Goal: Check status: Check status

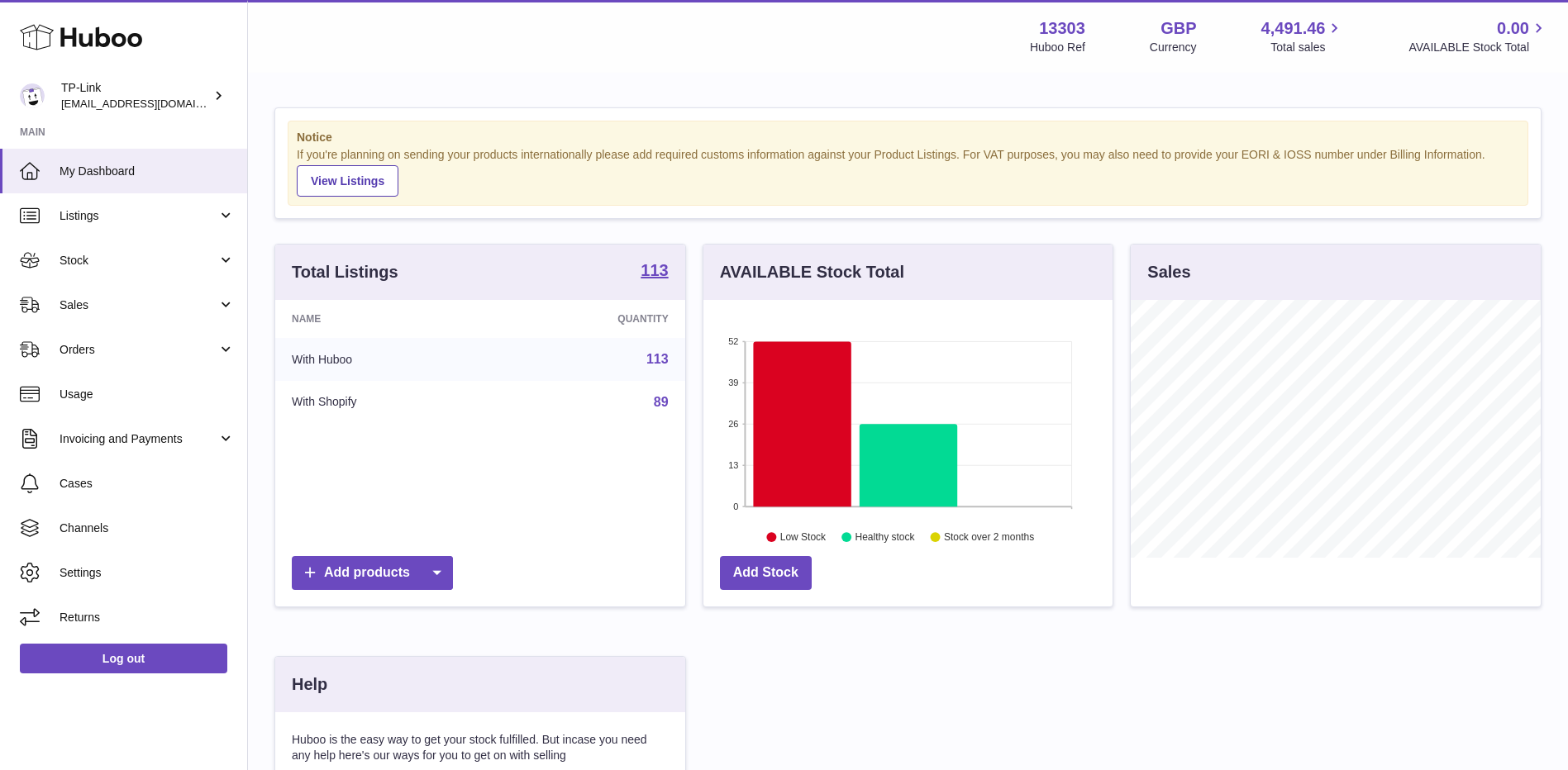
scroll to position [258, 409]
click at [72, 304] on span "Sales" at bounding box center [139, 306] width 158 height 16
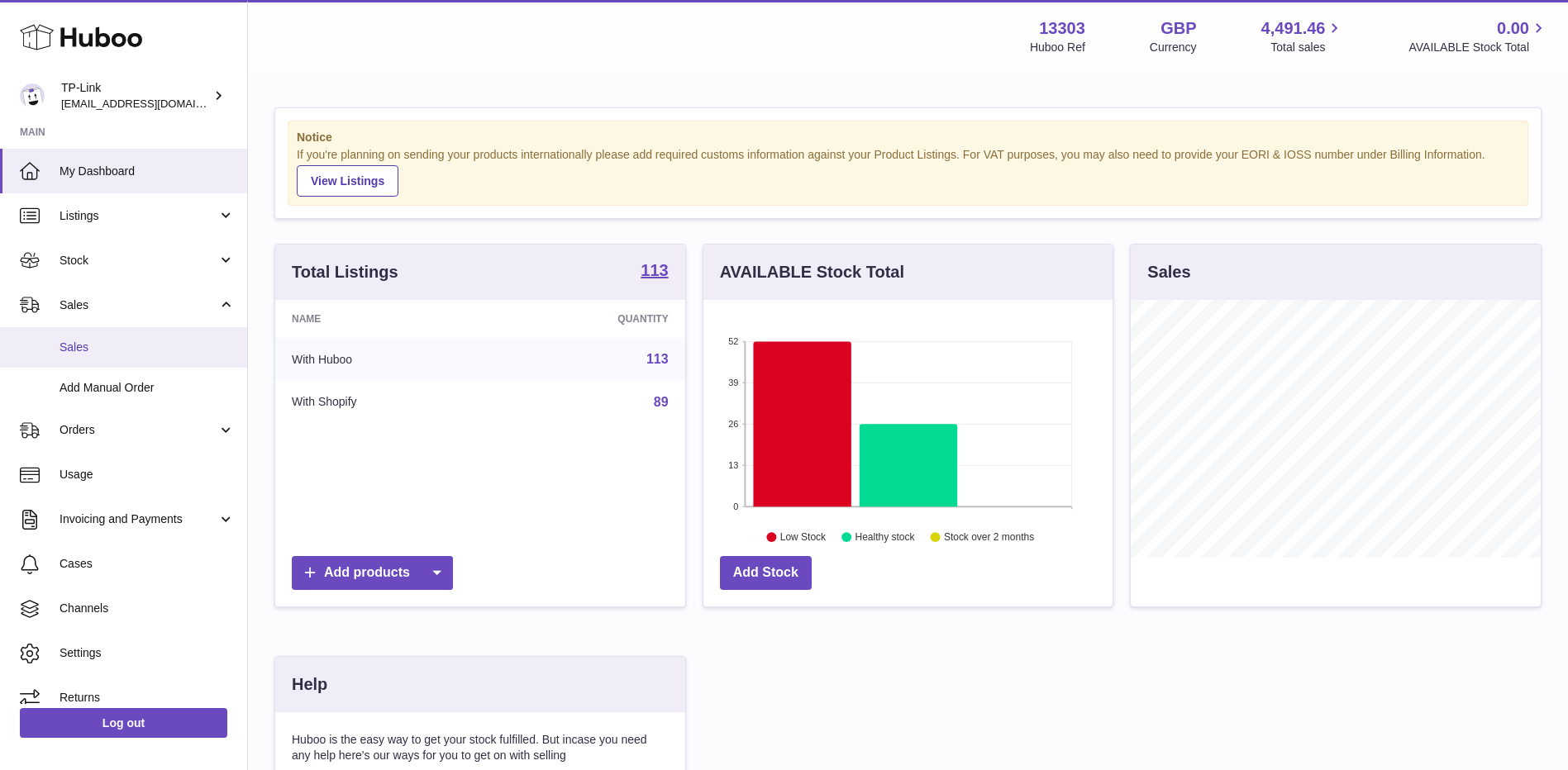
click at [82, 345] on span "Sales" at bounding box center [148, 348] width 176 height 16
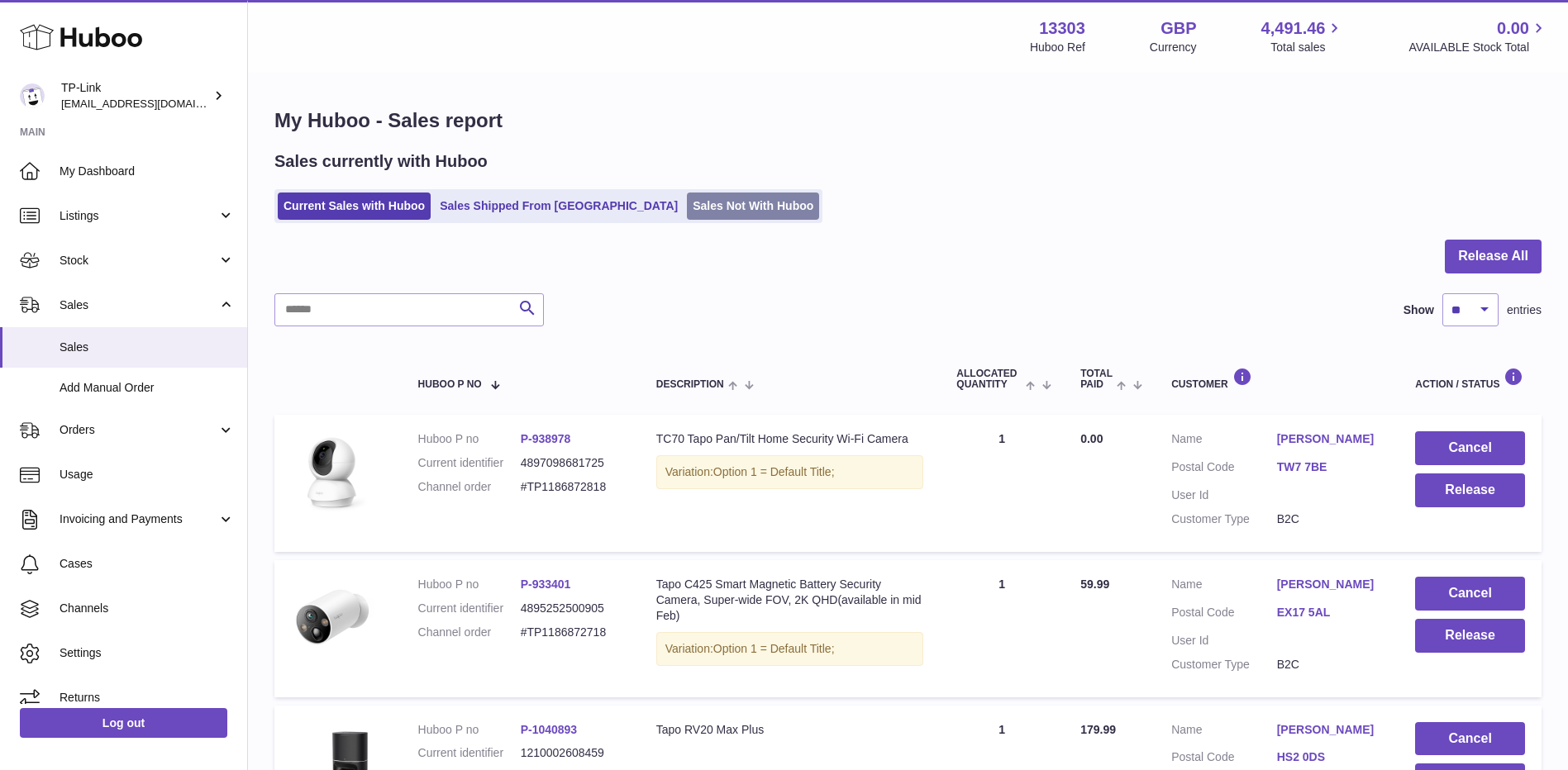
click at [687, 213] on link "Sales Not With Huboo" at bounding box center [753, 205] width 133 height 27
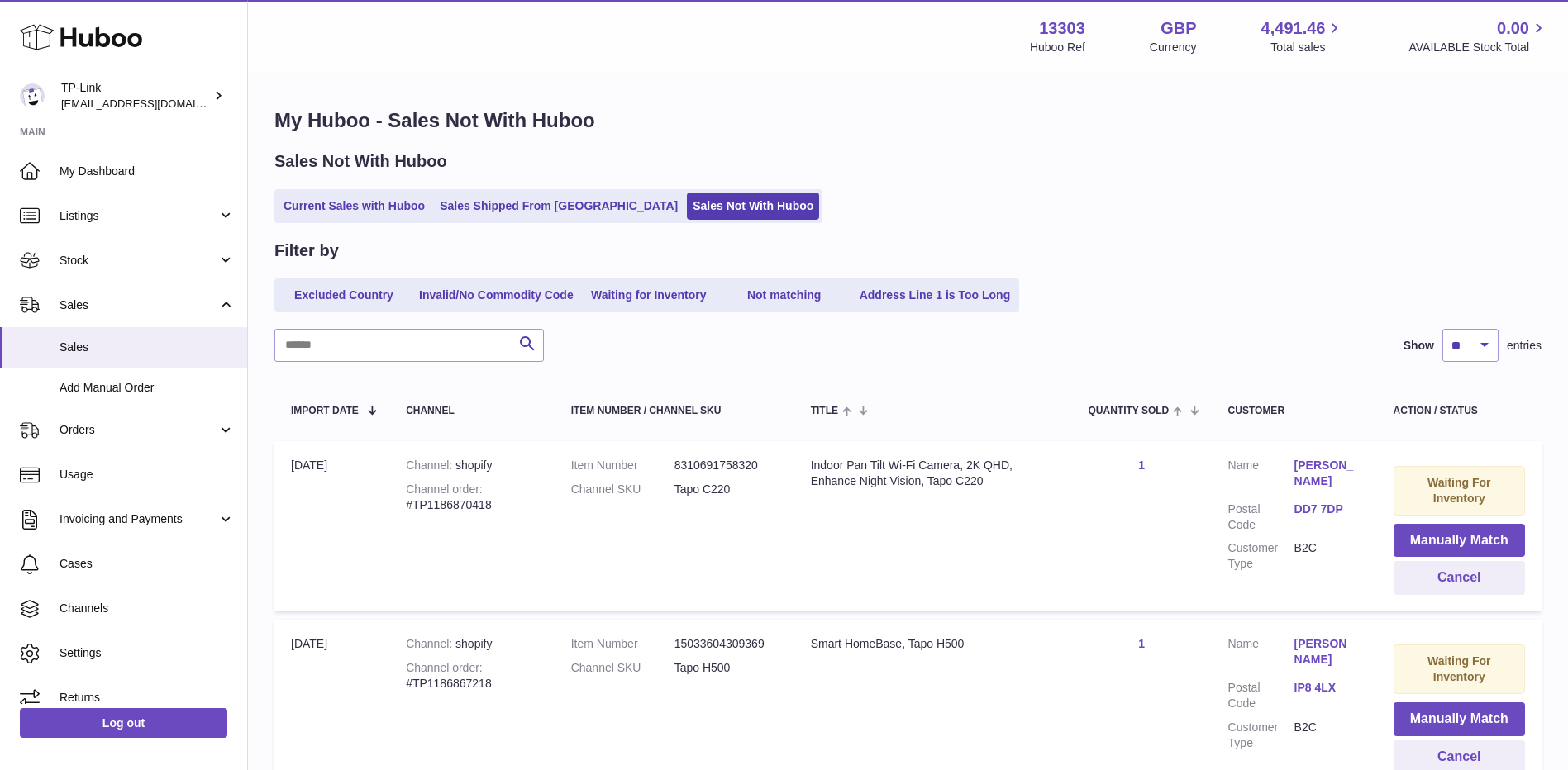
drag, startPoint x: 1011, startPoint y: 196, endPoint x: 933, endPoint y: 217, distance: 80.8
click at [1011, 196] on div "Current Sales with Huboo Sales Shipped From Huboo Sales Not With Huboo" at bounding box center [907, 206] width 1268 height 34
click at [422, 337] on input "text" at bounding box center [408, 346] width 270 height 33
paste input "**********"
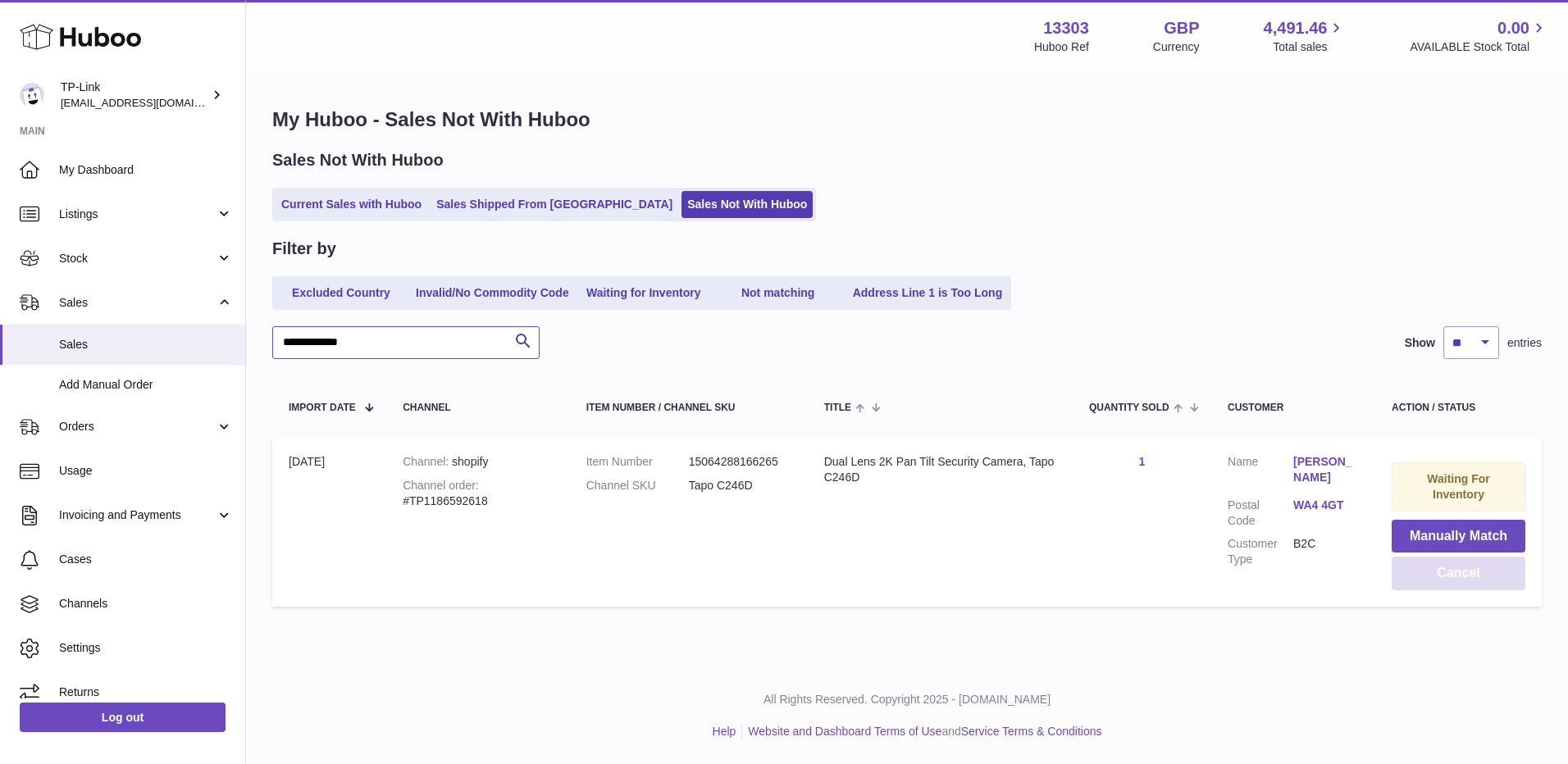
type input "**********"
click at [1452, 558] on button "Cancel" at bounding box center [1458, 573] width 133 height 34
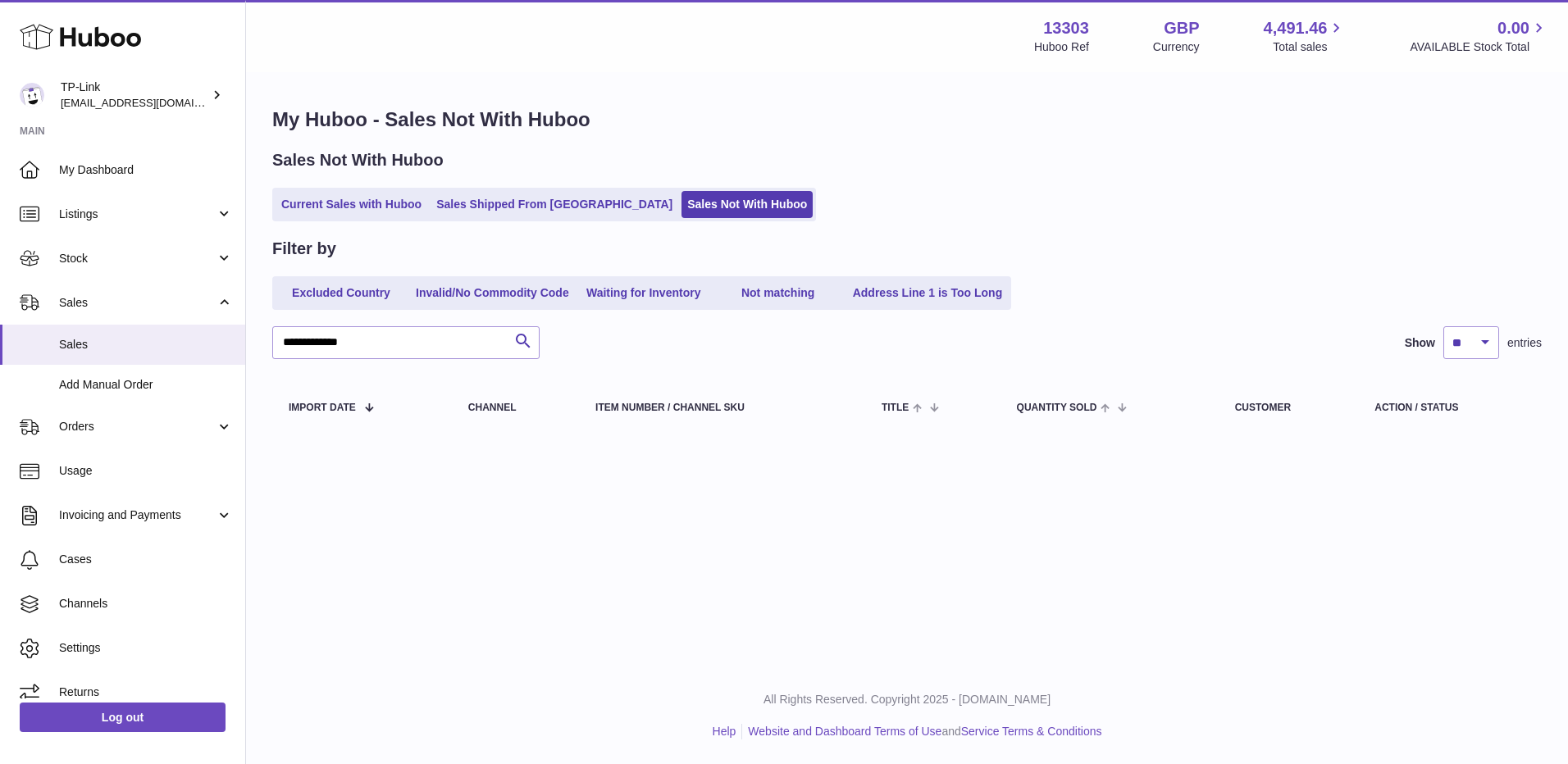
click at [1398, 531] on div "**********" at bounding box center [906, 334] width 1322 height 667
click at [105, 256] on span "Stock" at bounding box center [138, 259] width 157 height 16
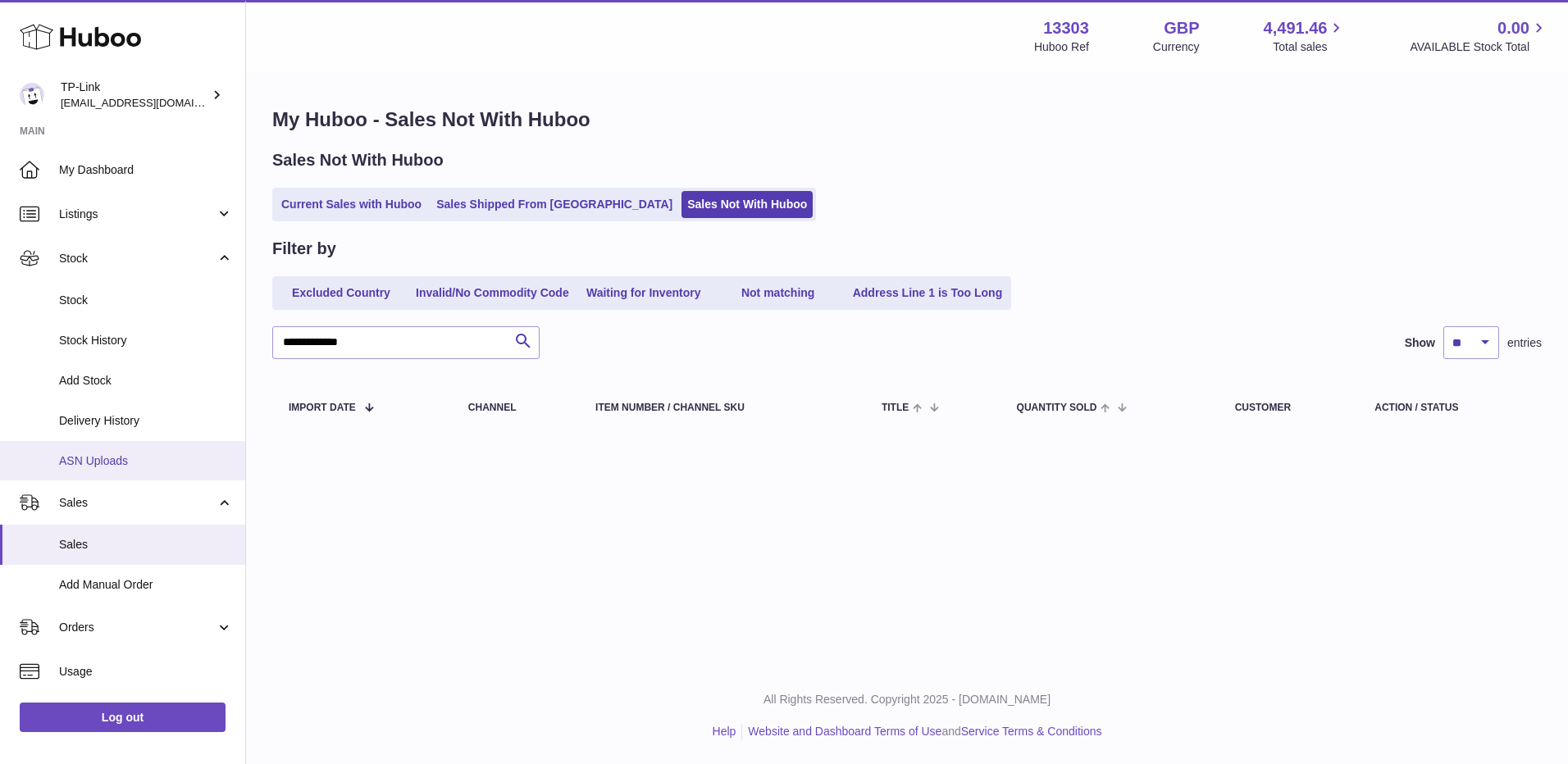
click at [94, 460] on span "ASN Uploads" at bounding box center [146, 461] width 174 height 16
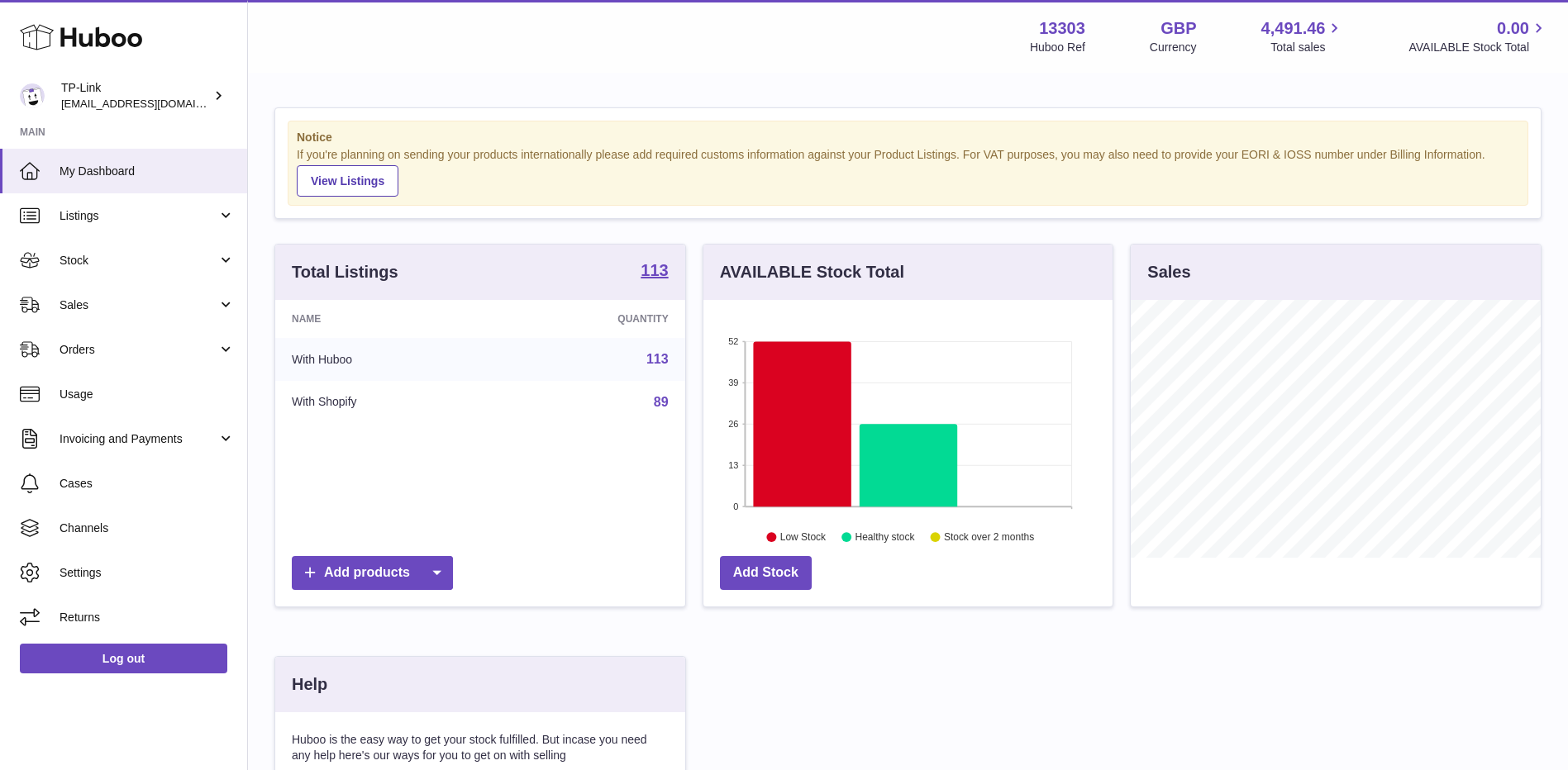
scroll to position [258, 409]
click at [141, 269] on link "Stock" at bounding box center [123, 260] width 247 height 45
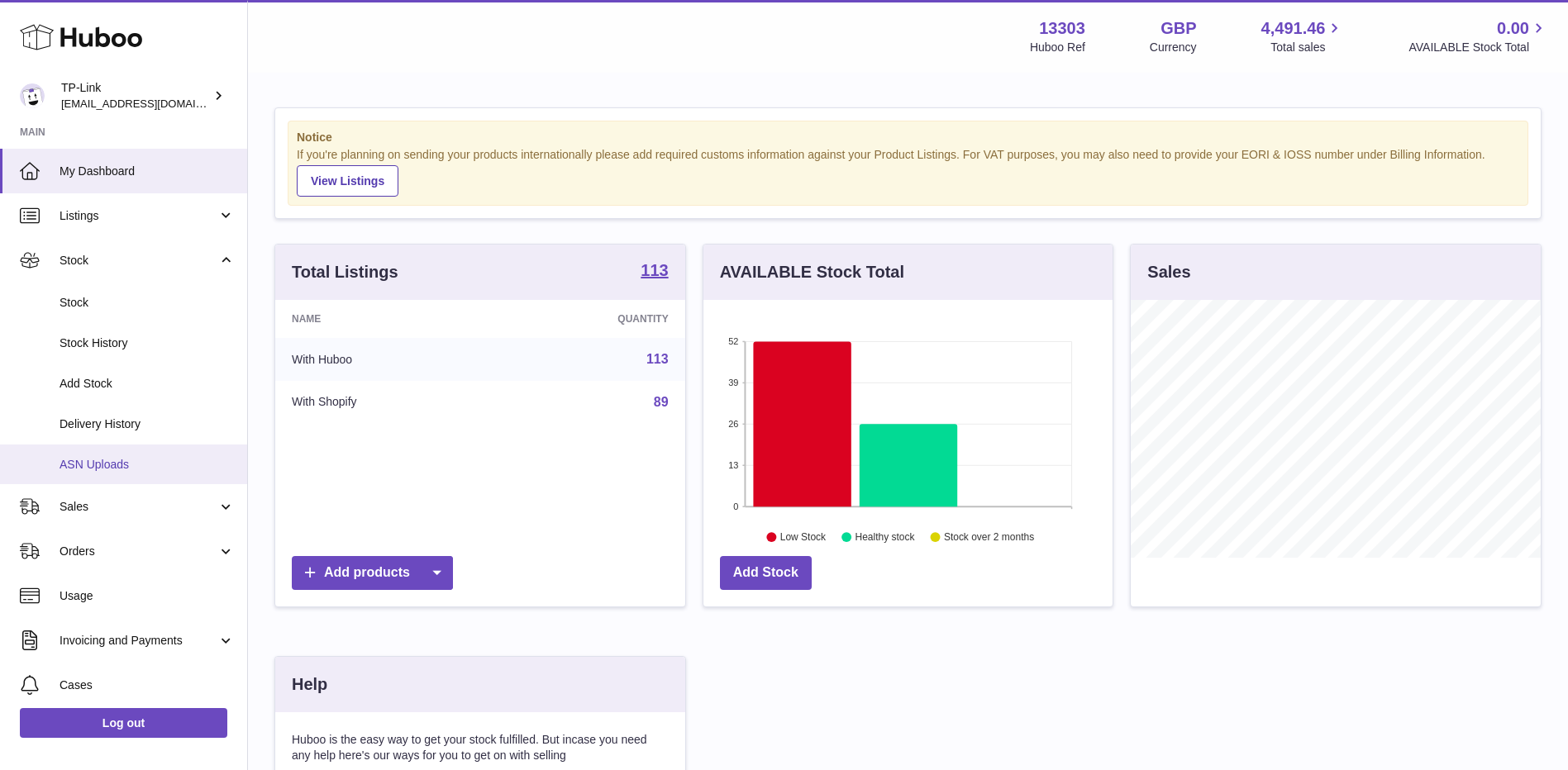
click at [119, 464] on span "ASN Uploads" at bounding box center [148, 464] width 176 height 16
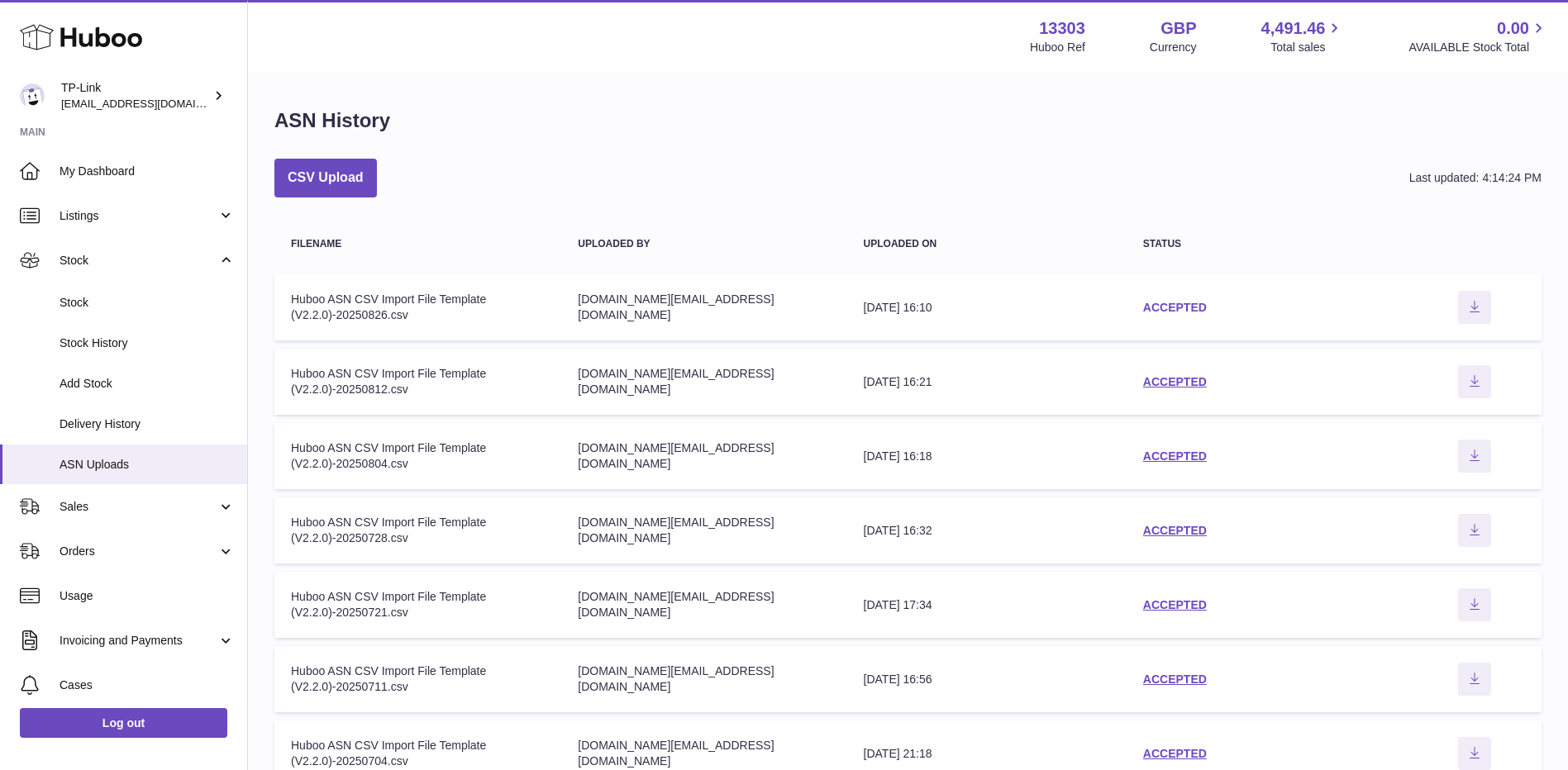
click at [1189, 306] on link "ACCEPTED" at bounding box center [1174, 307] width 63 height 13
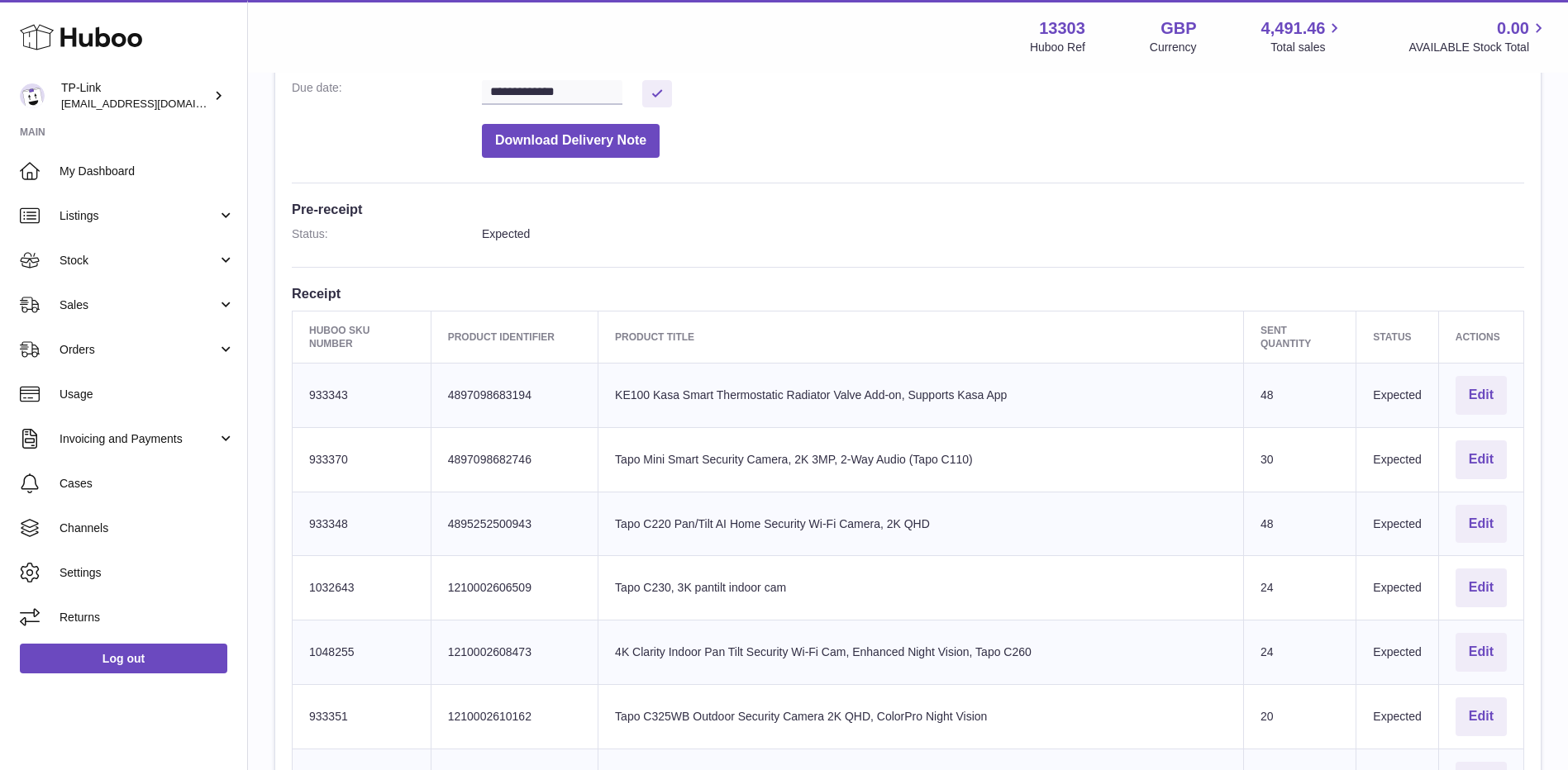
scroll to position [918, 0]
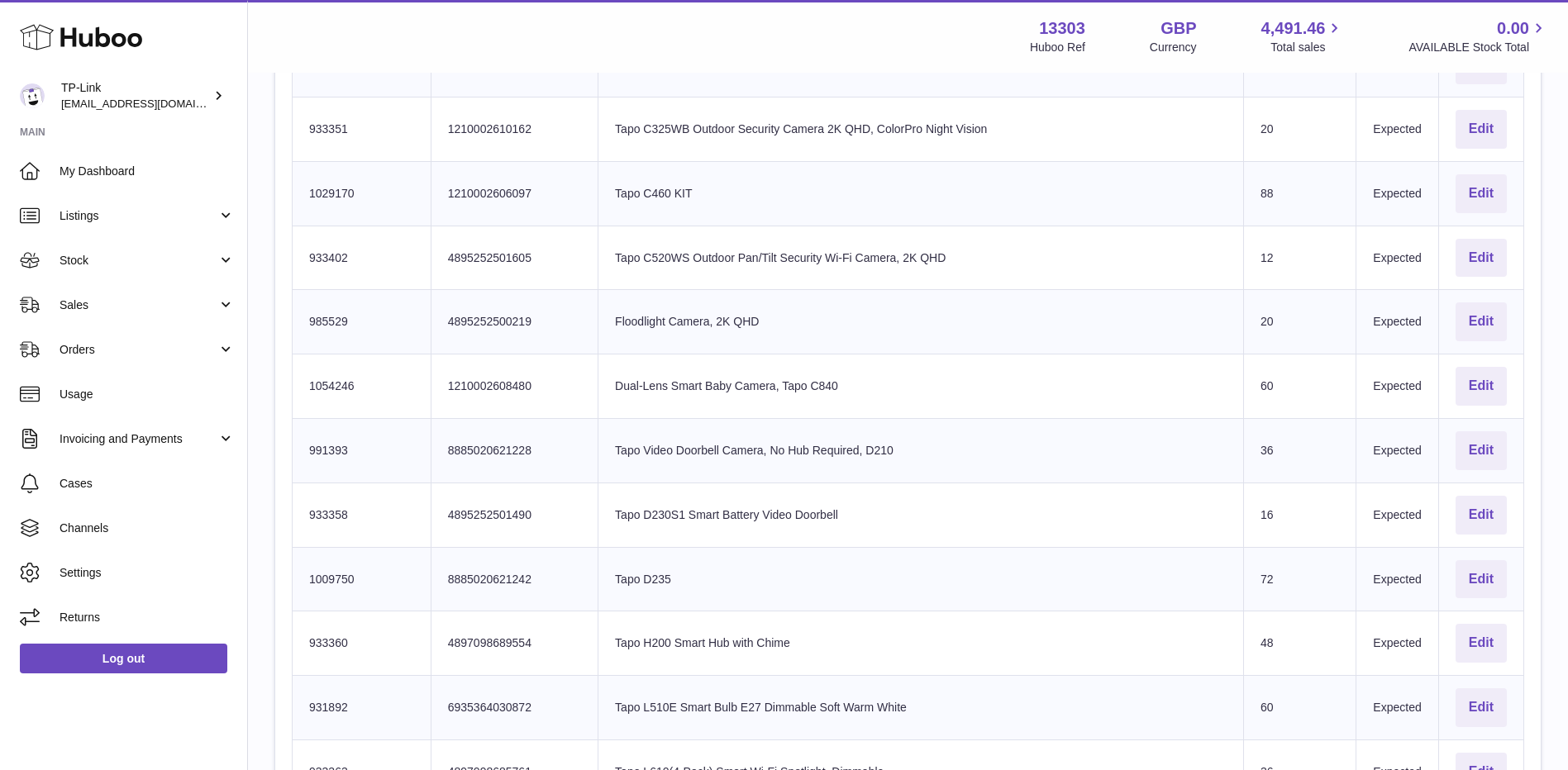
click at [1059, 183] on td "Product title Tapo C460 KIT" at bounding box center [921, 193] width 646 height 64
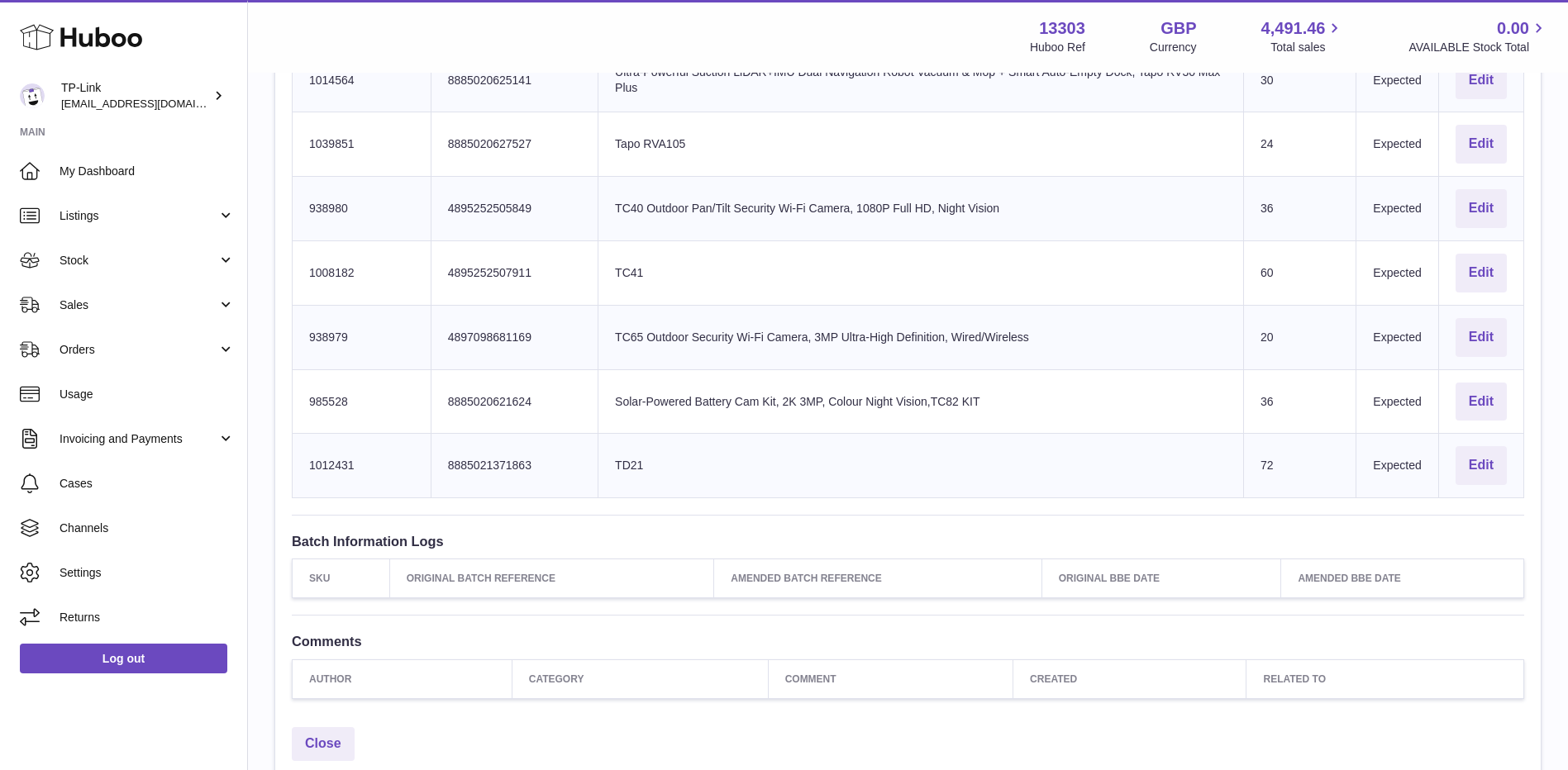
scroll to position [2157, 0]
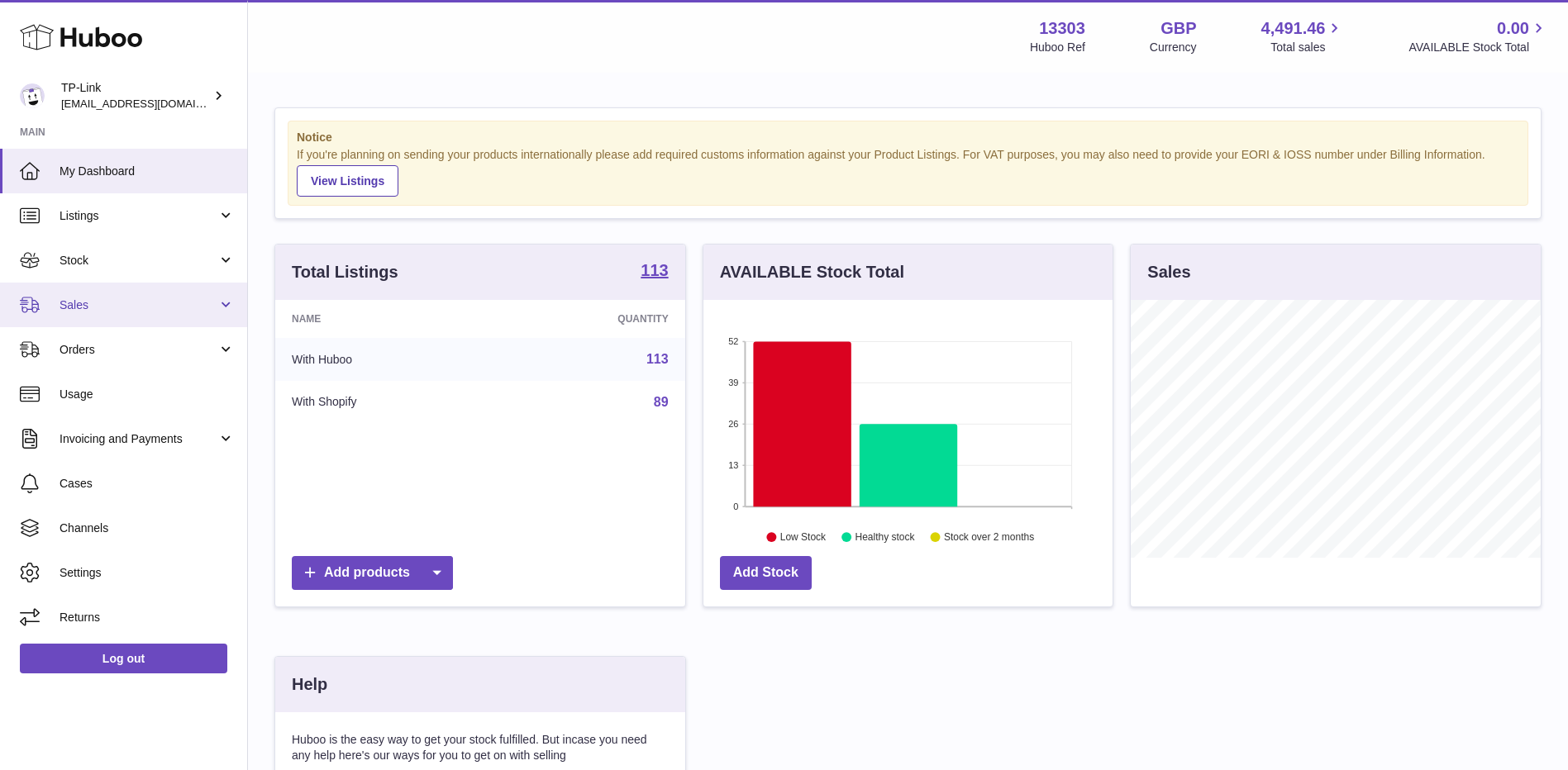
click at [105, 300] on span "Sales" at bounding box center [139, 306] width 158 height 16
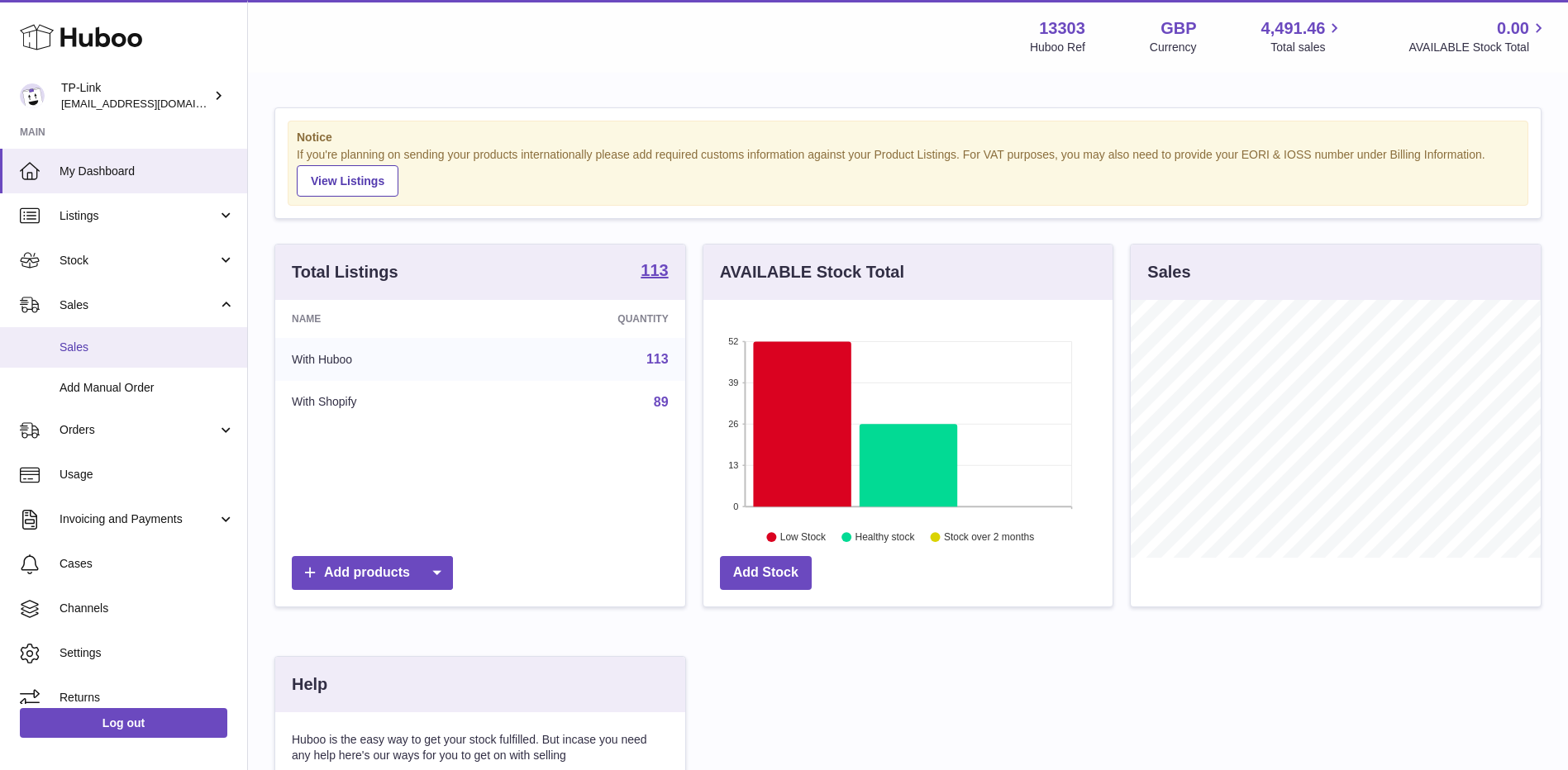
click at [89, 344] on span "Sales" at bounding box center [148, 348] width 176 height 16
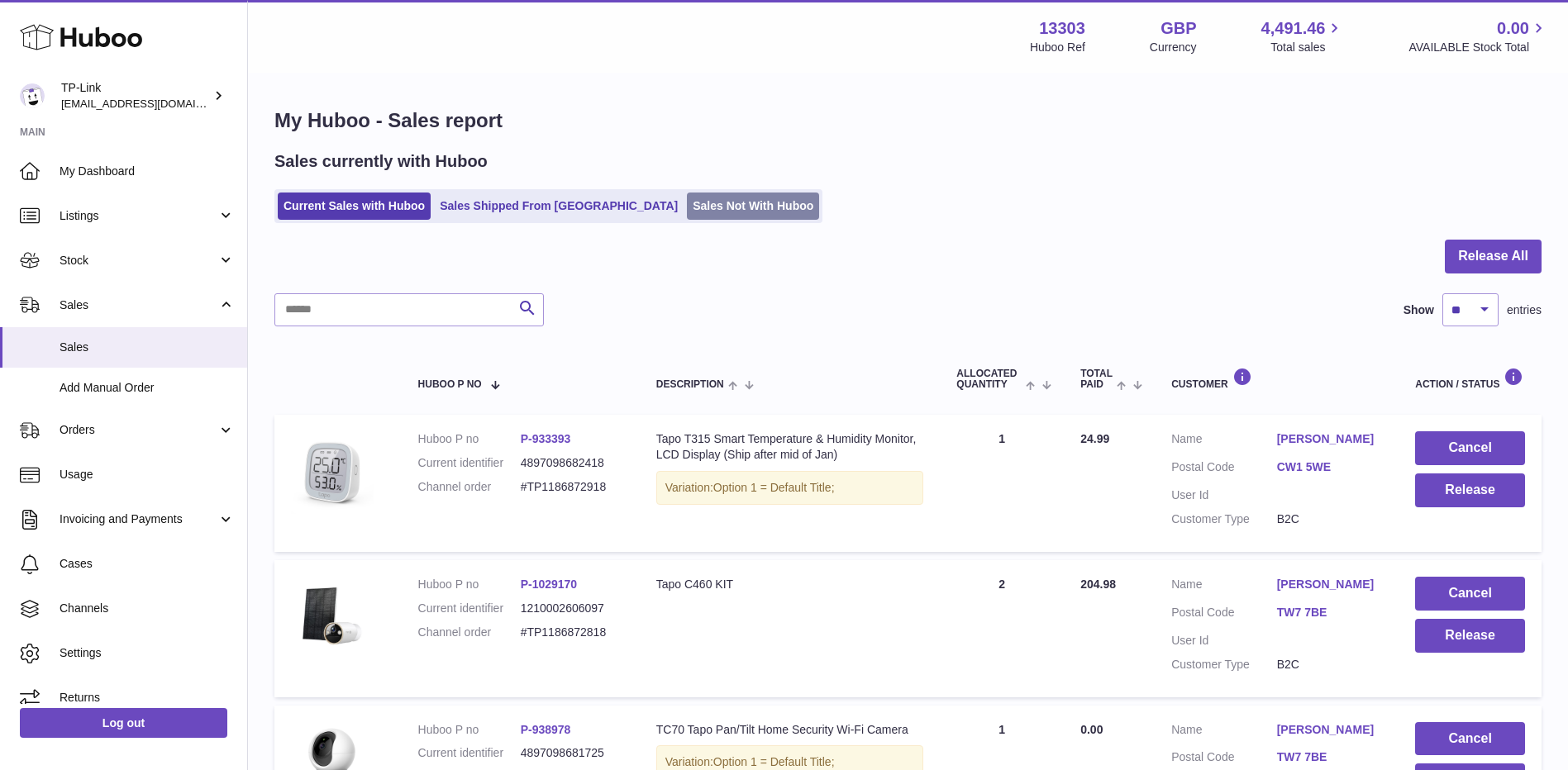
click at [687, 205] on link "Sales Not With Huboo" at bounding box center [753, 205] width 133 height 27
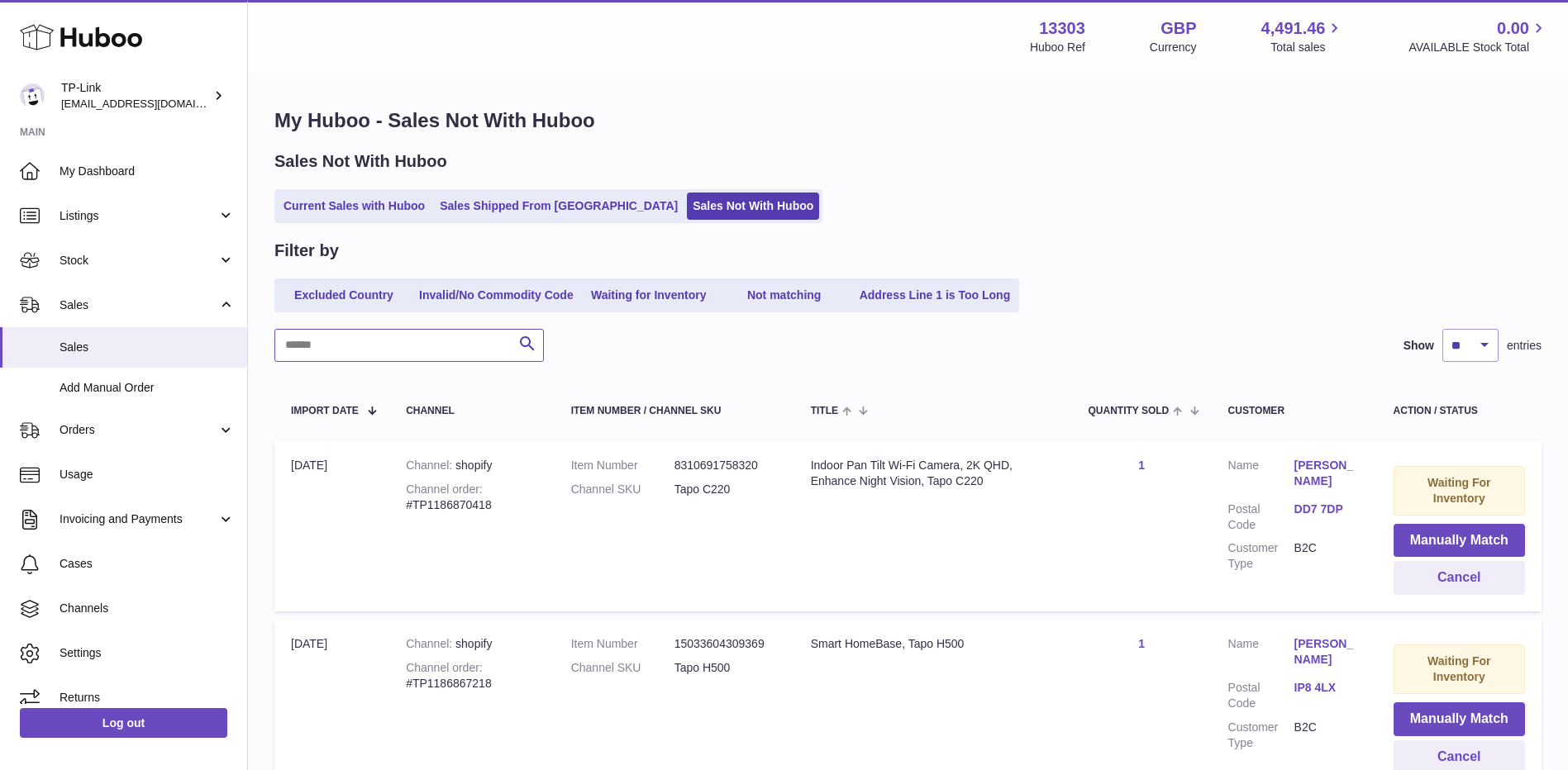
click at [389, 359] on input "text" at bounding box center [408, 346] width 270 height 33
paste input "**********"
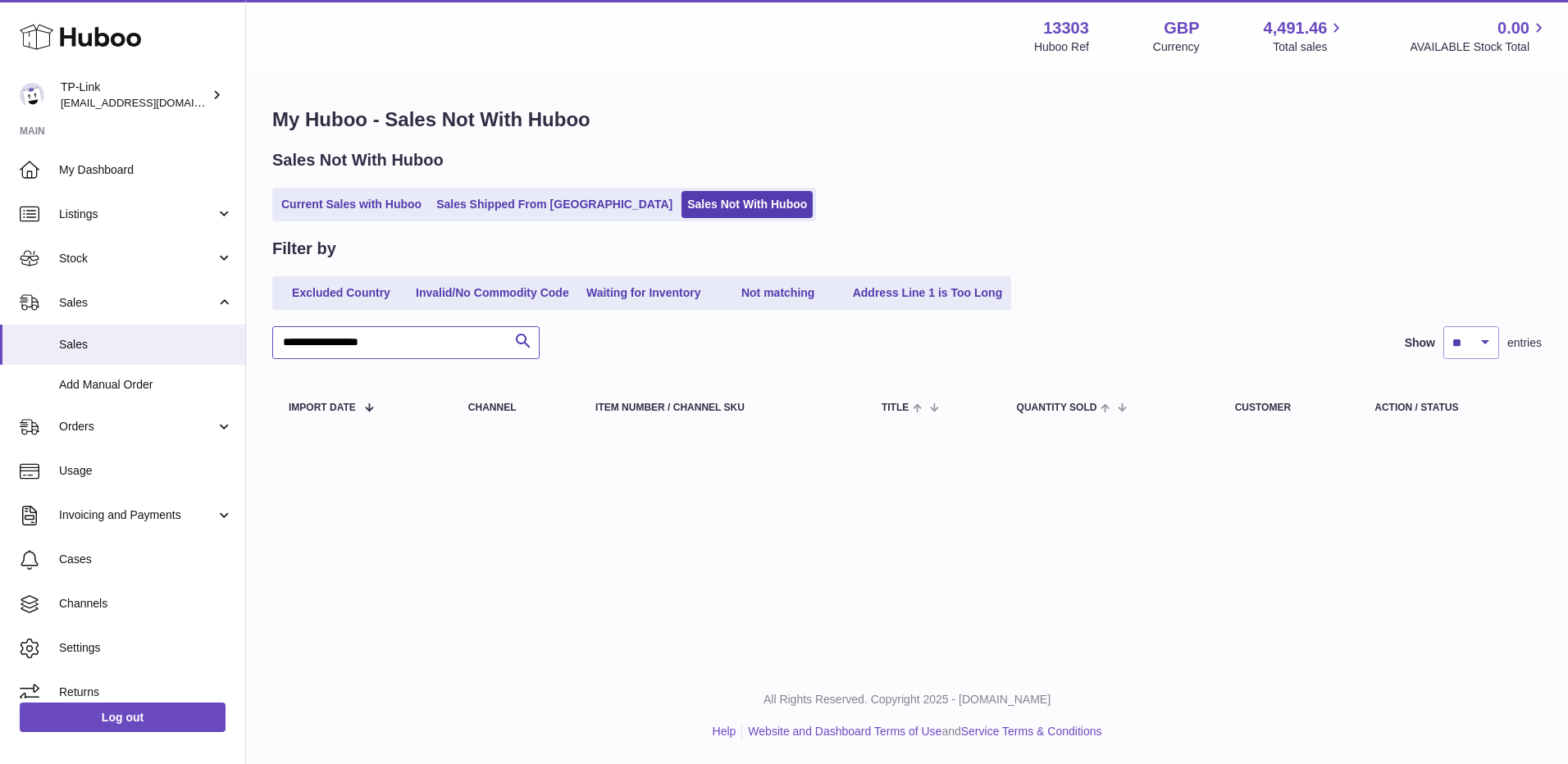
drag, startPoint x: 398, startPoint y: 337, endPoint x: 257, endPoint y: 344, distance: 141.2
click at [257, 344] on div "**********" at bounding box center [906, 272] width 1322 height 396
paste input "text"
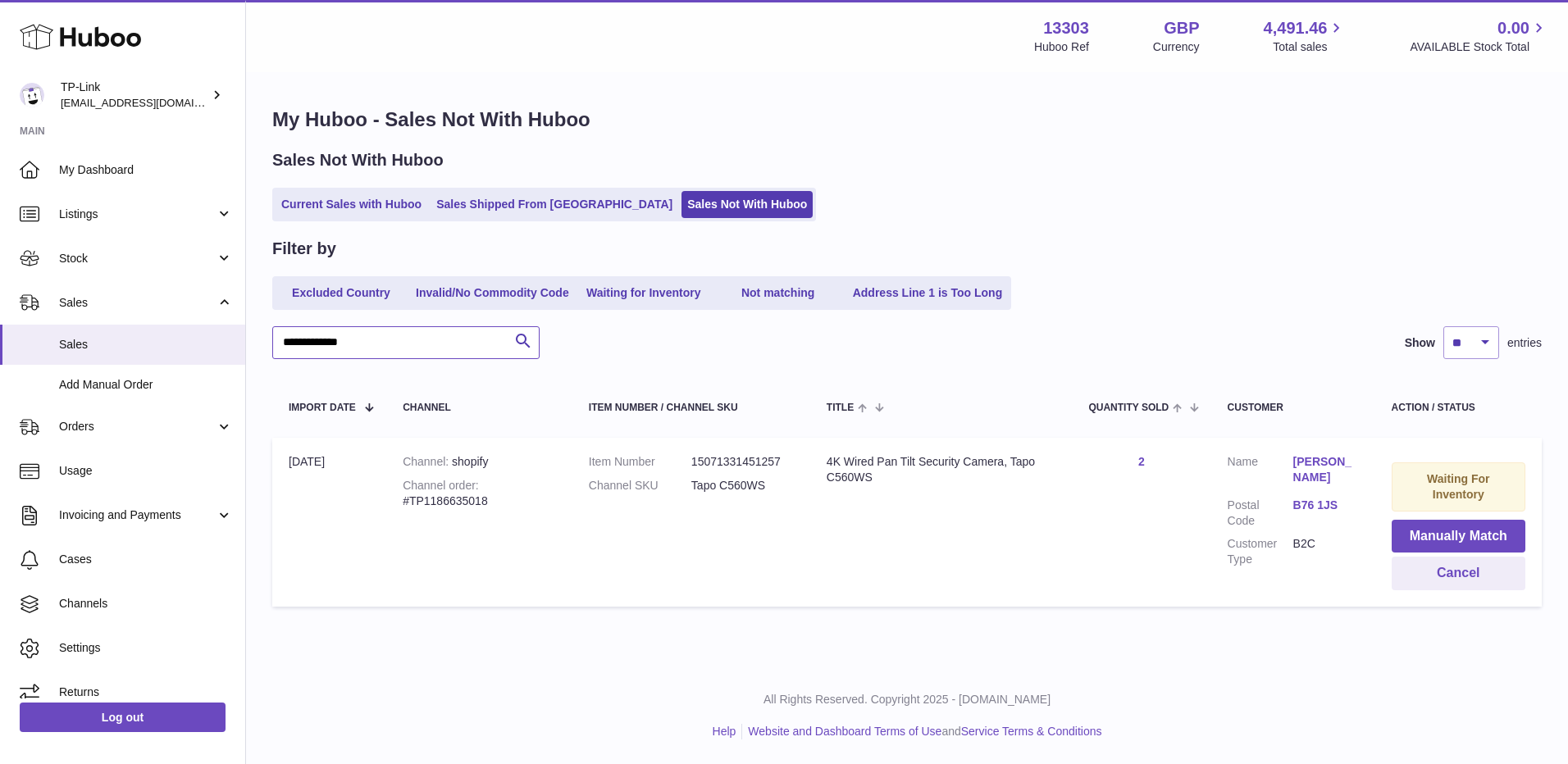
drag, startPoint x: 384, startPoint y: 344, endPoint x: 271, endPoint y: 348, distance: 113.1
click at [271, 348] on div "**********" at bounding box center [906, 361] width 1322 height 574
paste input "text"
type input "**********"
click at [371, 200] on link "Current Sales with Huboo" at bounding box center [351, 204] width 152 height 27
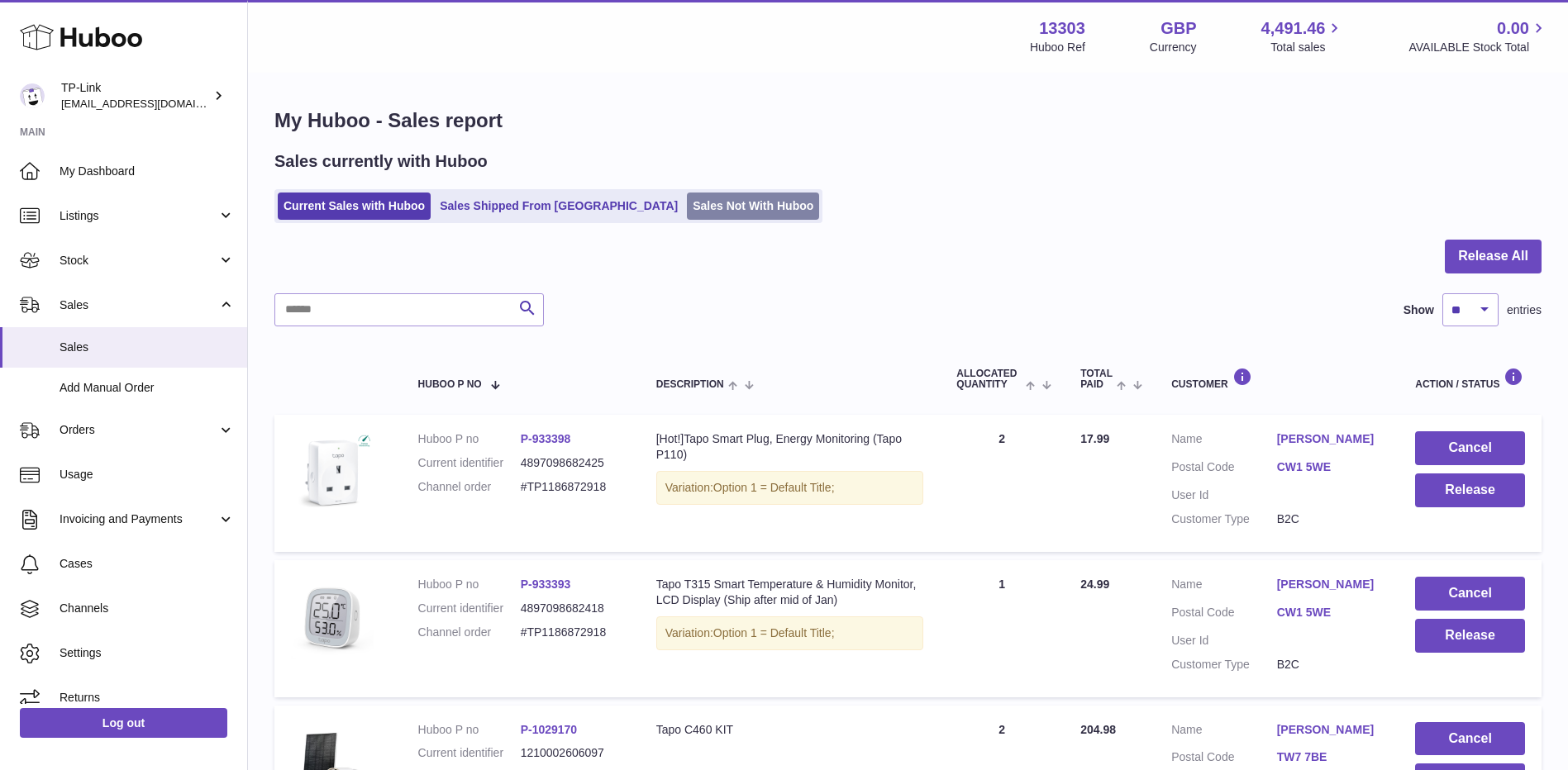
click at [687, 206] on link "Sales Not With Huboo" at bounding box center [753, 205] width 133 height 27
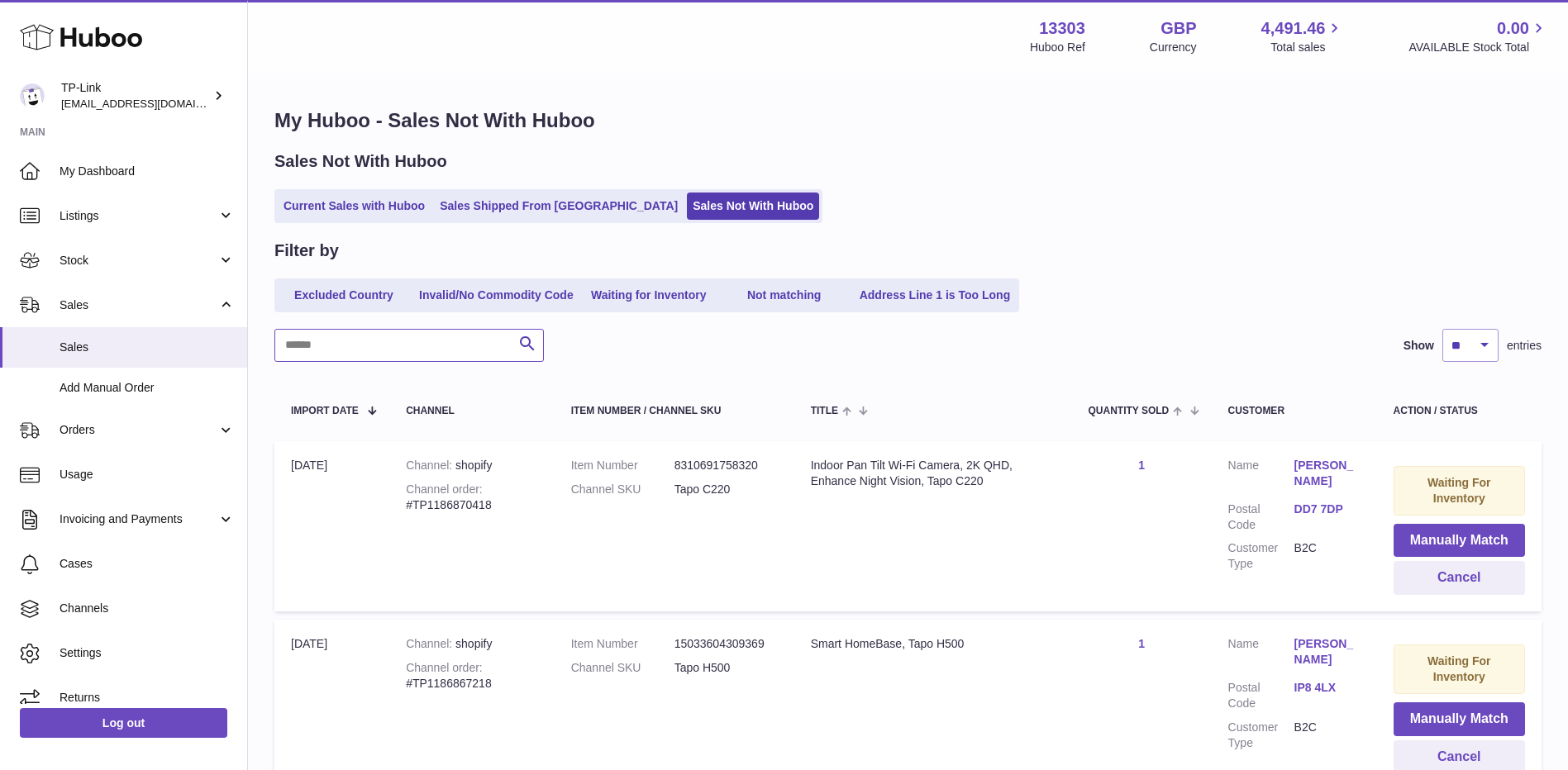
click at [400, 349] on input "text" at bounding box center [408, 346] width 270 height 33
paste input "**********"
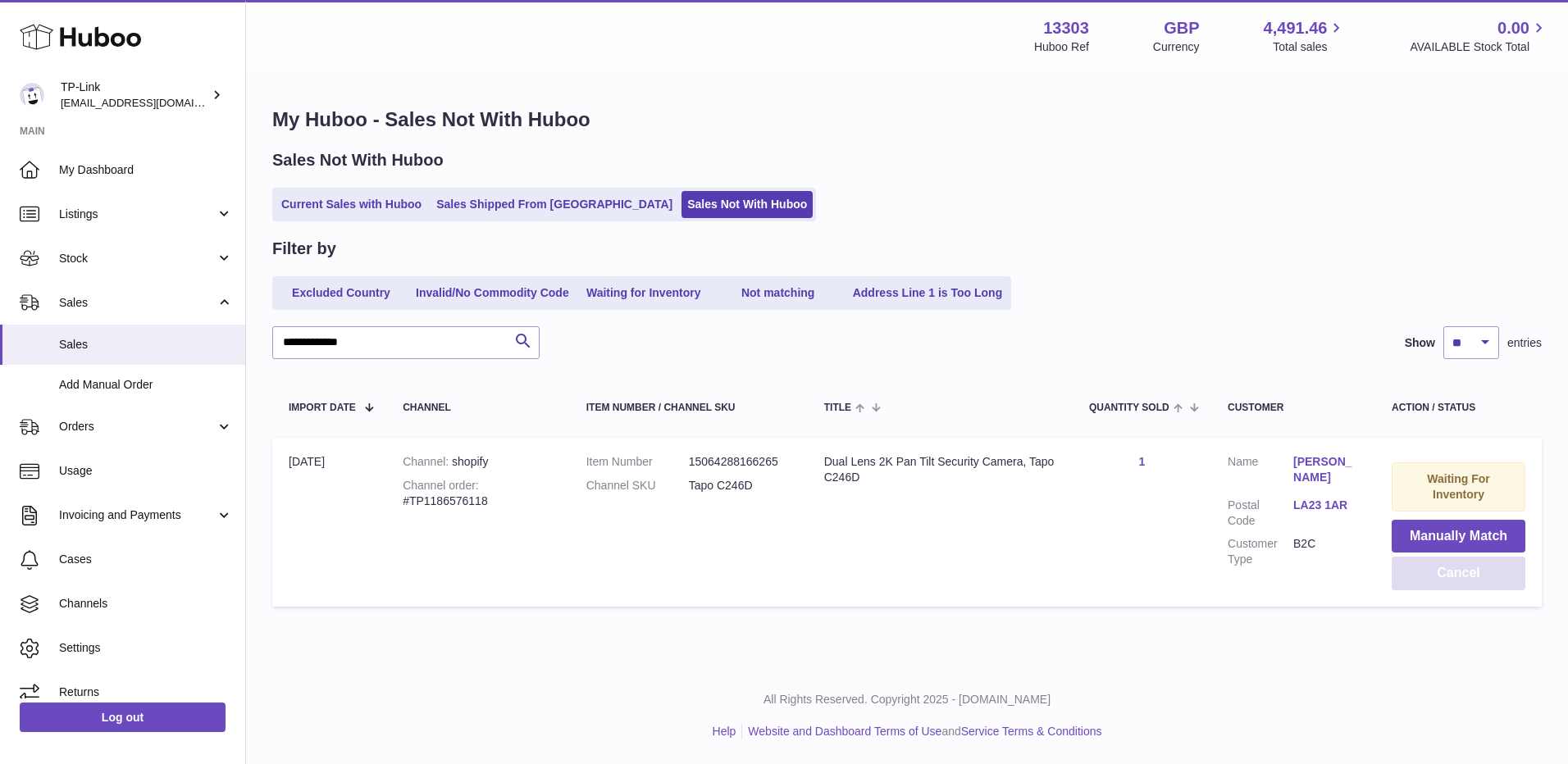
drag, startPoint x: 1447, startPoint y: 566, endPoint x: 1381, endPoint y: 552, distance: 67.5
click at [1447, 566] on button "Cancel" at bounding box center [1458, 573] width 133 height 34
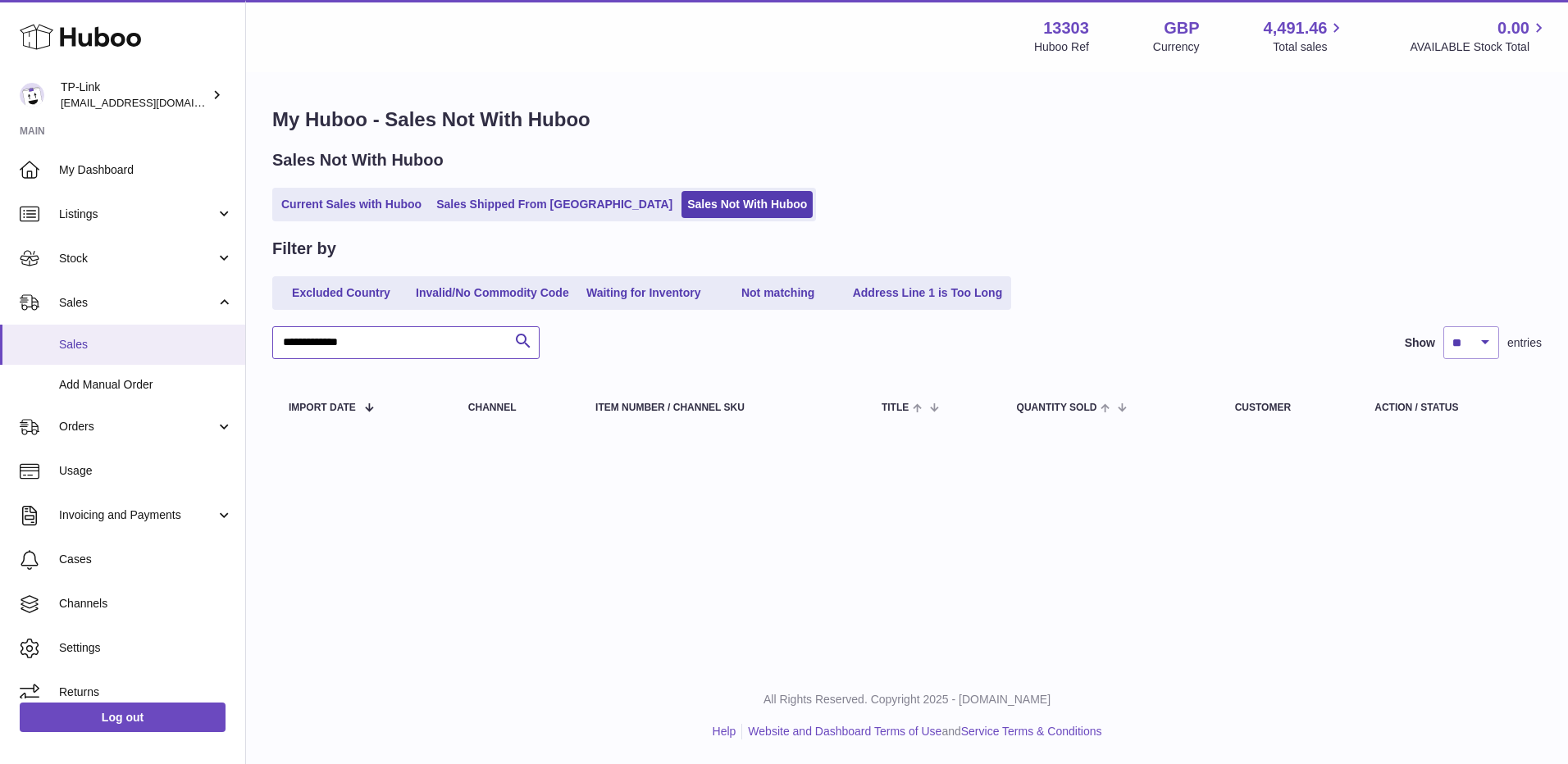
drag, startPoint x: 442, startPoint y: 347, endPoint x: 225, endPoint y: 348, distance: 217.0
click at [225, 348] on div "Huboo TP-Link [EMAIL_ADDRESS][DOMAIN_NAME] Main My Dashboard Listings Not with …" at bounding box center [784, 382] width 1568 height 764
paste input "text"
type input "**********"
click at [105, 428] on span "Orders" at bounding box center [138, 427] width 157 height 16
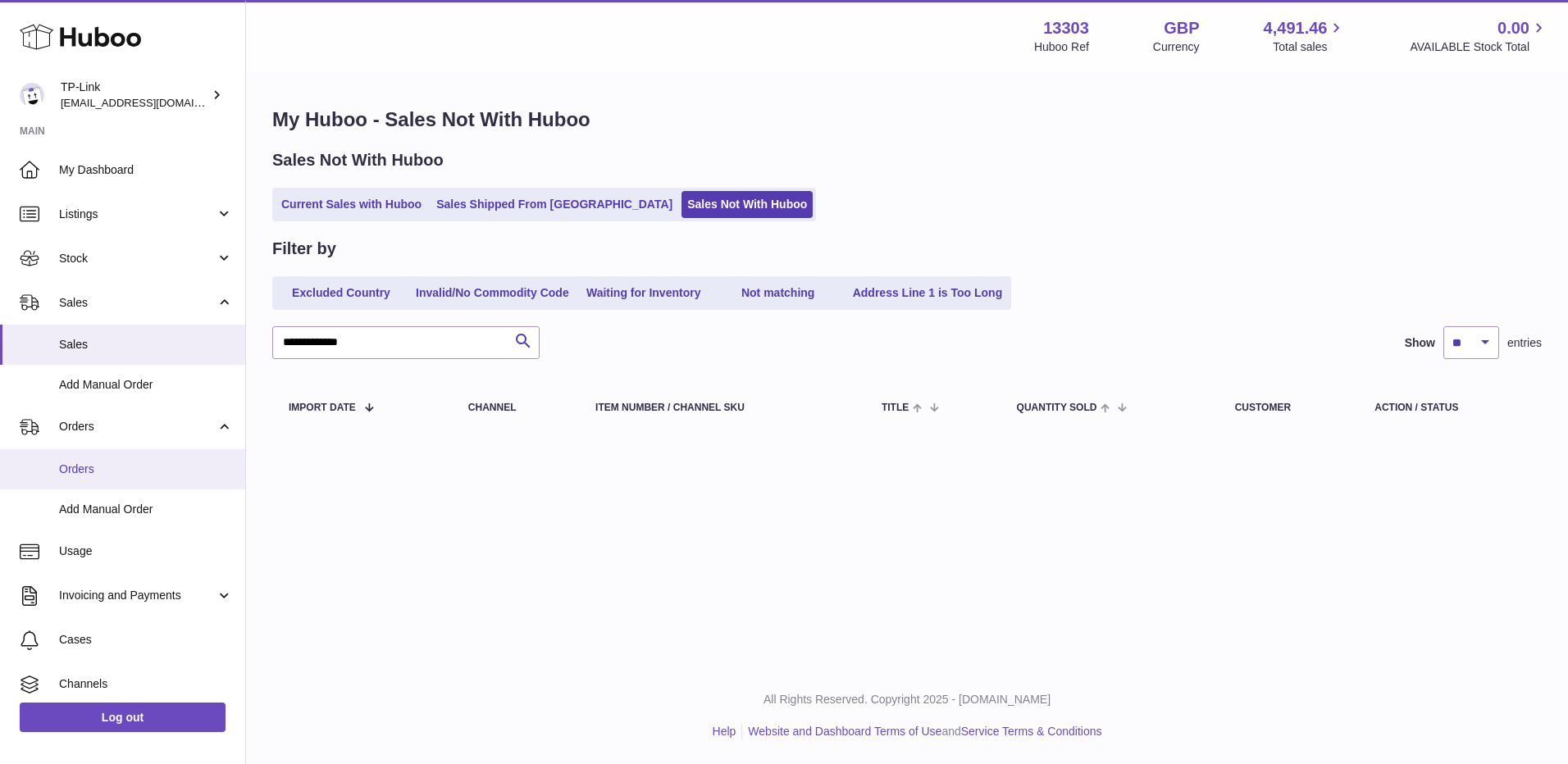
click at [132, 463] on span "Orders" at bounding box center [146, 470] width 174 height 16
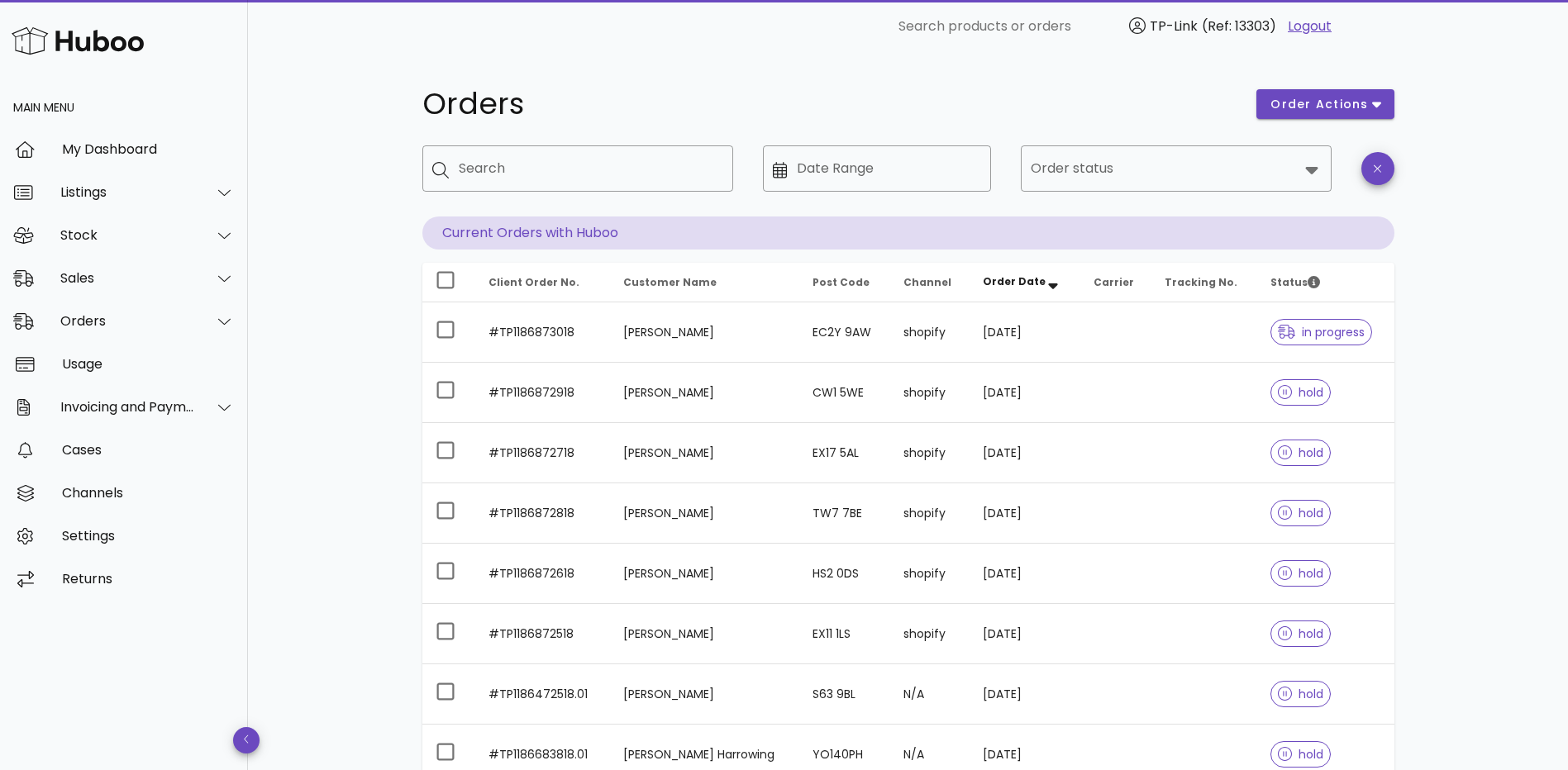
click at [638, 138] on div "​ Search" at bounding box center [578, 181] width 330 height 91
click at [618, 178] on input "Search" at bounding box center [589, 169] width 261 height 26
paste input "*********"
type input "*********"
click at [712, 167] on icon "clear icon" at bounding box center [713, 169] width 20 height 20
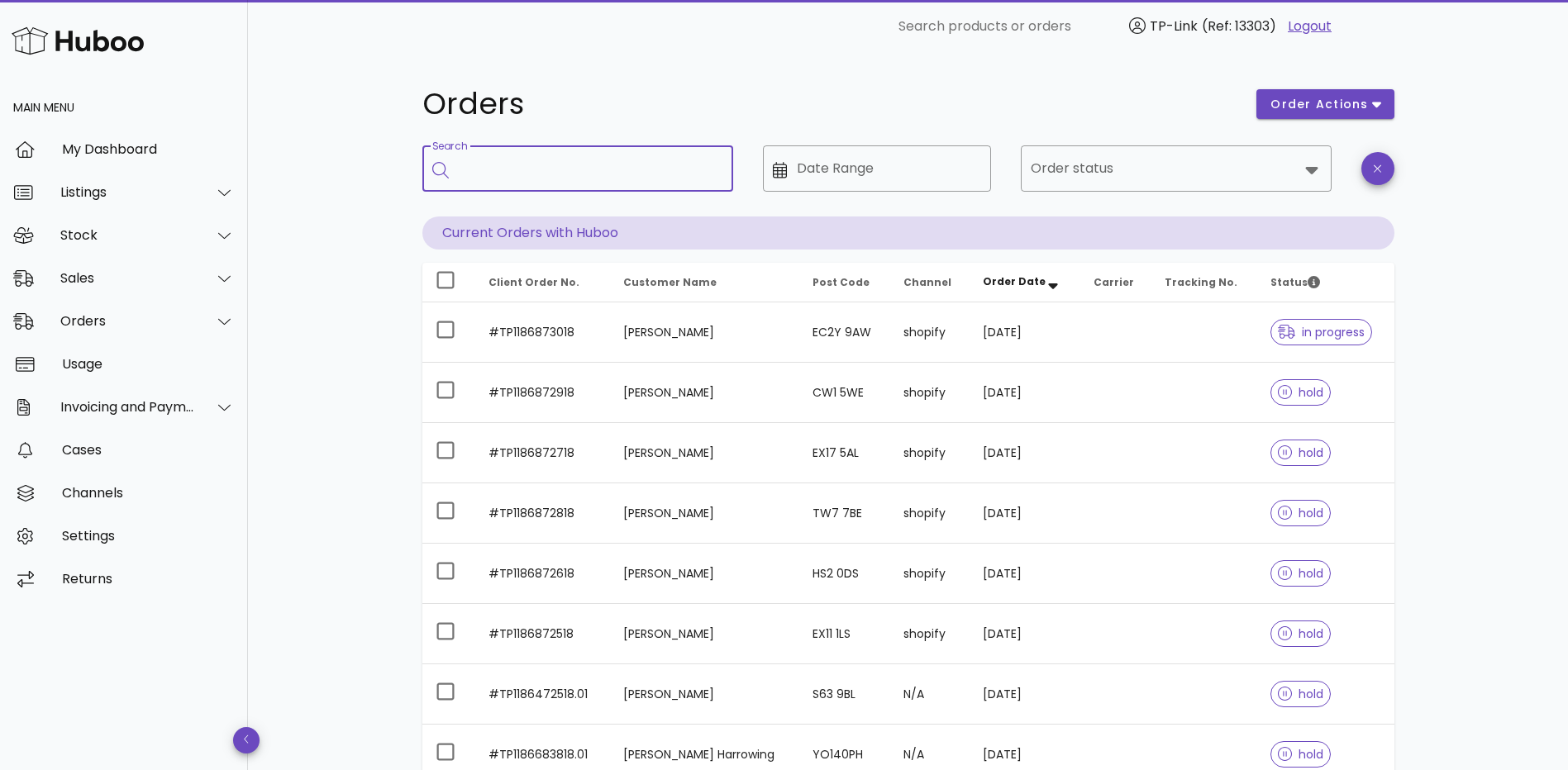
click at [574, 167] on input "Search" at bounding box center [589, 169] width 261 height 26
paste input "**********"
drag, startPoint x: 509, startPoint y: 168, endPoint x: 757, endPoint y: 177, distance: 248.2
click at [757, 177] on div "**********" at bounding box center [908, 181] width 992 height 91
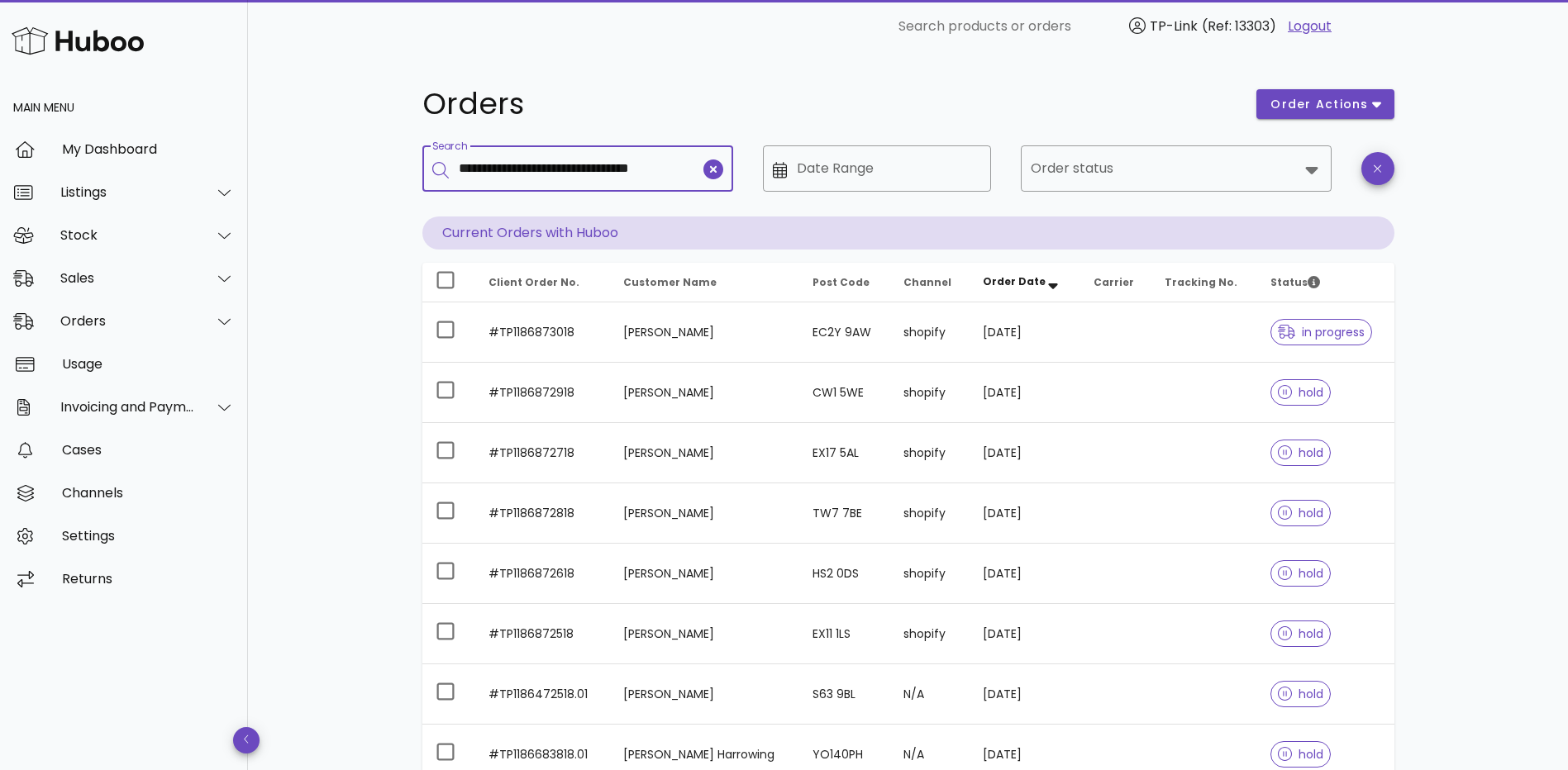
scroll to position [0, 77]
drag, startPoint x: 527, startPoint y: 163, endPoint x: 797, endPoint y: 162, distance: 270.0
click at [797, 162] on div "**********" at bounding box center [908, 181] width 992 height 91
drag, startPoint x: 502, startPoint y: 164, endPoint x: 429, endPoint y: 162, distance: 73.0
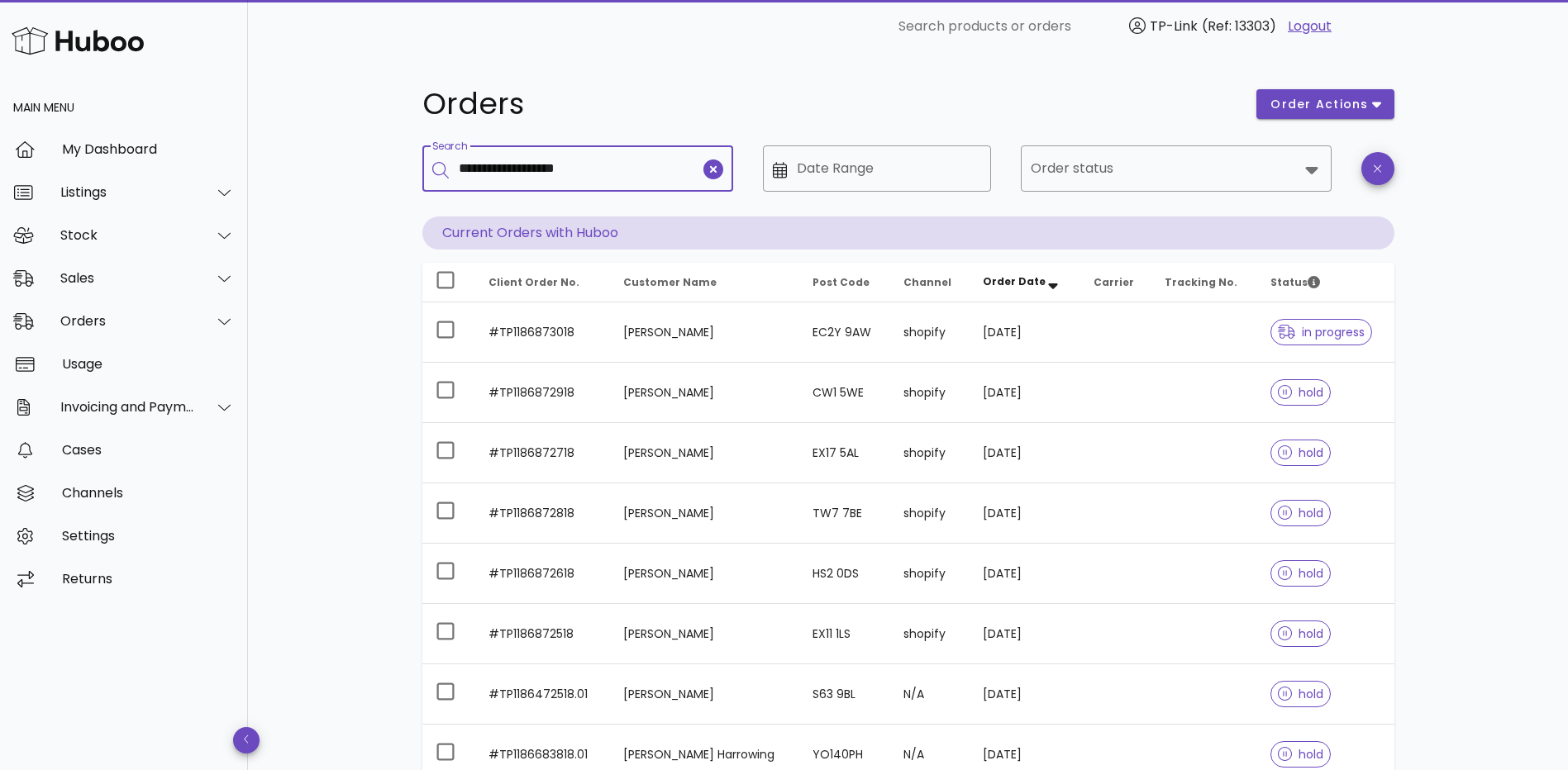
click at [430, 163] on div "**********" at bounding box center [578, 169] width 311 height 47
click at [613, 169] on input "**********" at bounding box center [579, 169] width 242 height 26
type input "**********"
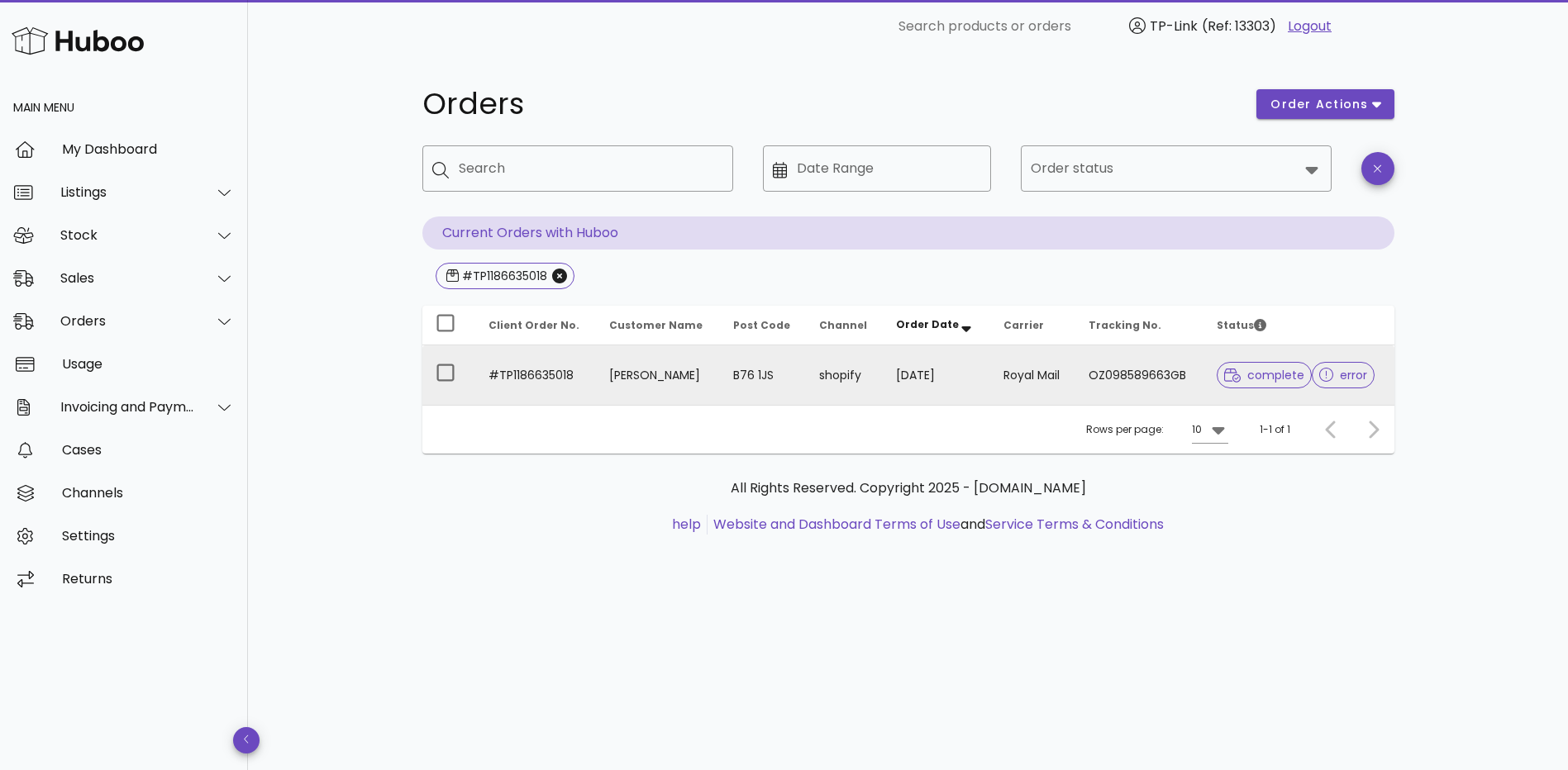
click at [1339, 377] on span "error" at bounding box center [1344, 375] width 49 height 11
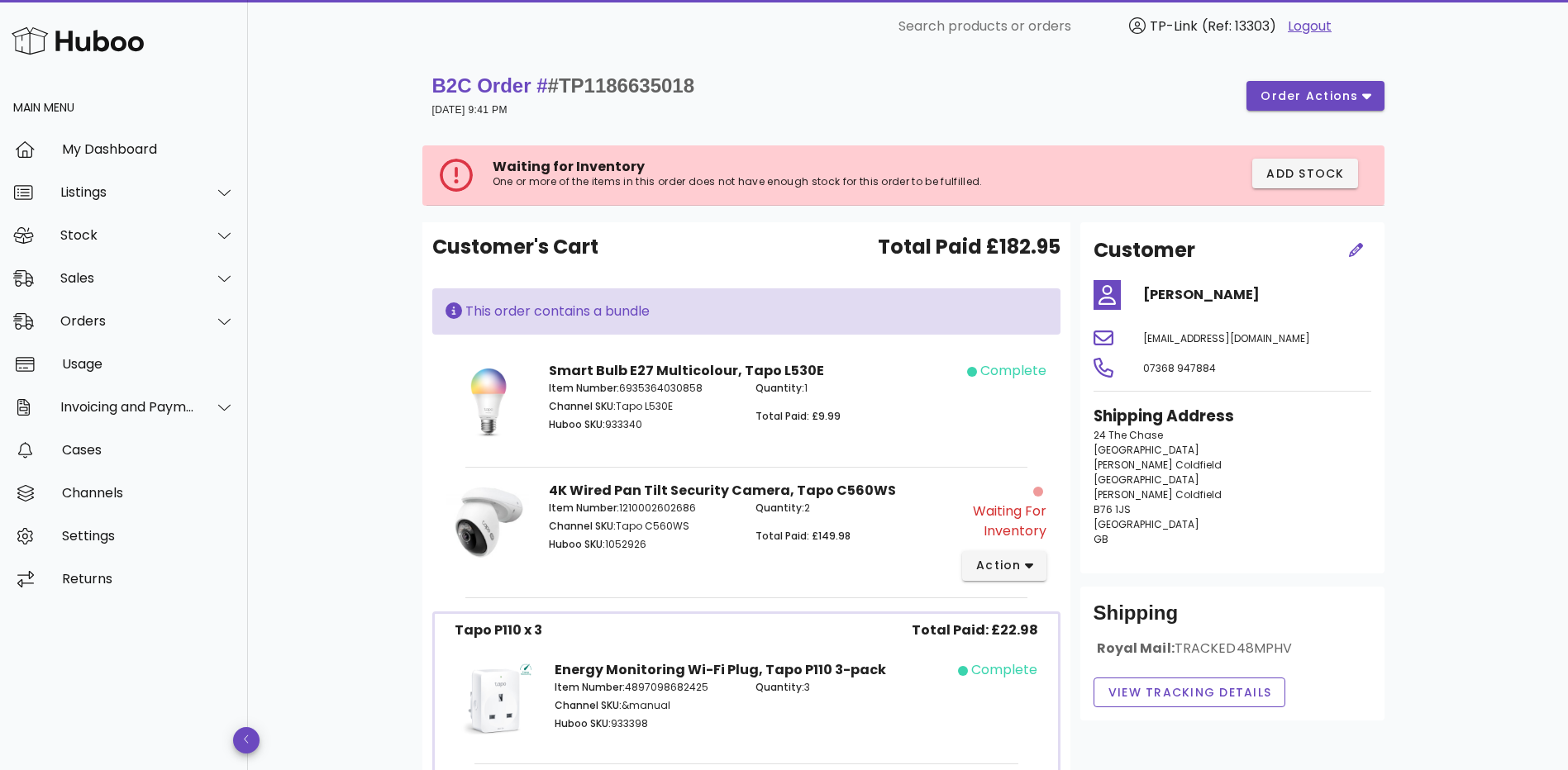
click at [865, 99] on div "B2C Order # #TP1186635018 [DATE] 9:41 PM order actions" at bounding box center [908, 96] width 952 height 47
click at [1336, 96] on span "order actions" at bounding box center [1309, 97] width 99 height 18
click at [938, 105] on div "B2C Order # #TP1186635018 [DATE] 9:41 PM order actions" at bounding box center [908, 96] width 952 height 47
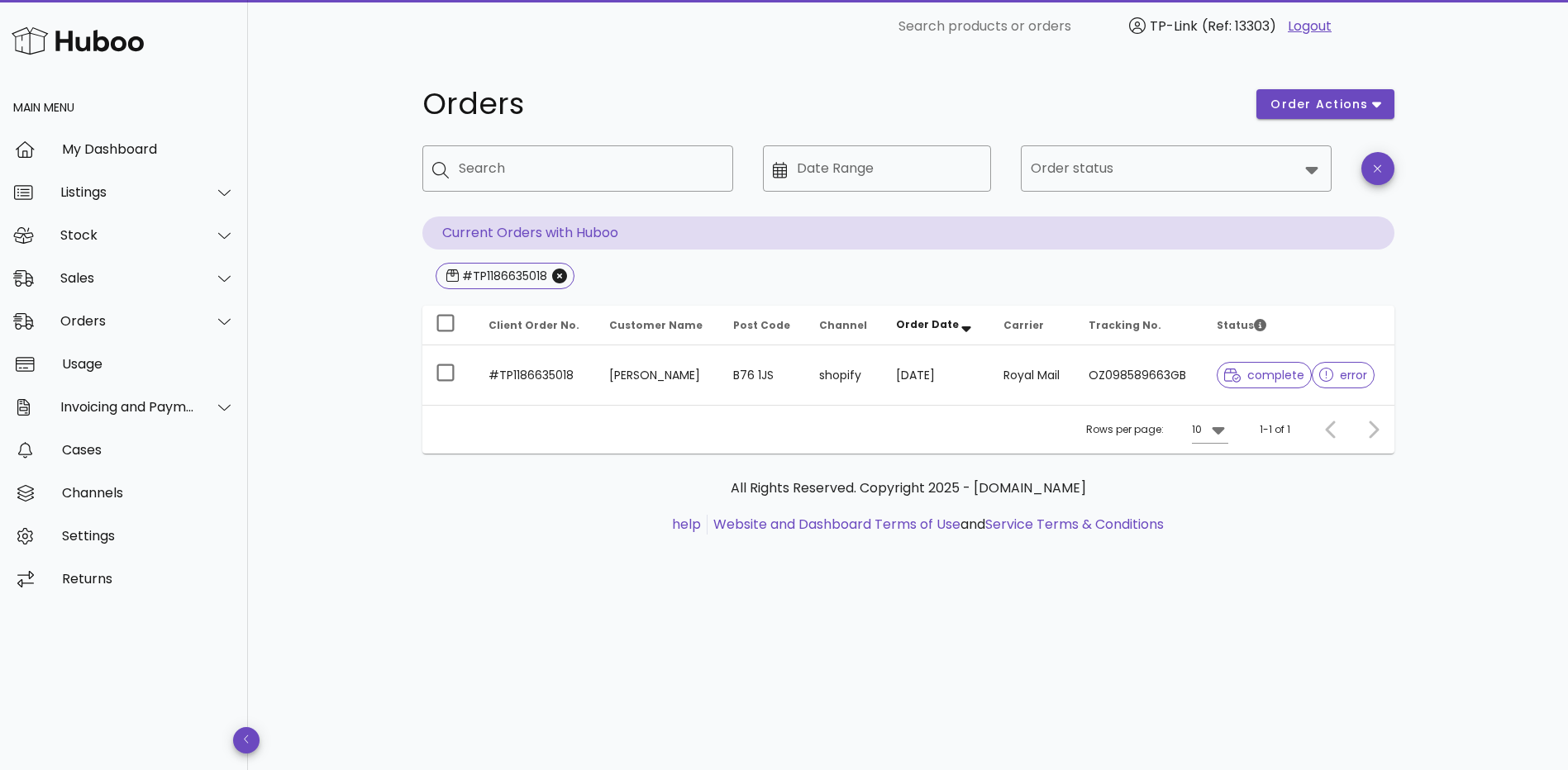
click at [1307, 553] on div "All Rights Reserved. Copyright 2025 - [DOMAIN_NAME] help Website and Dashboard …" at bounding box center [908, 515] width 972 height 124
click at [541, 171] on input "Search" at bounding box center [589, 169] width 261 height 26
type input "******"
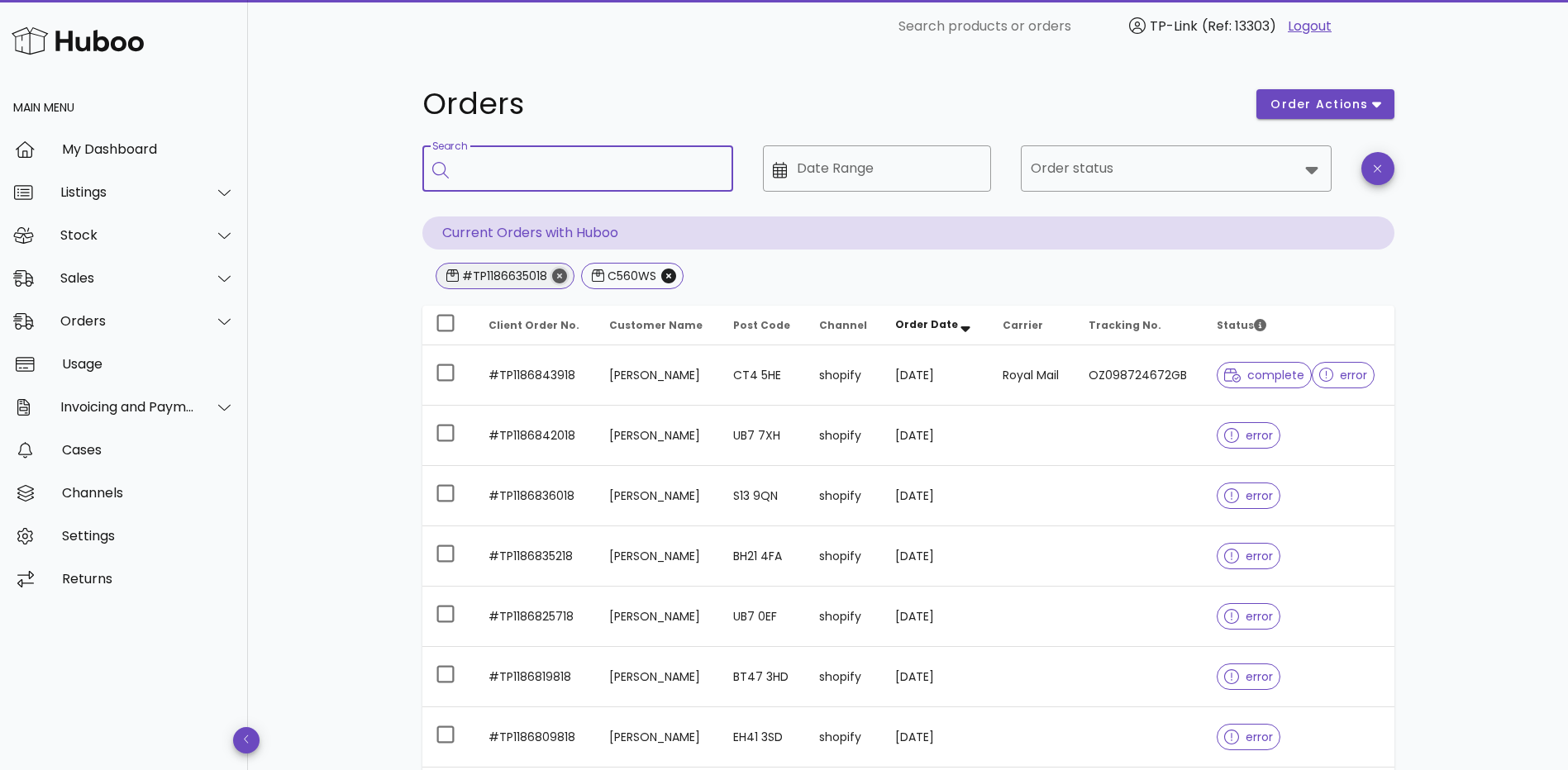
click at [555, 273] on icon "Close" at bounding box center [560, 276] width 15 height 15
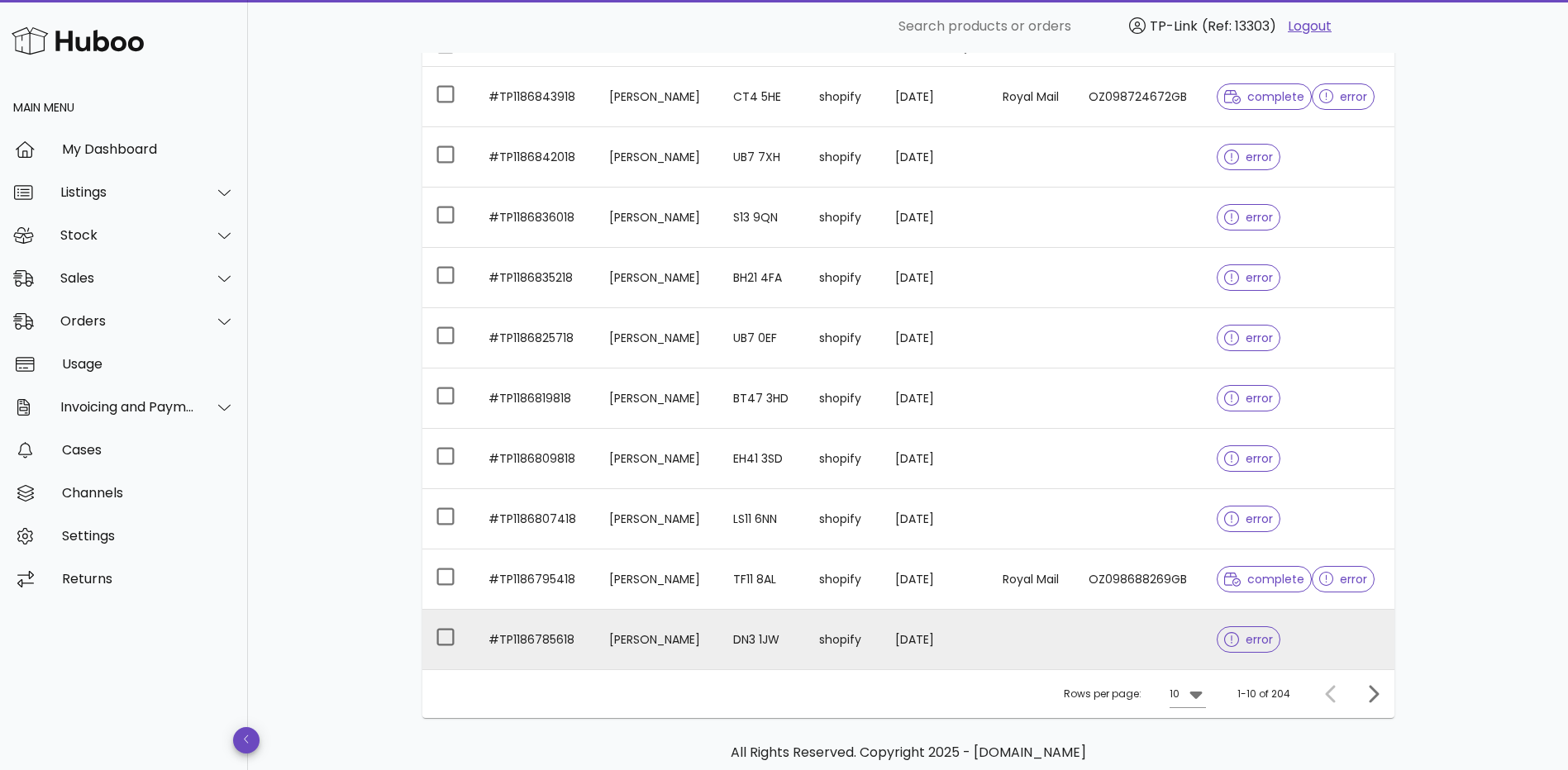
scroll to position [277, 0]
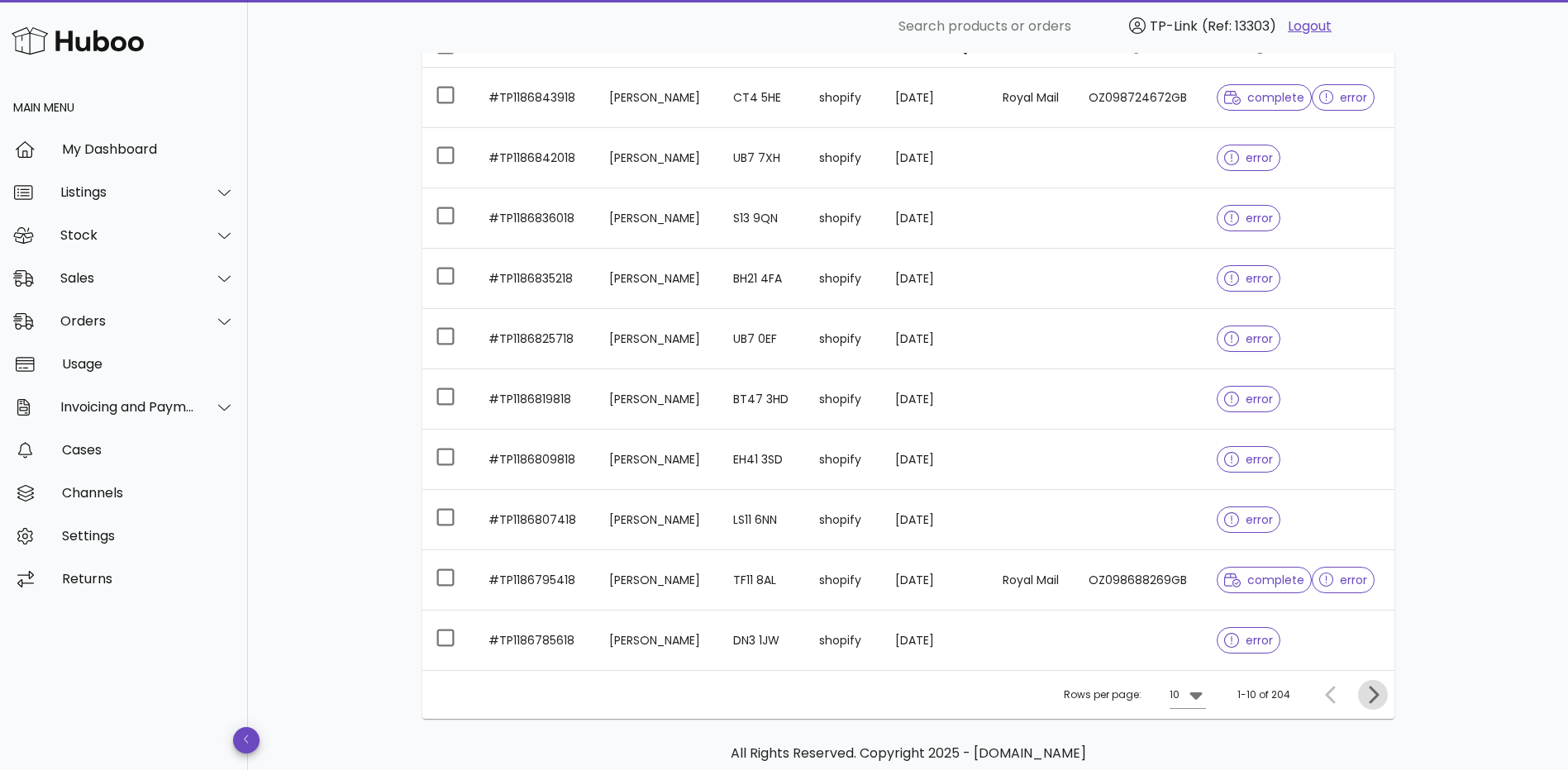
click at [1368, 694] on icon "Next page" at bounding box center [1373, 694] width 20 height 20
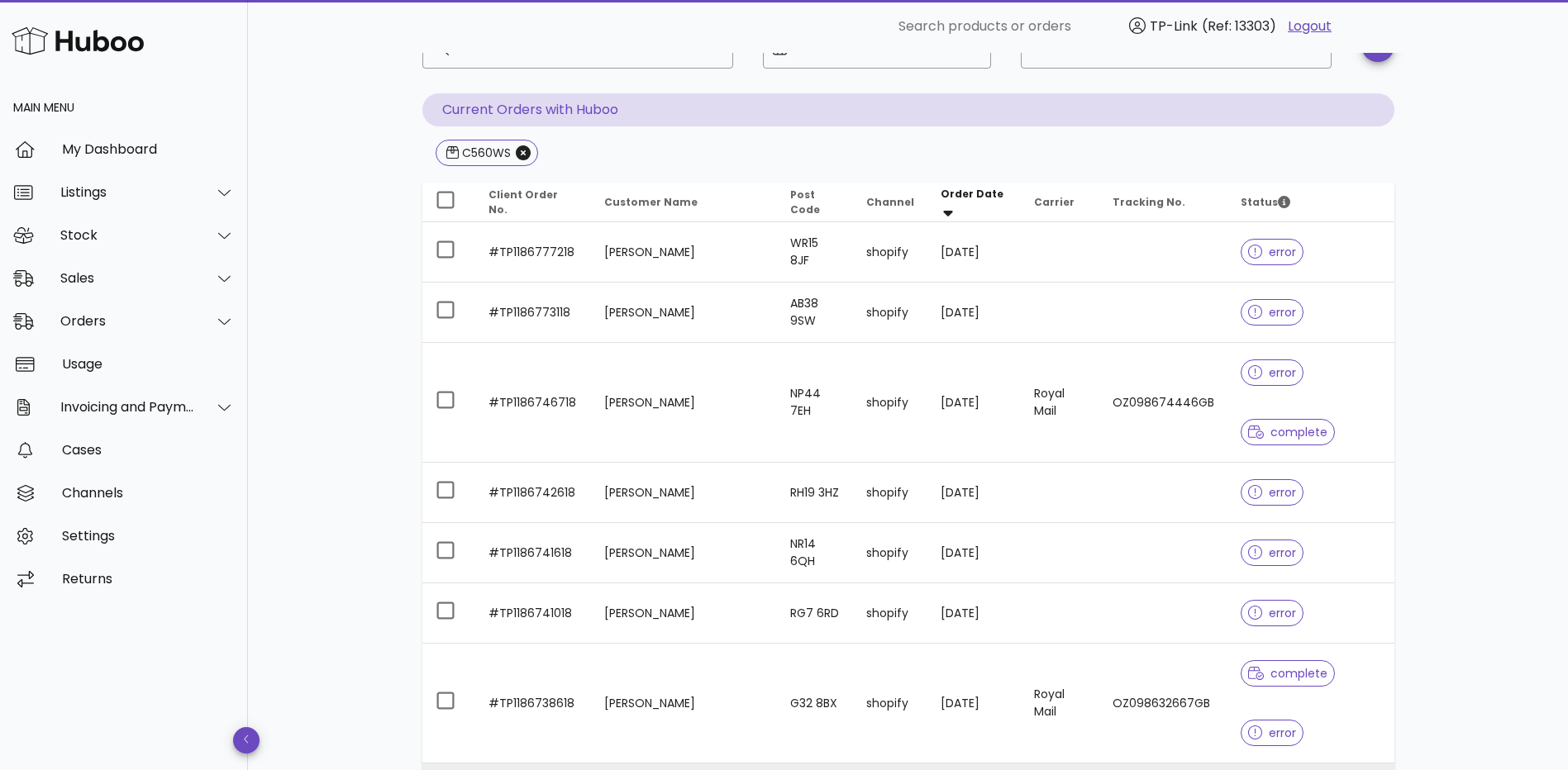
scroll to position [112, 0]
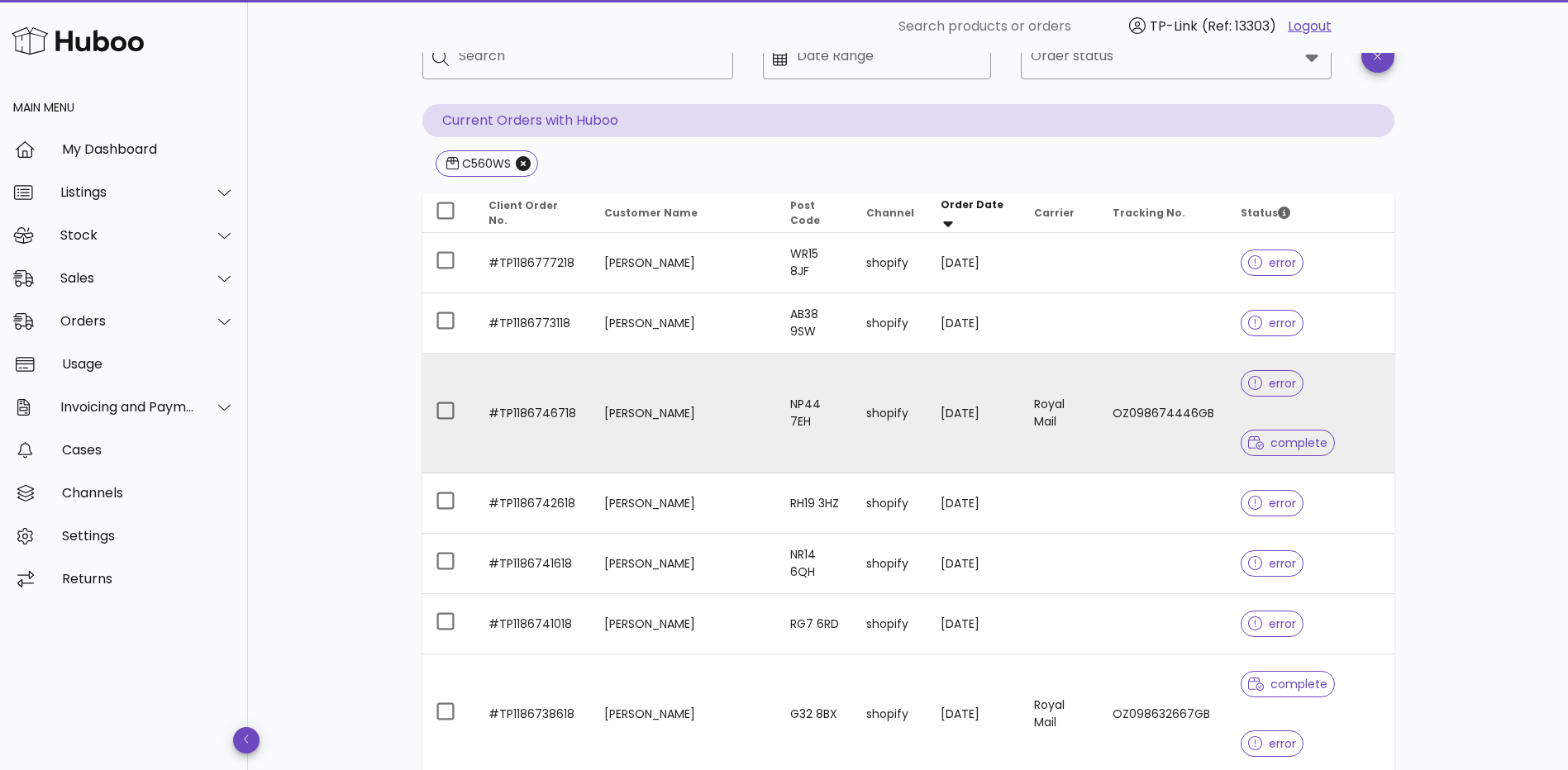
click at [549, 385] on td "#TP1186746718" at bounding box center [533, 414] width 117 height 119
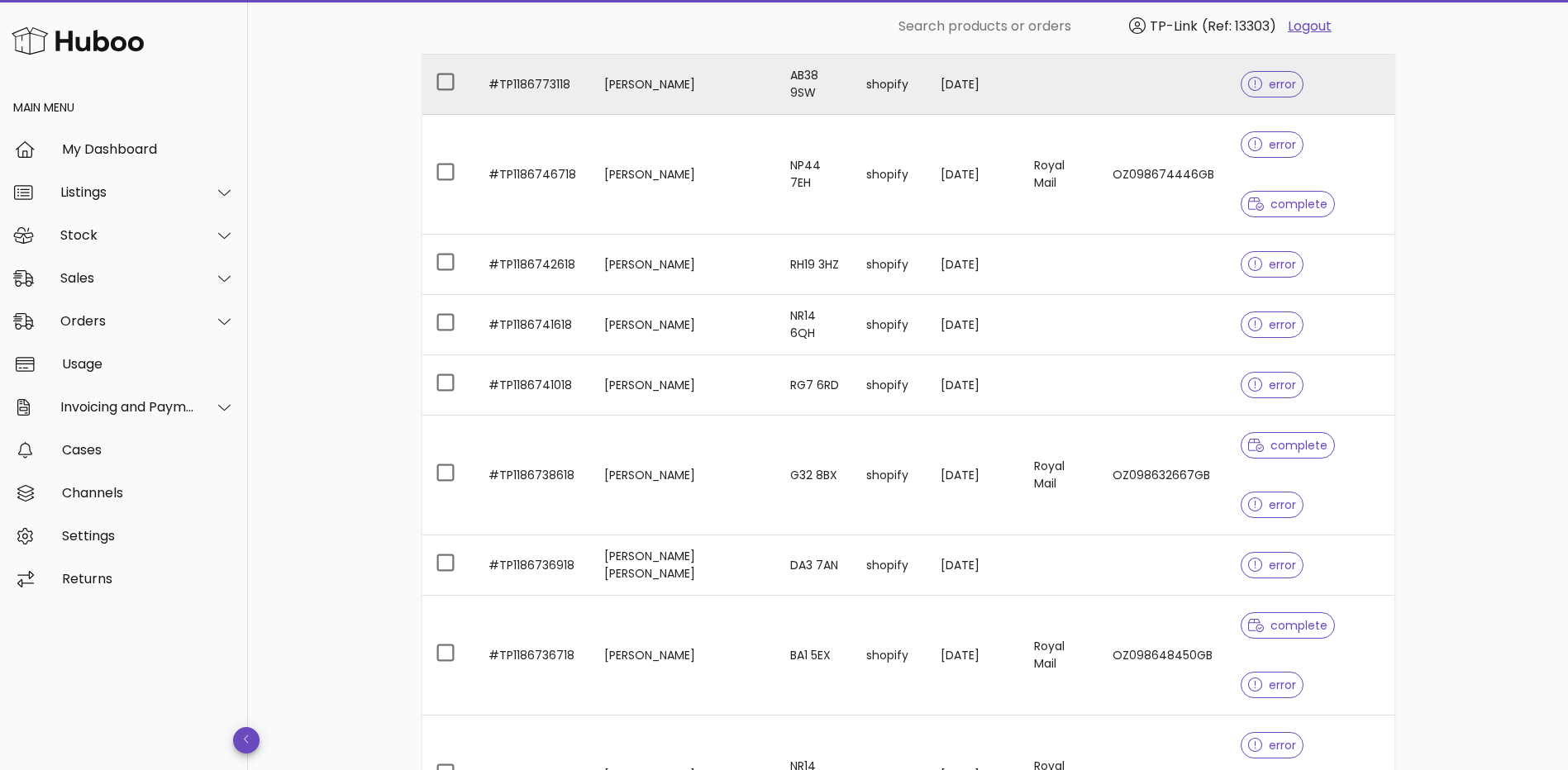
scroll to position [360, 0]
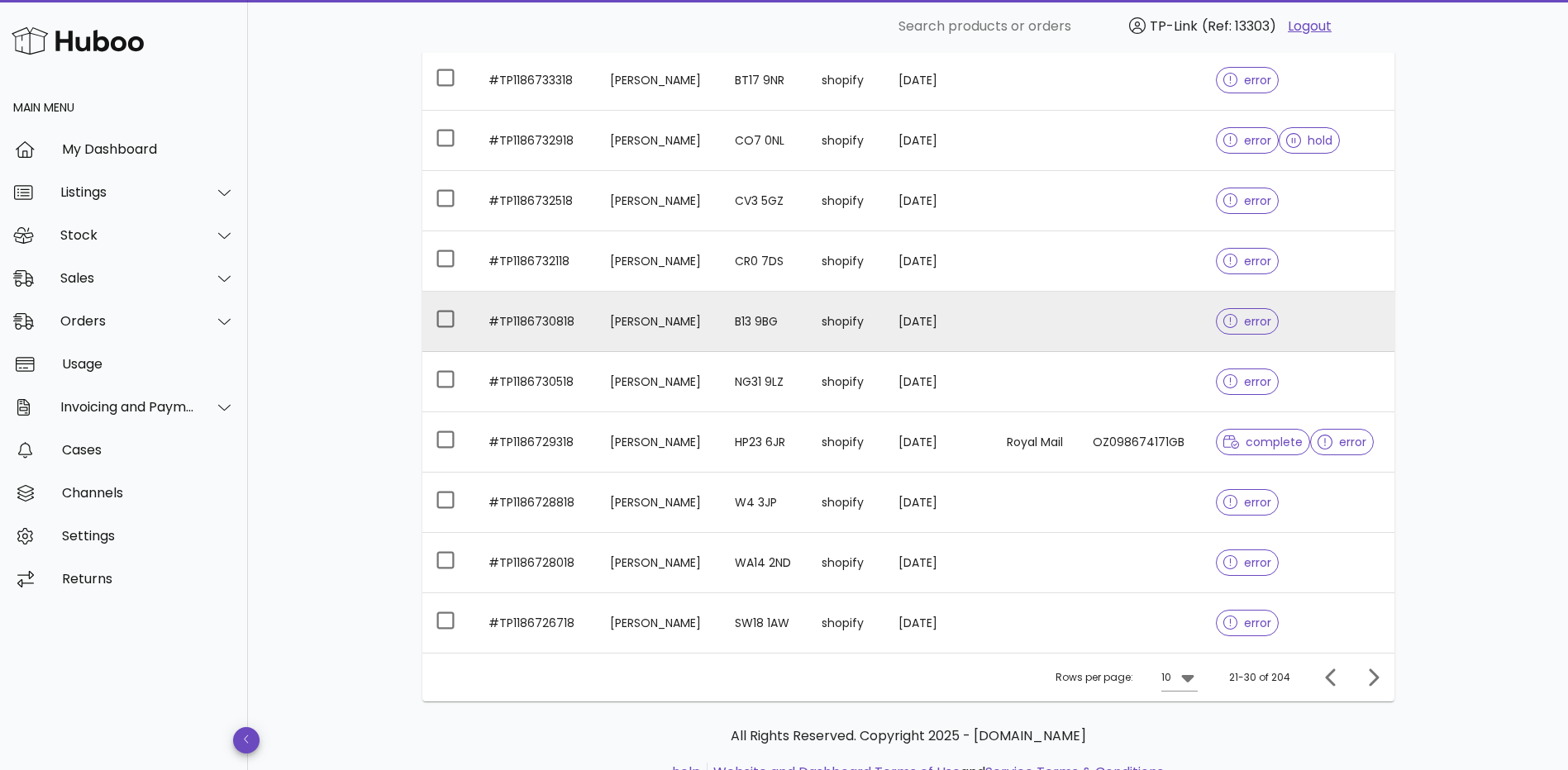
scroll to position [255, 0]
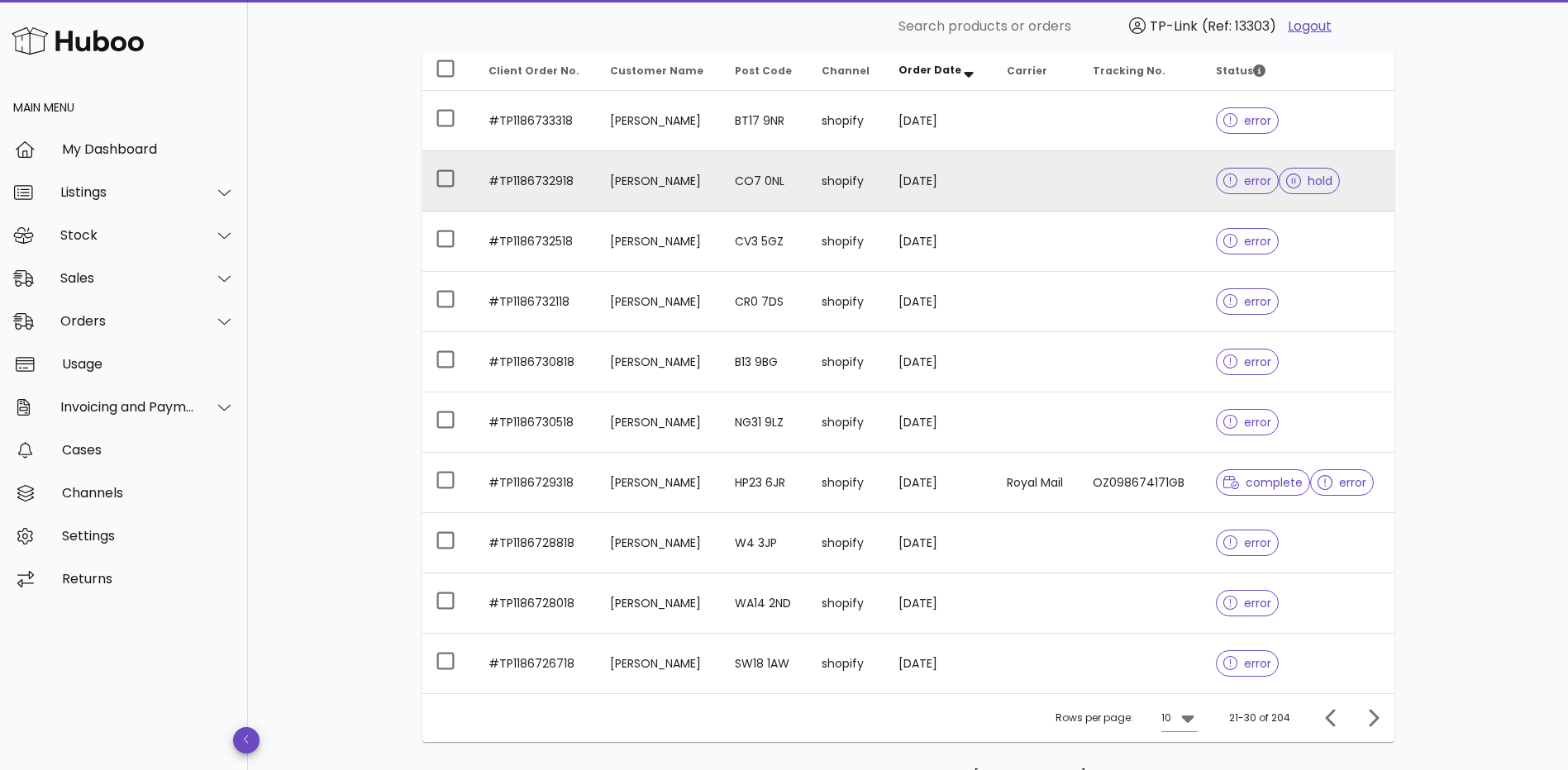
click at [886, 190] on td "shopify" at bounding box center [847, 181] width 77 height 61
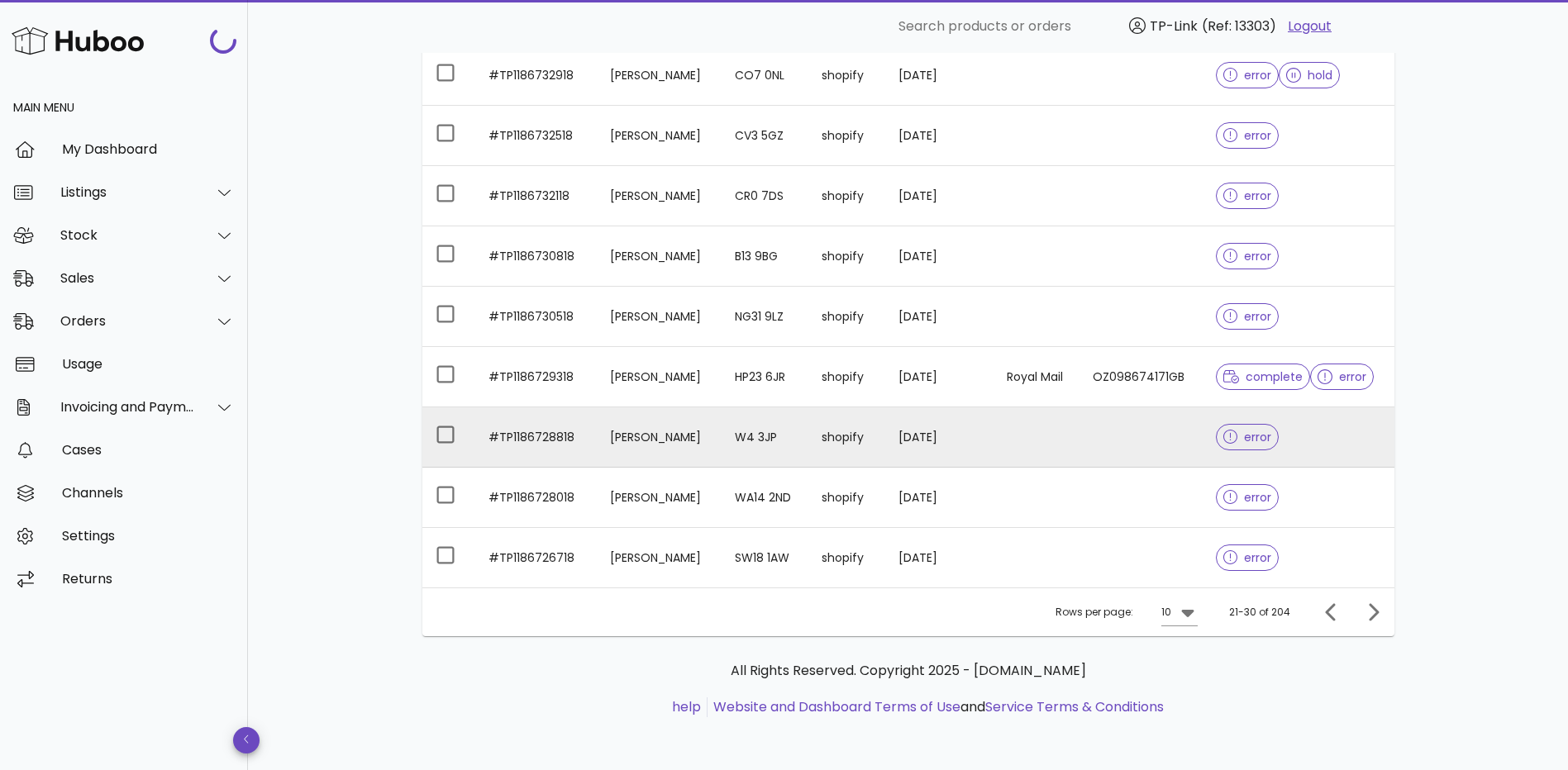
scroll to position [420, 0]
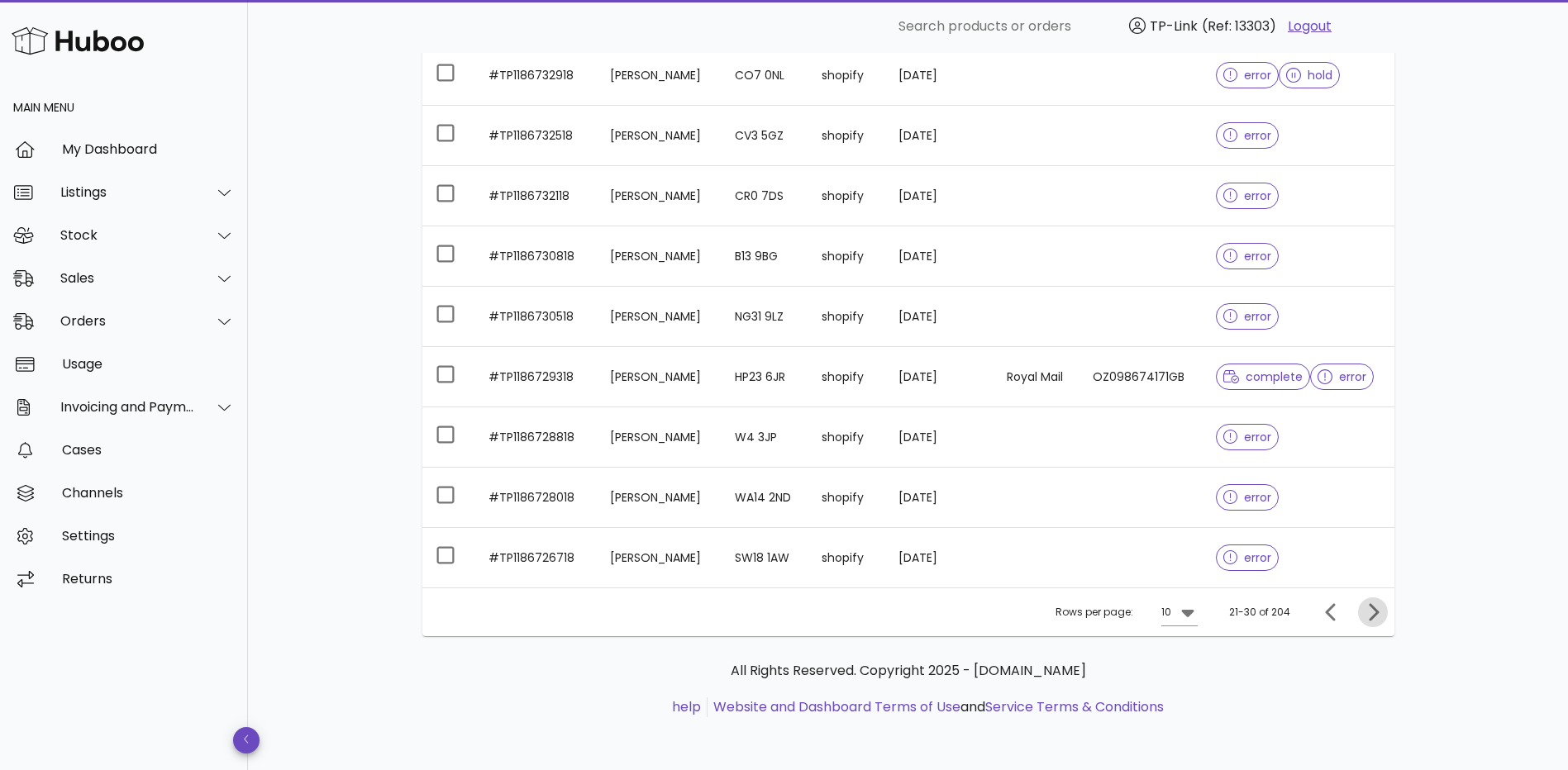
click at [1378, 607] on icon "Next page" at bounding box center [1373, 612] width 20 height 20
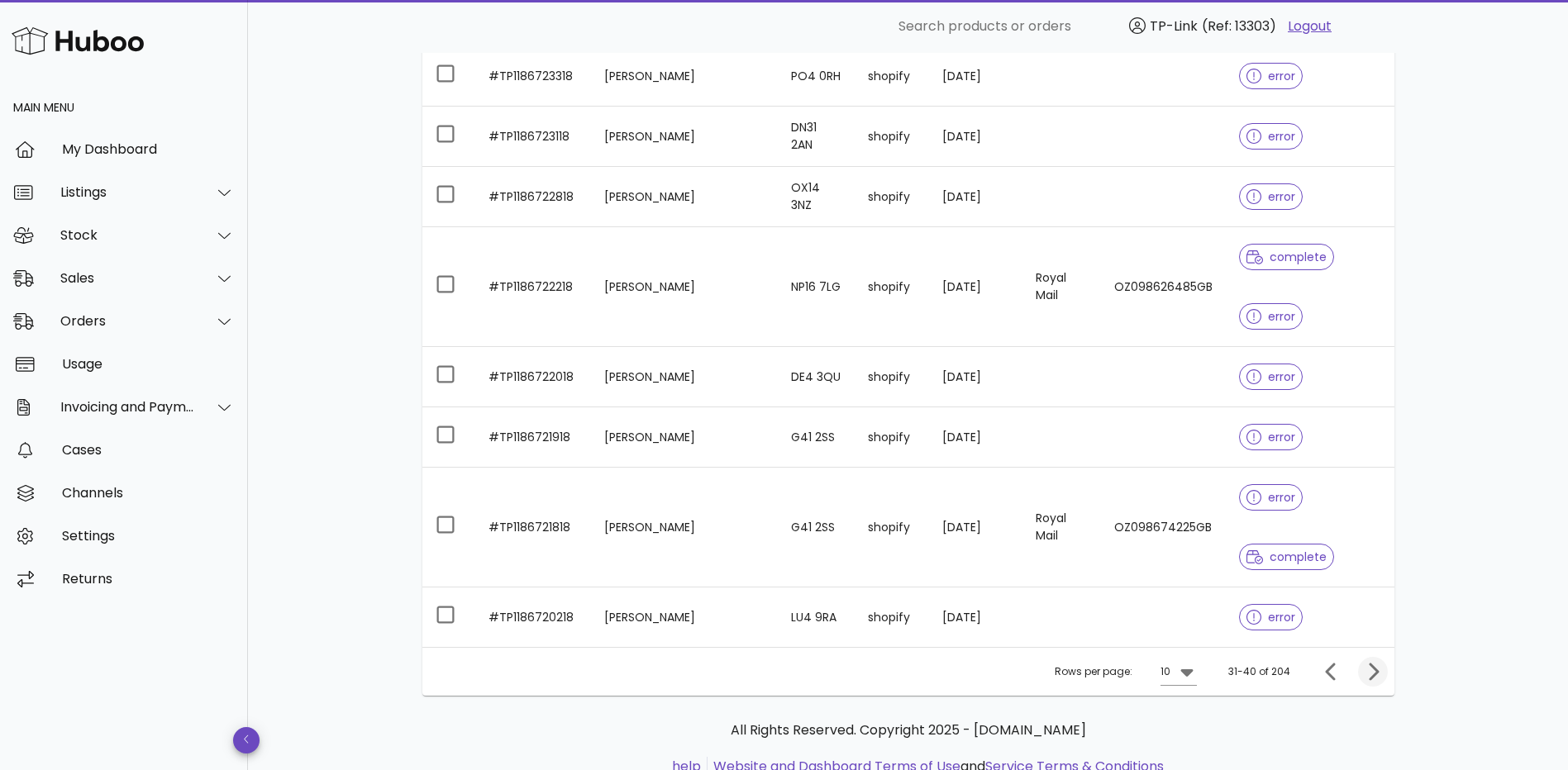
scroll to position [360, 0]
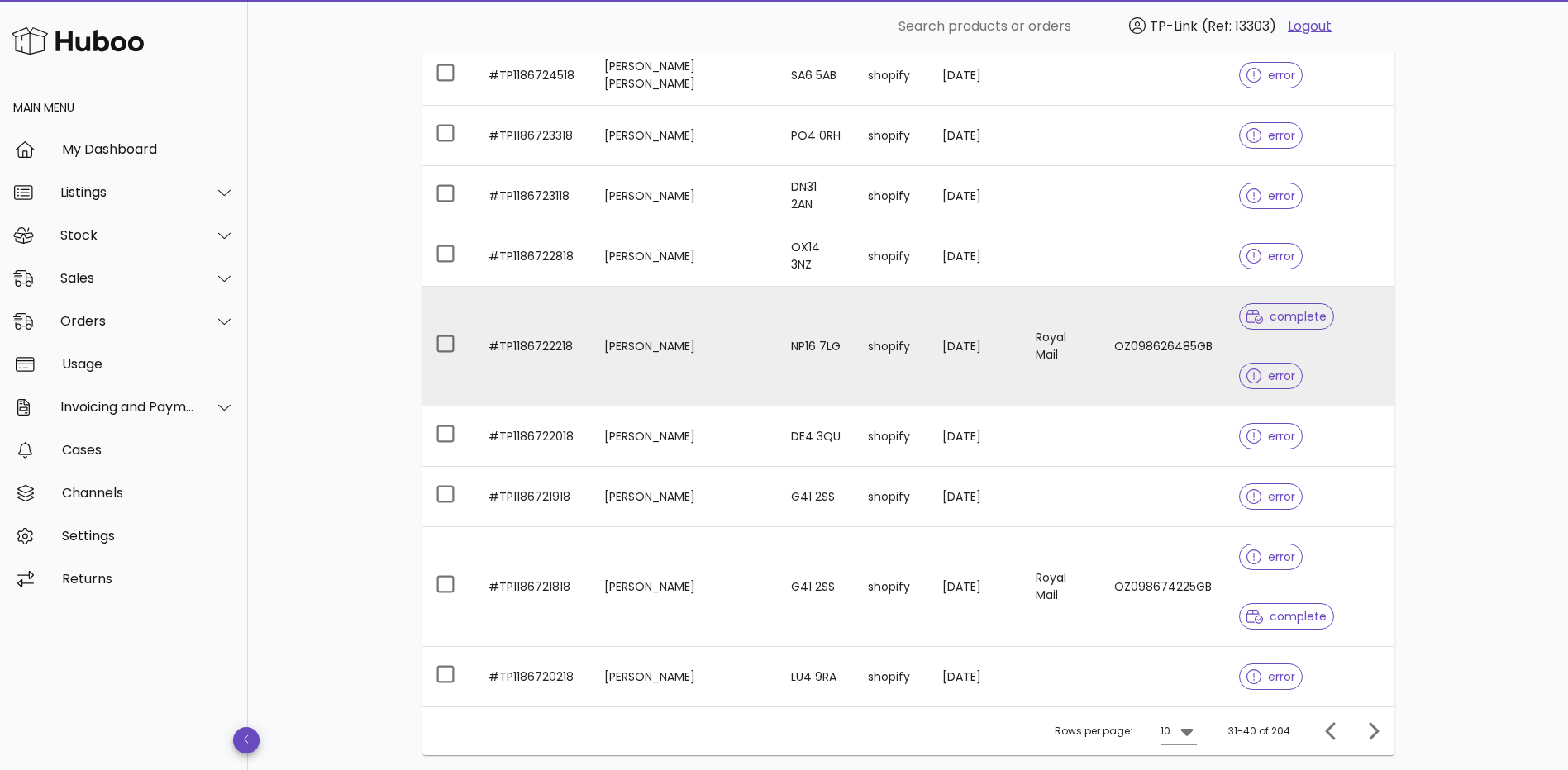
click at [934, 315] on td "[DATE]" at bounding box center [976, 347] width 94 height 119
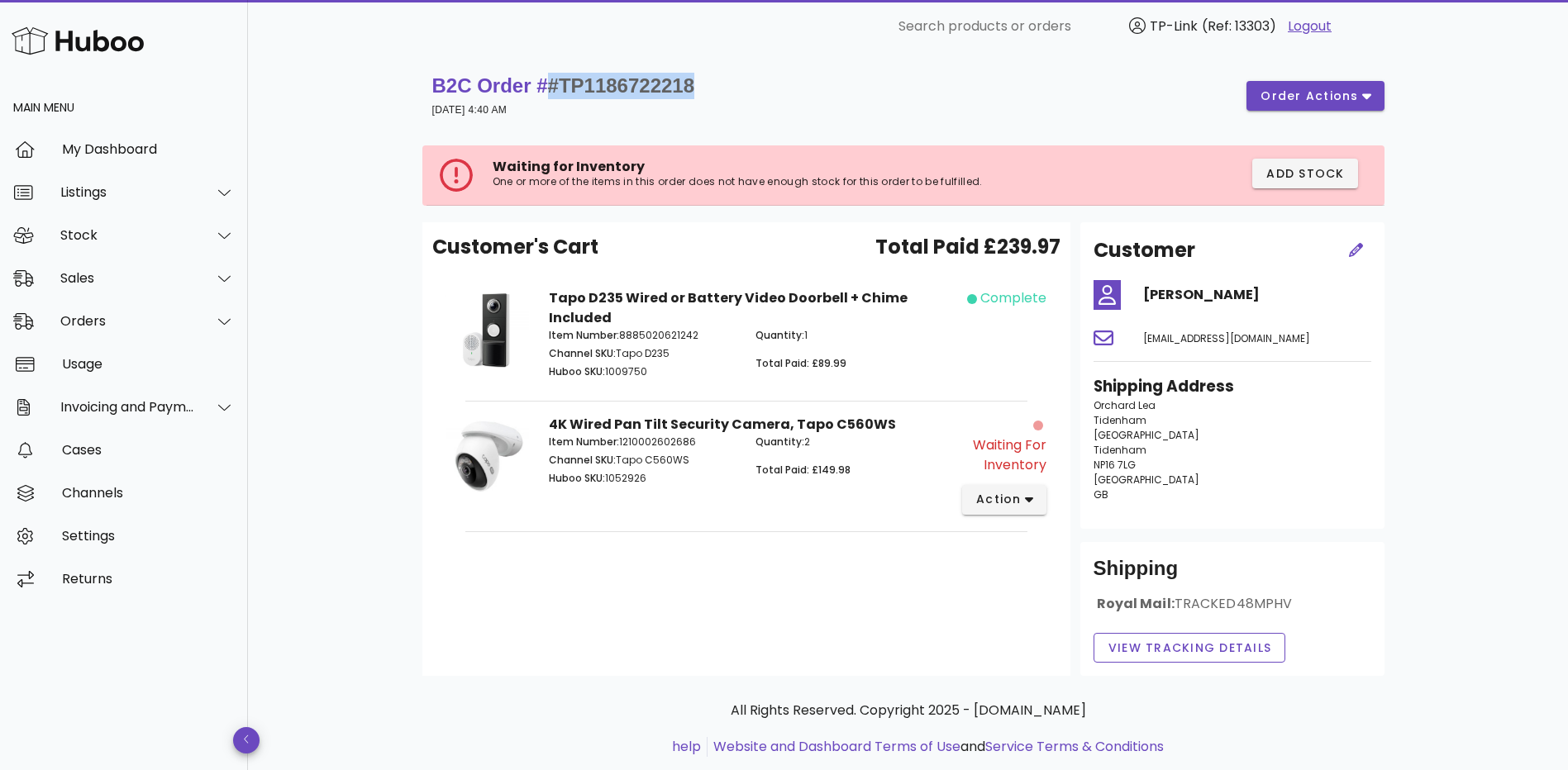
drag, startPoint x: 546, startPoint y: 84, endPoint x: 717, endPoint y: 85, distance: 171.0
click at [717, 85] on div "B2C Order # #TP1186722218 [DATE] 4:40 AM order actions" at bounding box center [908, 96] width 952 height 47
copy span "#TP1186722218"
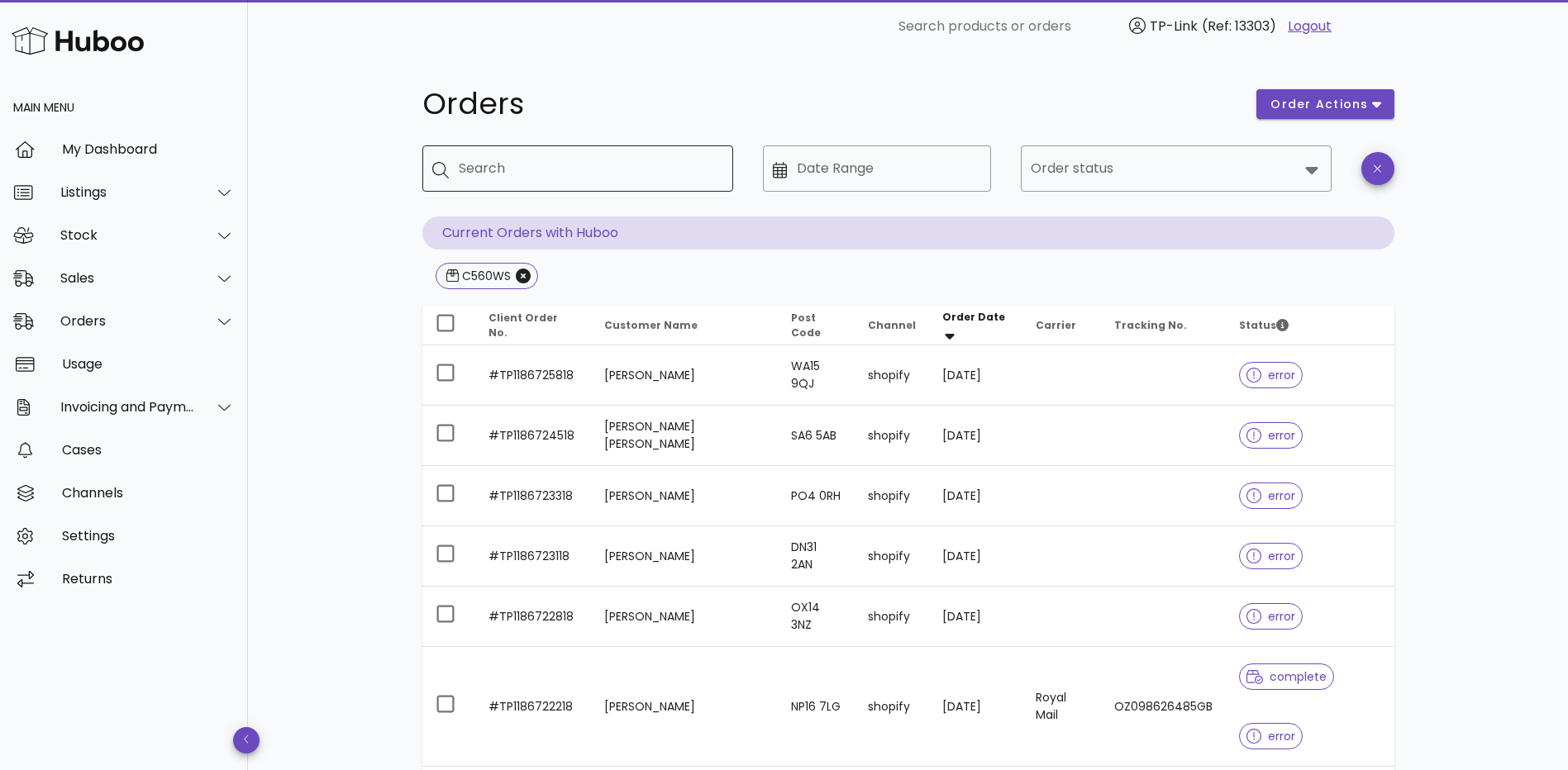
click at [540, 176] on input "Search" at bounding box center [589, 169] width 261 height 26
type input "****"
click at [528, 273] on icon "Close" at bounding box center [523, 276] width 15 height 15
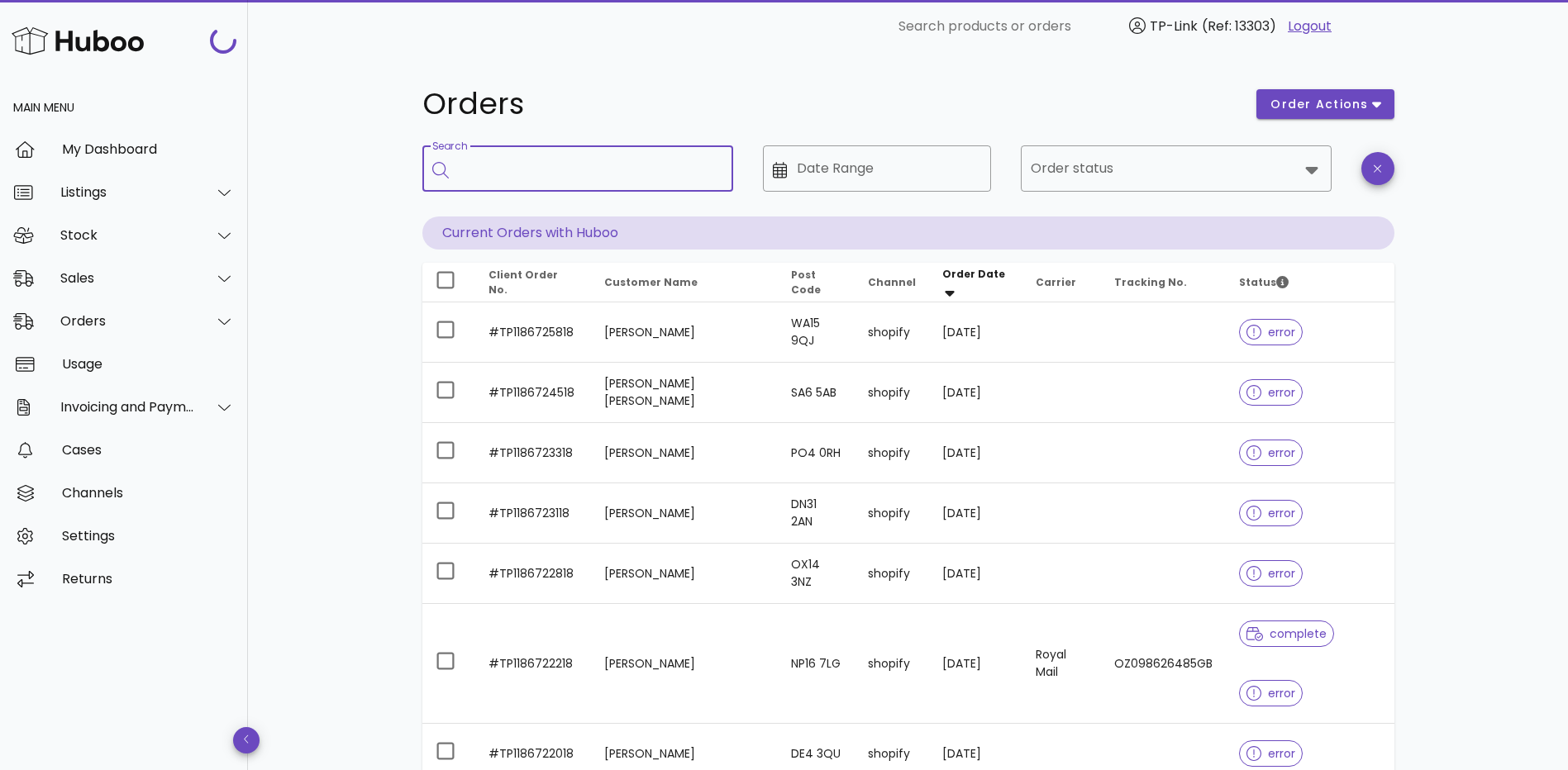
click at [629, 174] on input "Search" at bounding box center [589, 169] width 261 height 26
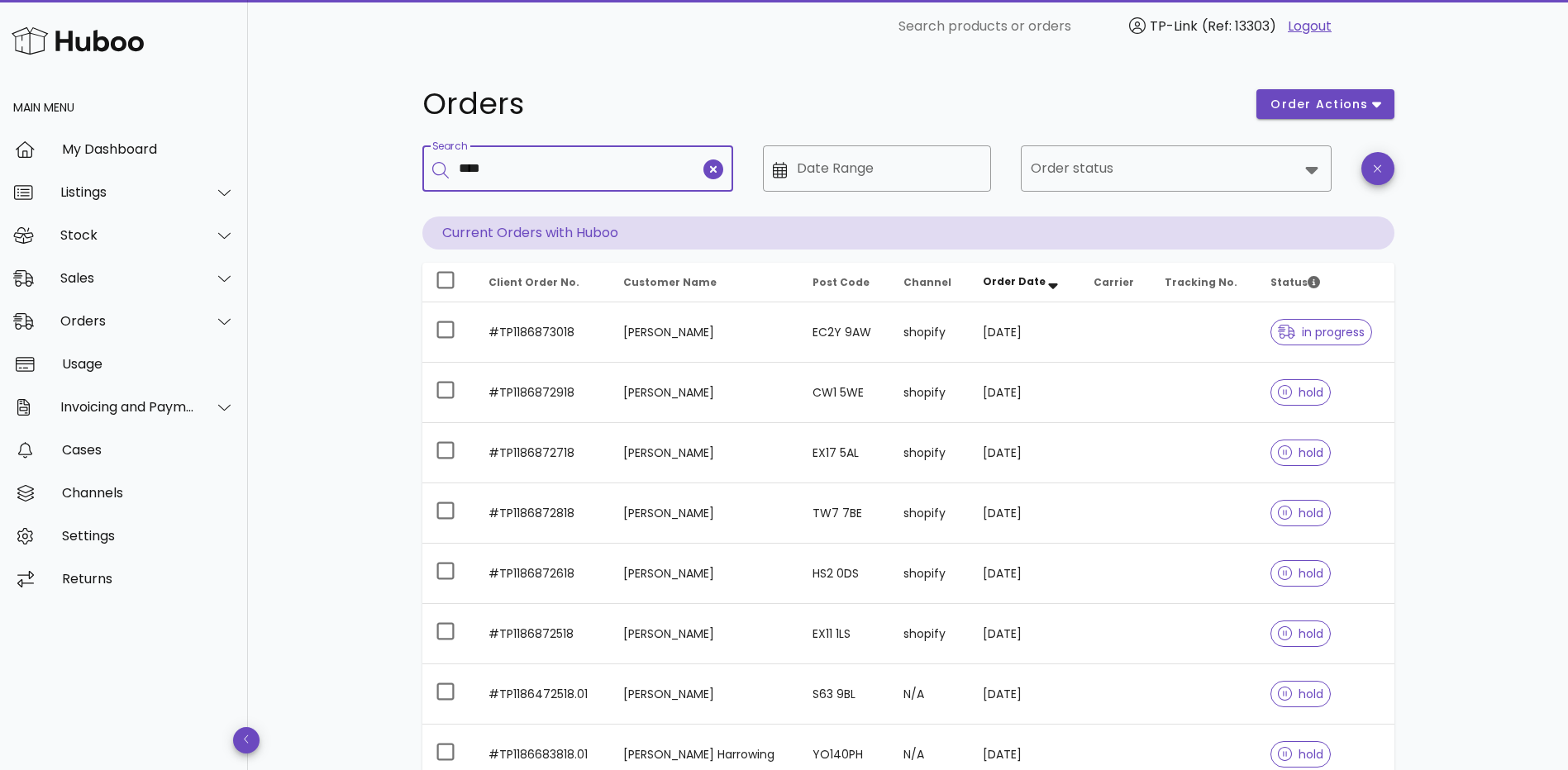
type input "****"
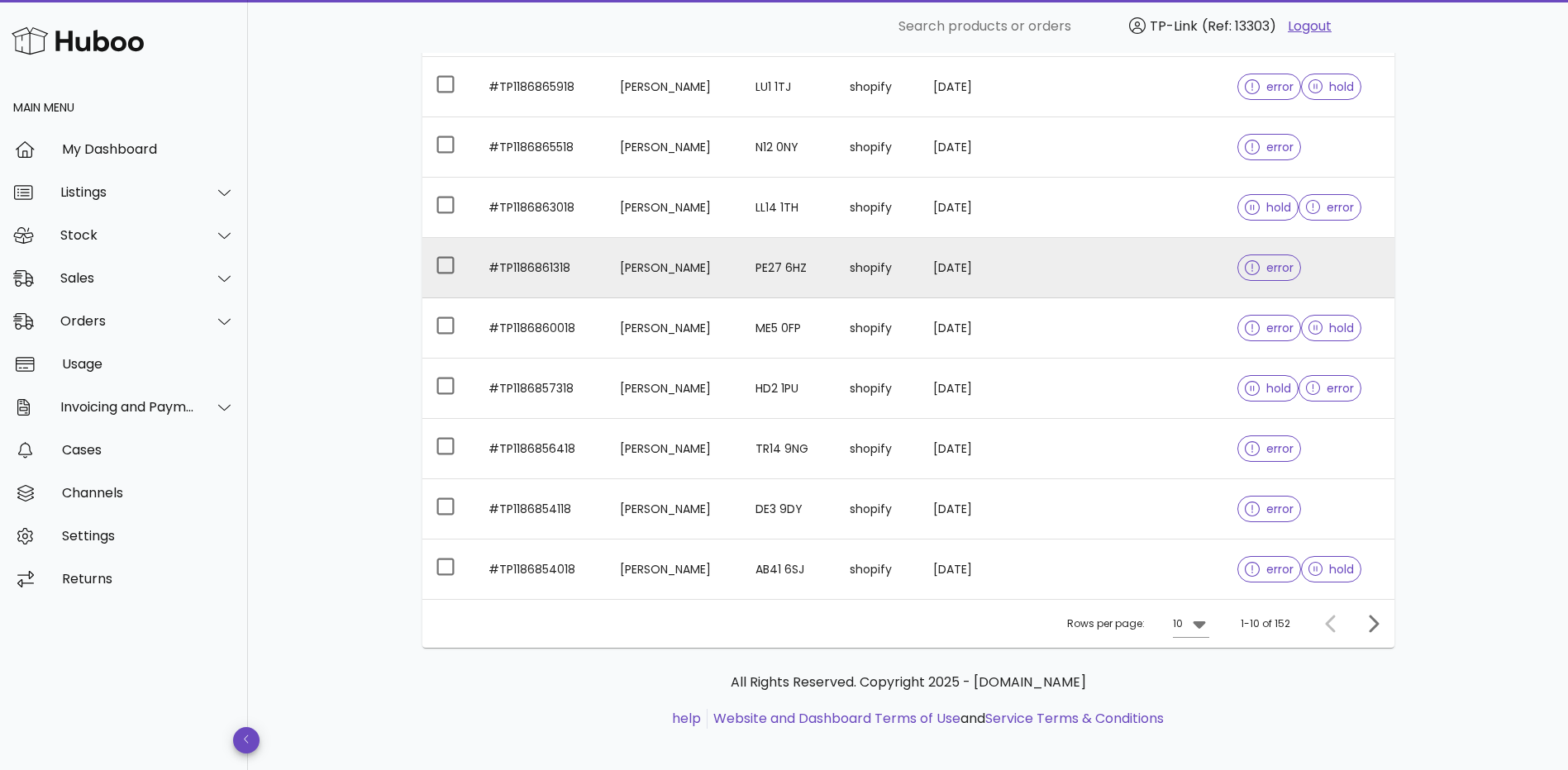
scroll to position [360, 0]
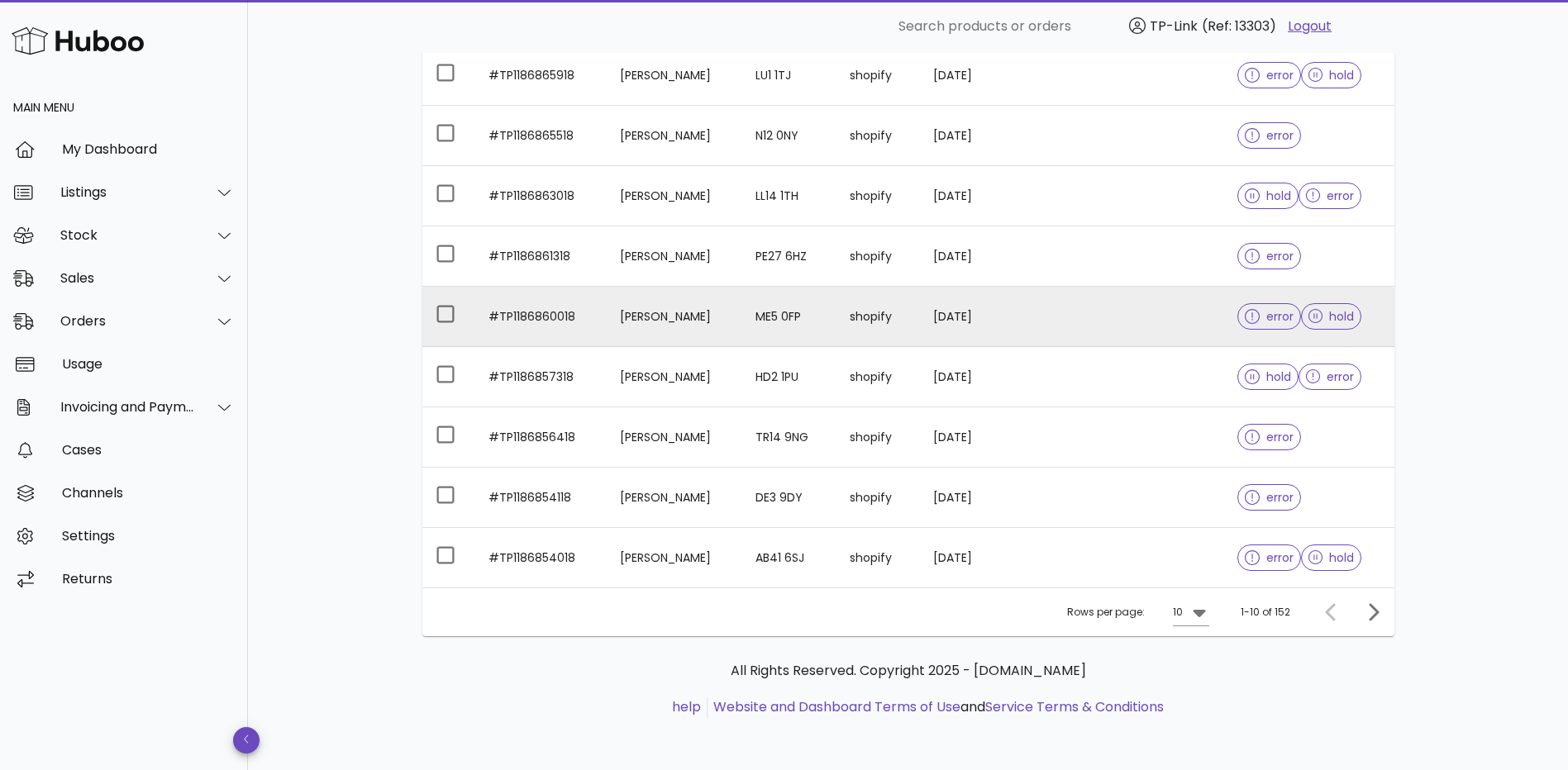
click at [638, 316] on td "[PERSON_NAME]" at bounding box center [674, 317] width 134 height 61
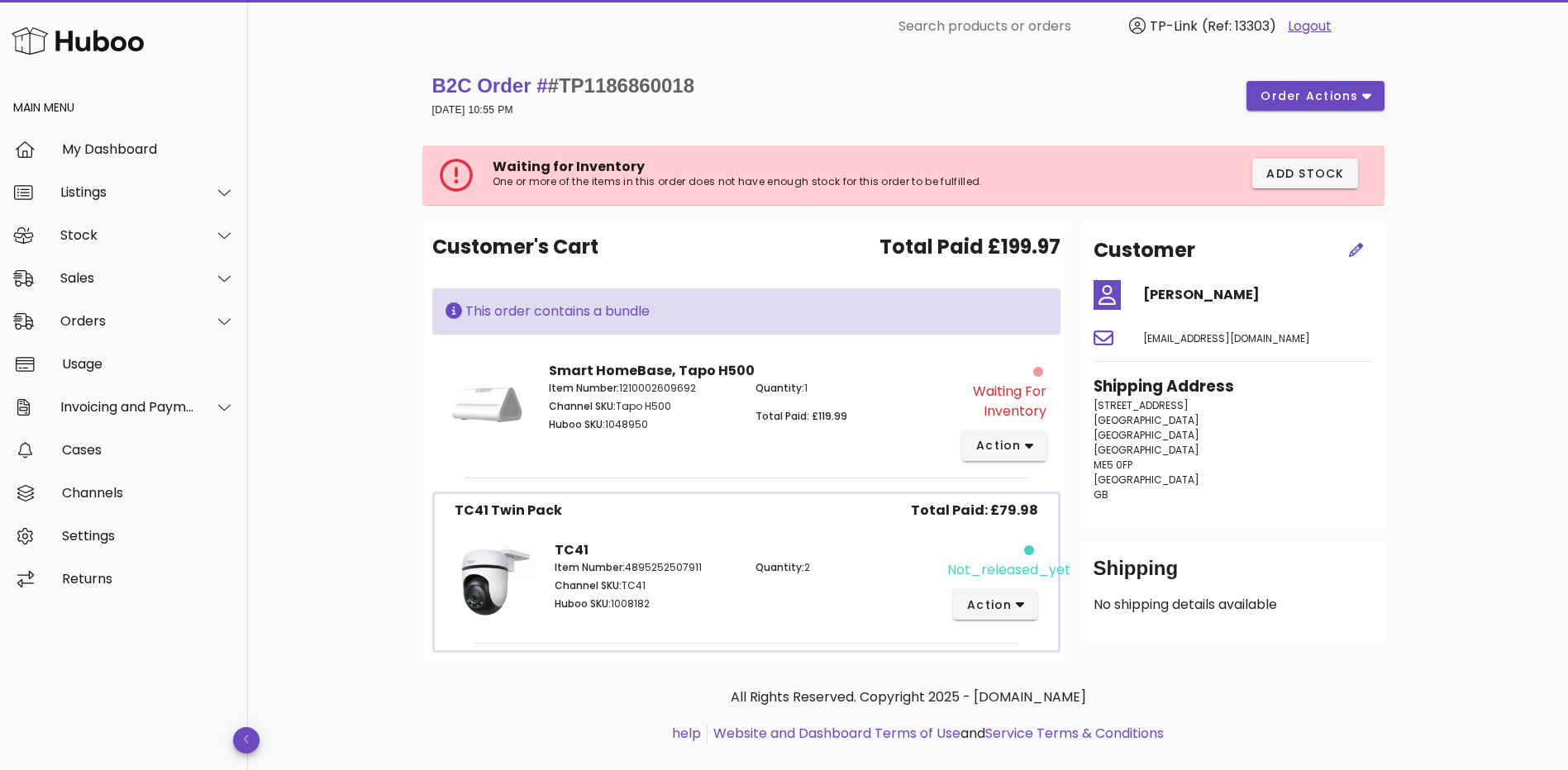
scroll to position [360, 0]
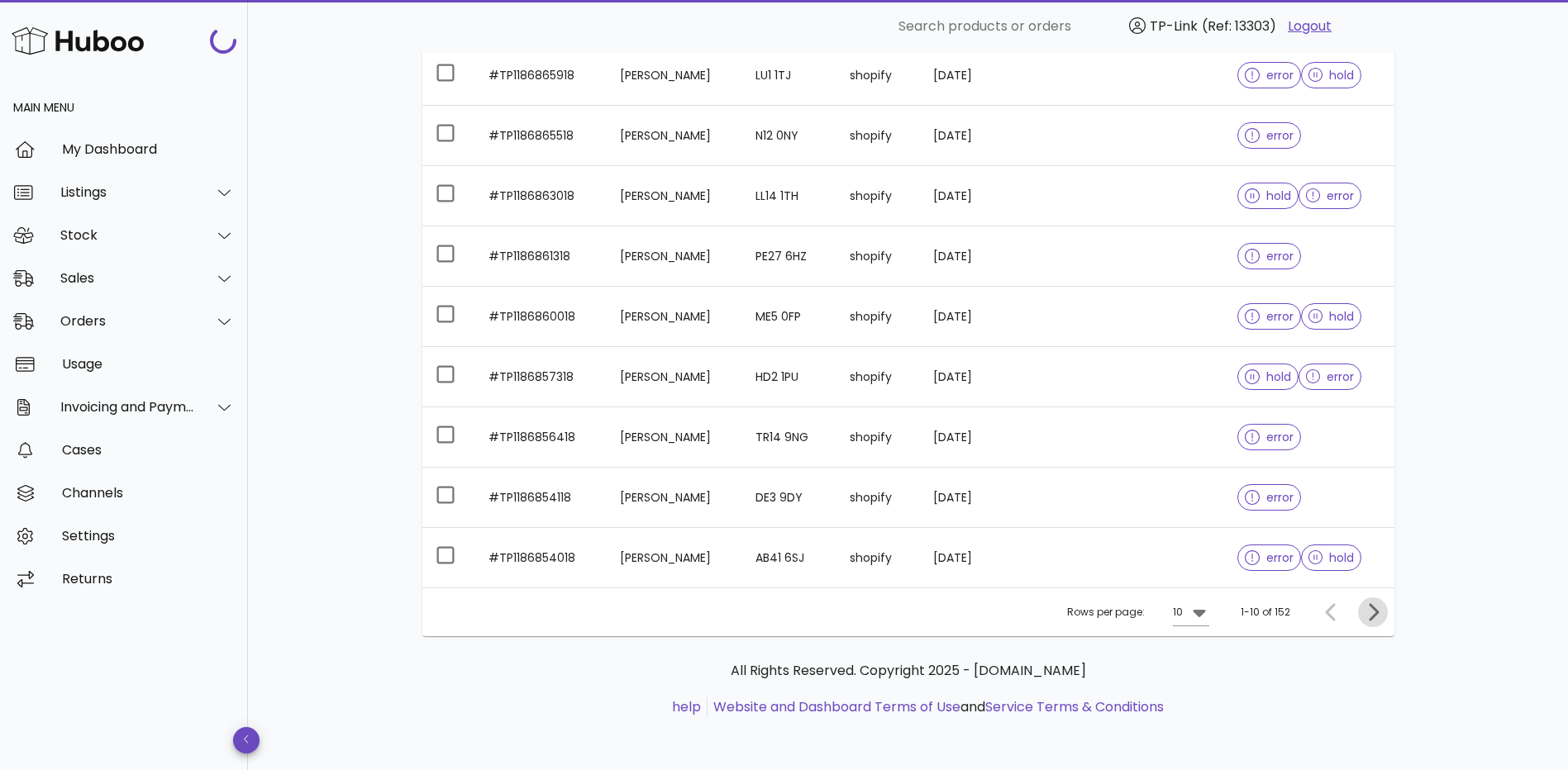
click at [1375, 605] on icon "Next page" at bounding box center [1373, 612] width 20 height 20
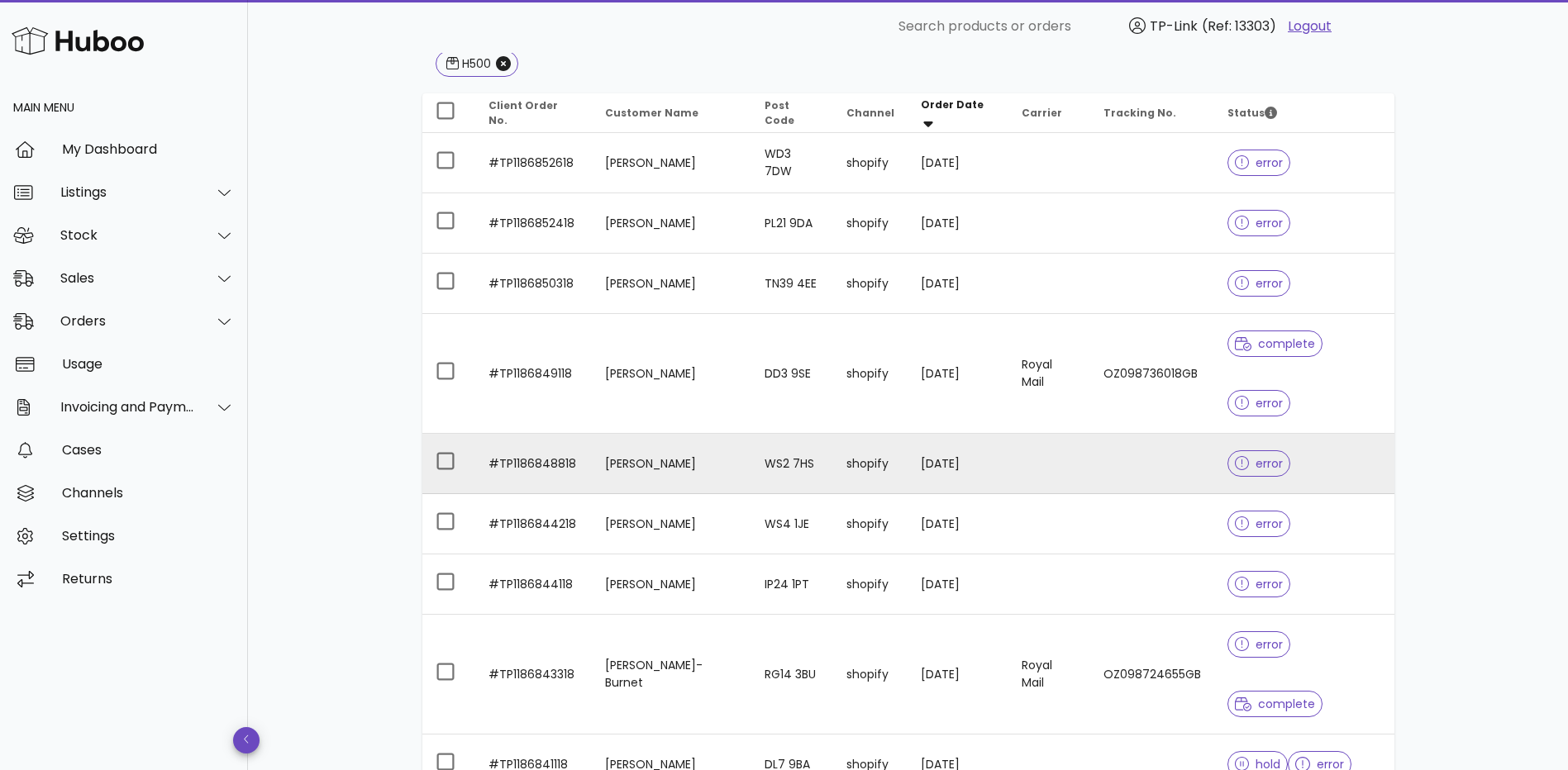
scroll to position [195, 0]
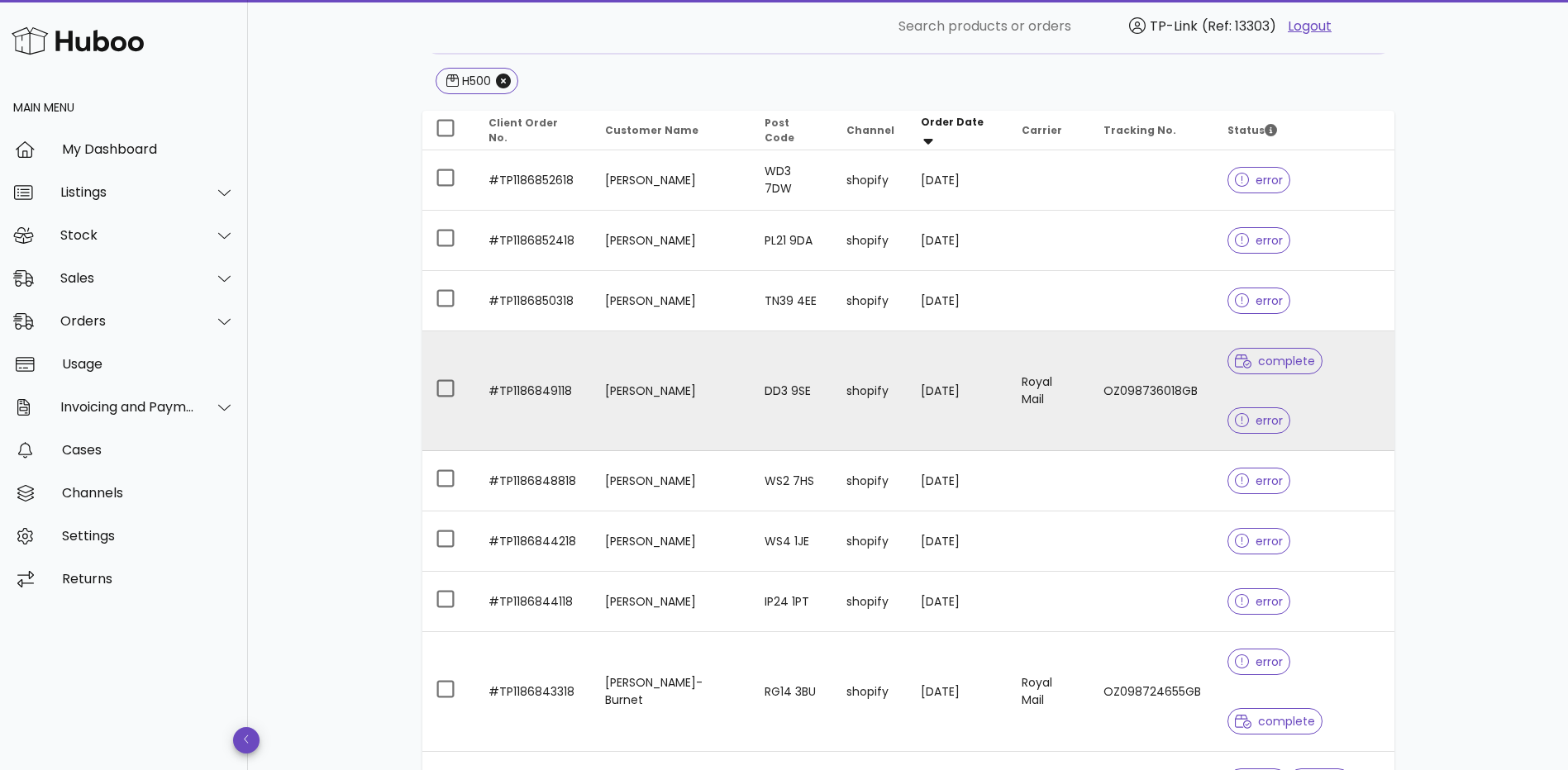
click at [895, 356] on td "shopify" at bounding box center [871, 391] width 75 height 119
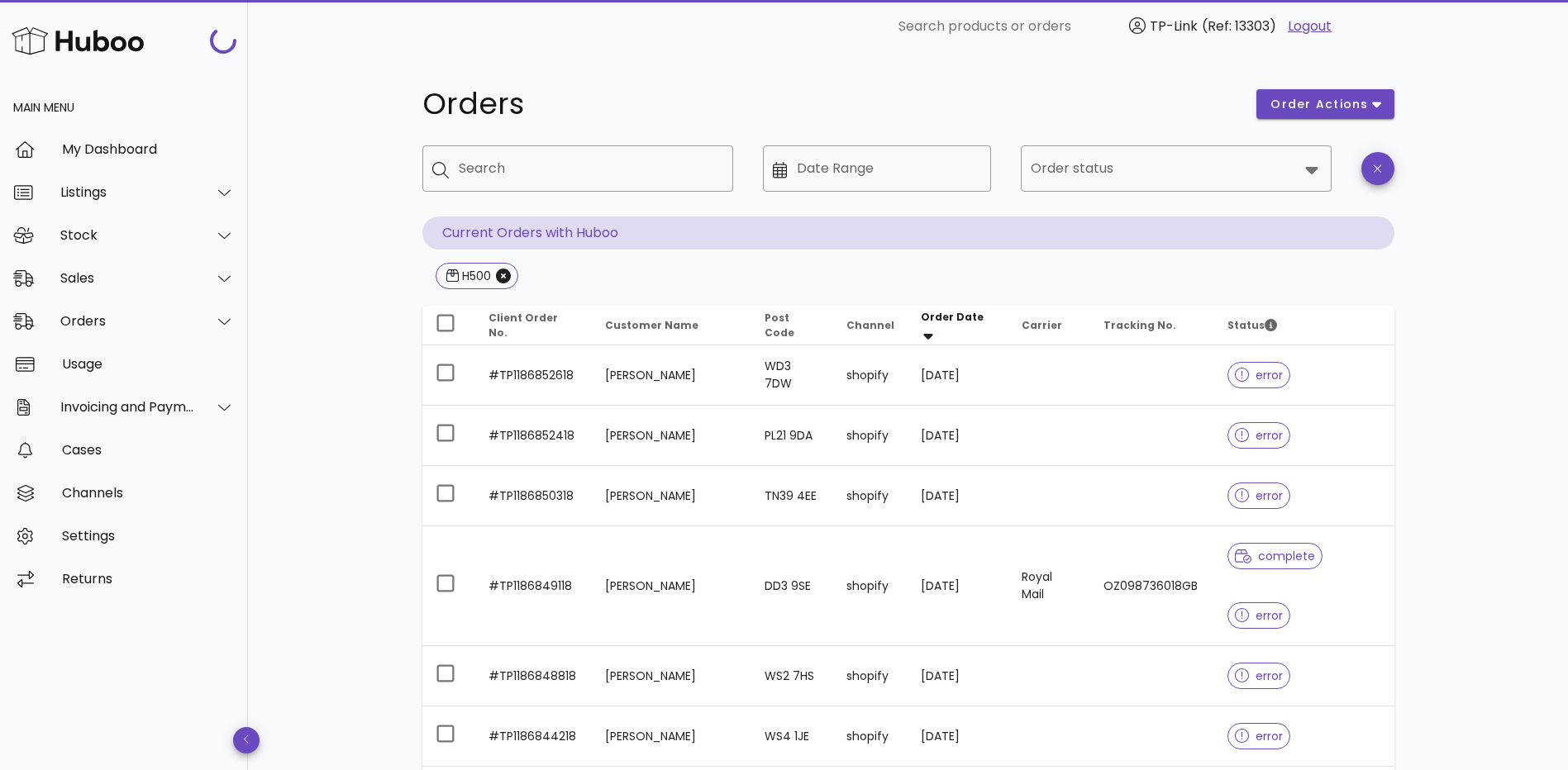
scroll to position [195, 0]
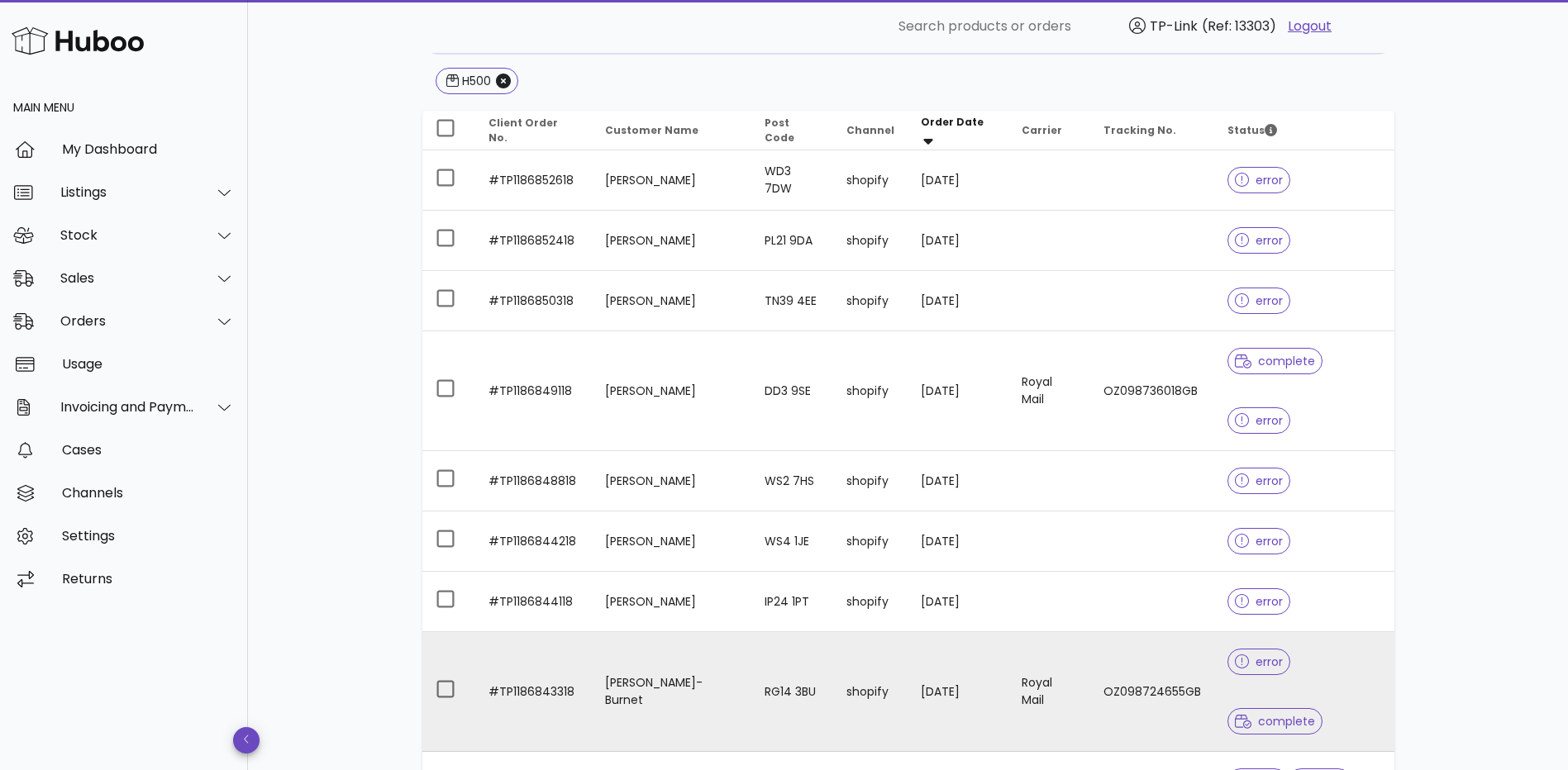
click at [816, 632] on td "RG14 3BU" at bounding box center [791, 692] width 82 height 119
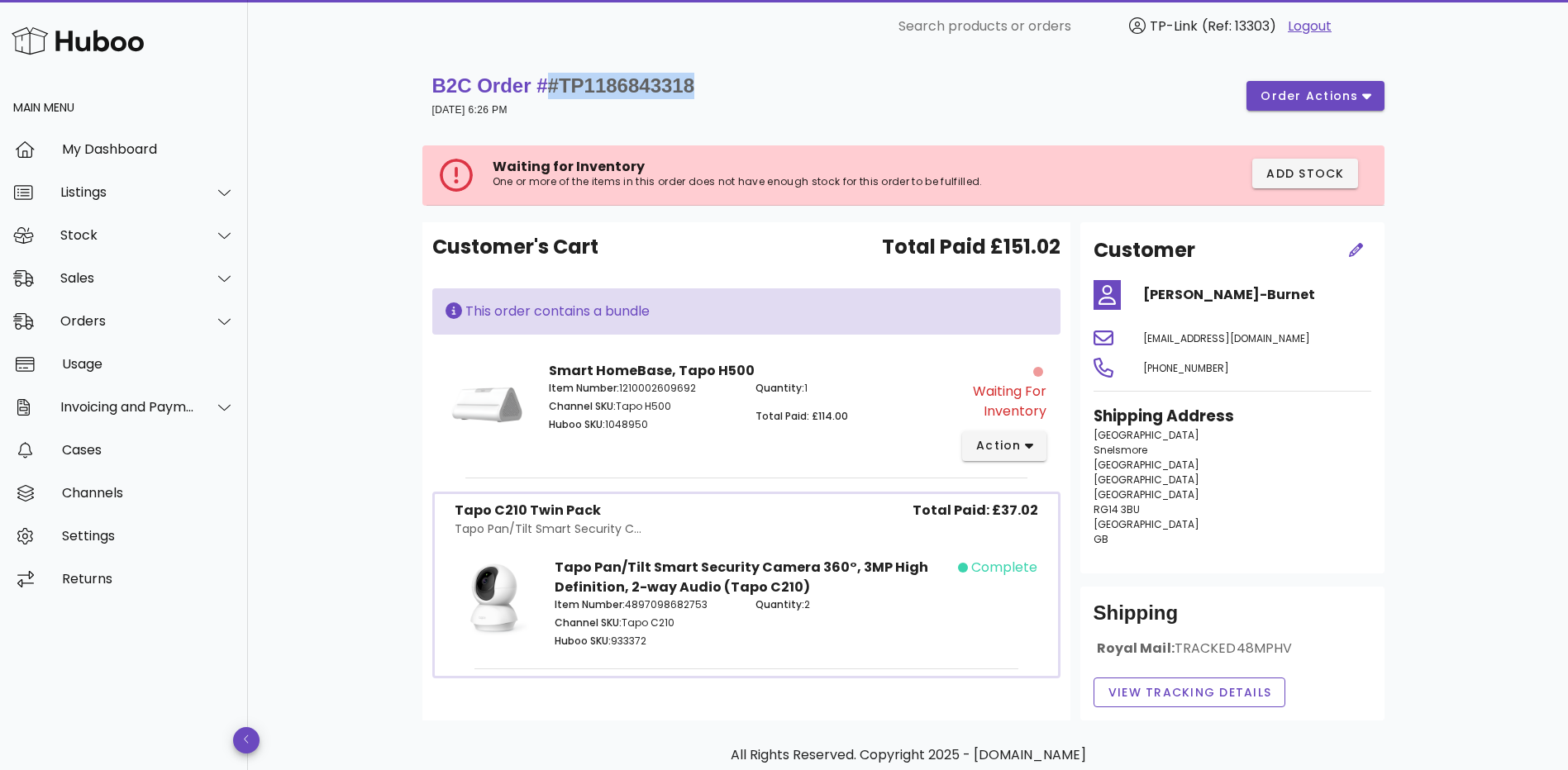
drag, startPoint x: 574, startPoint y: 85, endPoint x: 713, endPoint y: 76, distance: 139.3
click at [713, 76] on div "B2C Order # #TP1186843318 [DATE] 6:26 PM order actions" at bounding box center [908, 96] width 952 height 47
copy span "#TP1186843318"
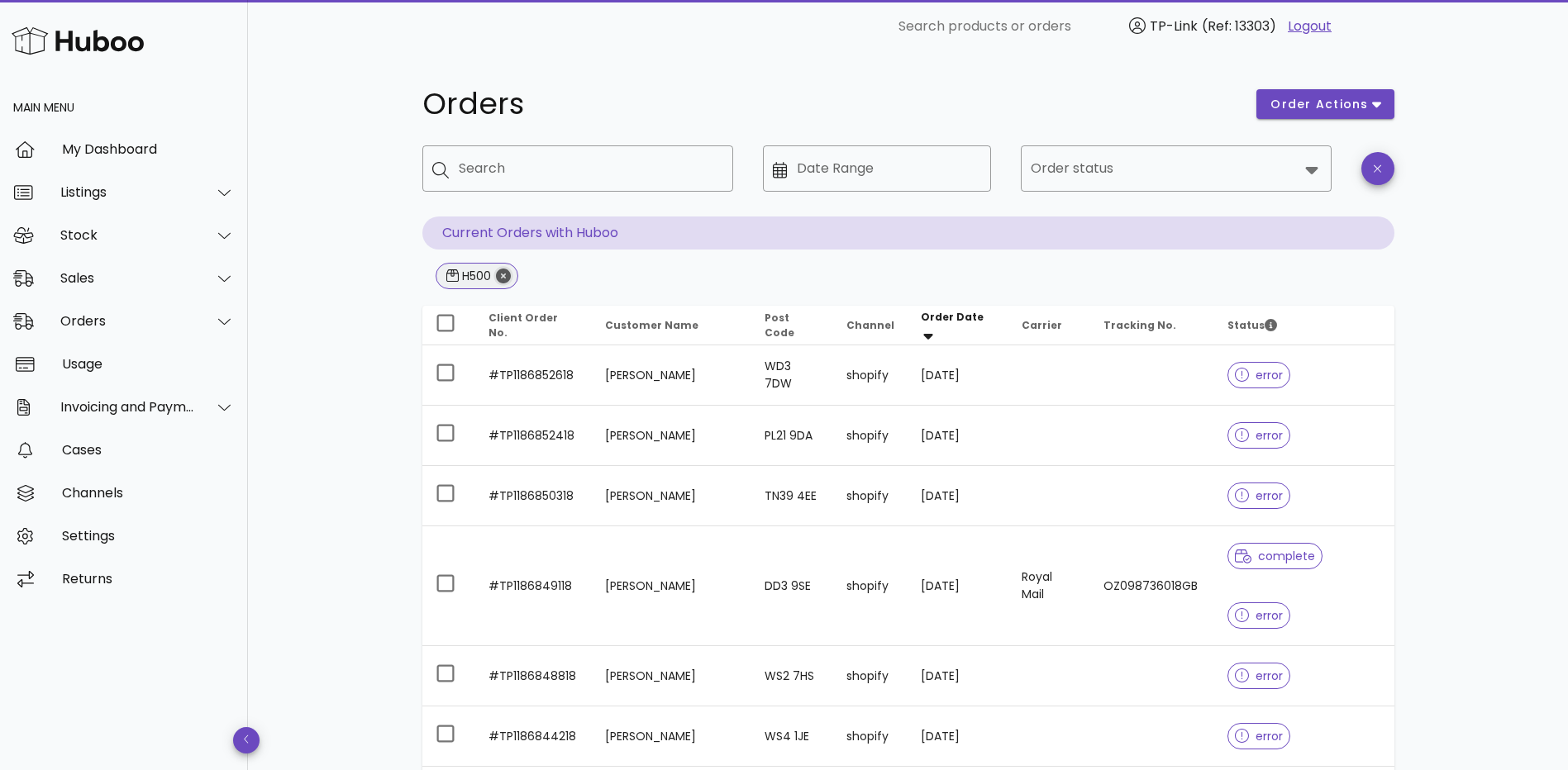
click at [502, 271] on icon "Close" at bounding box center [503, 276] width 15 height 15
click at [488, 164] on input "Search" at bounding box center [589, 169] width 261 height 26
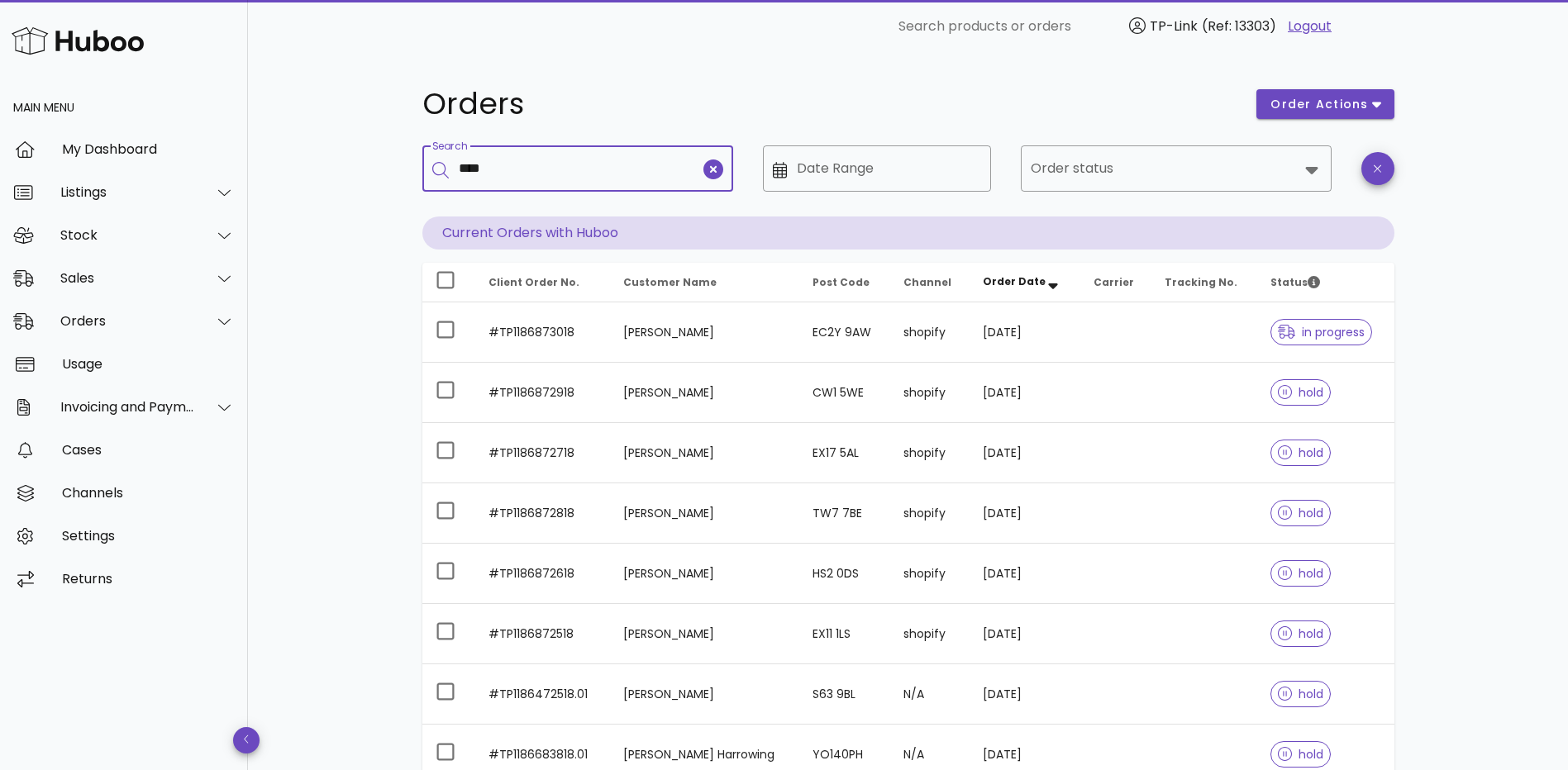
type input "****"
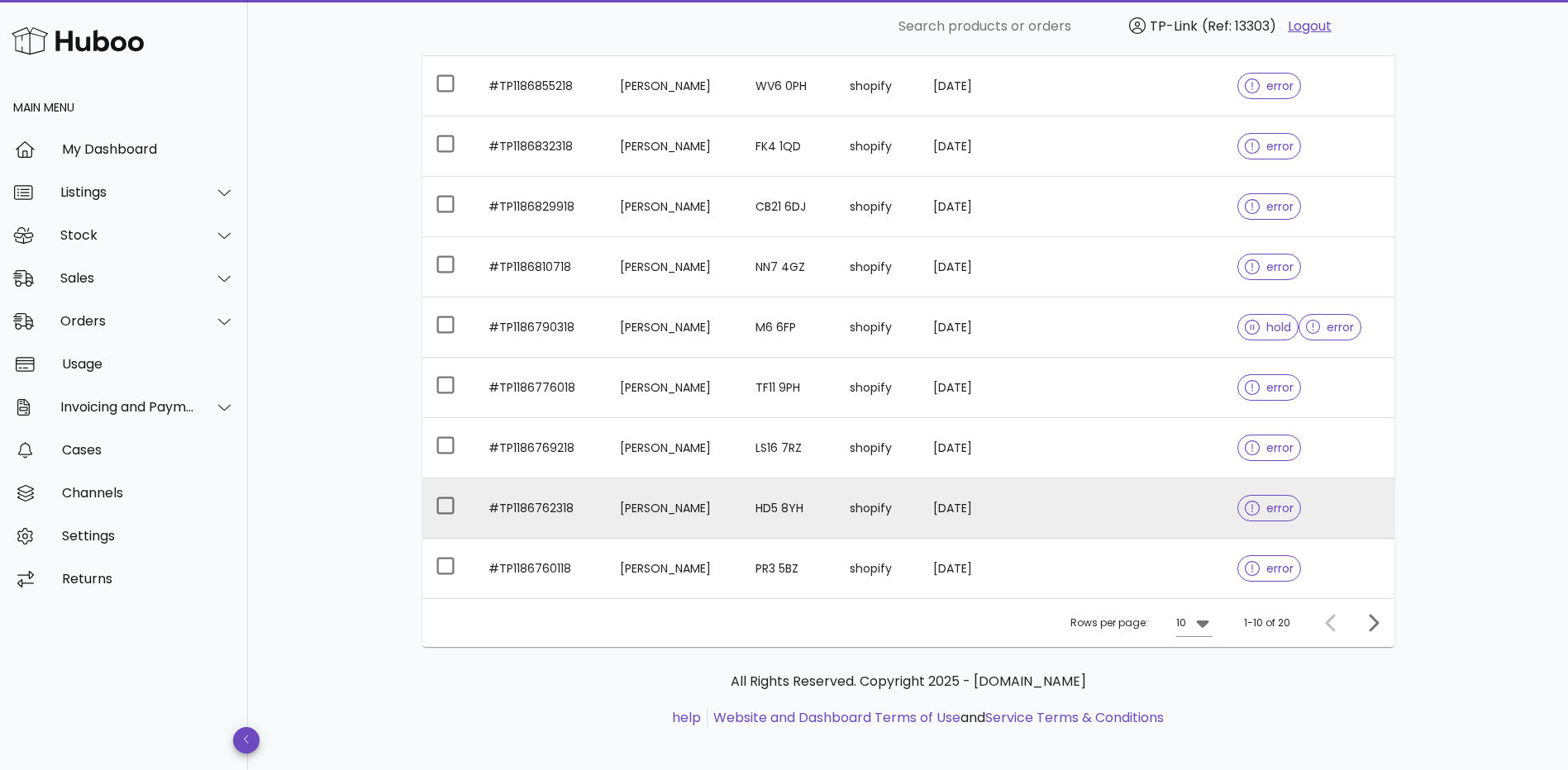
scroll to position [360, 0]
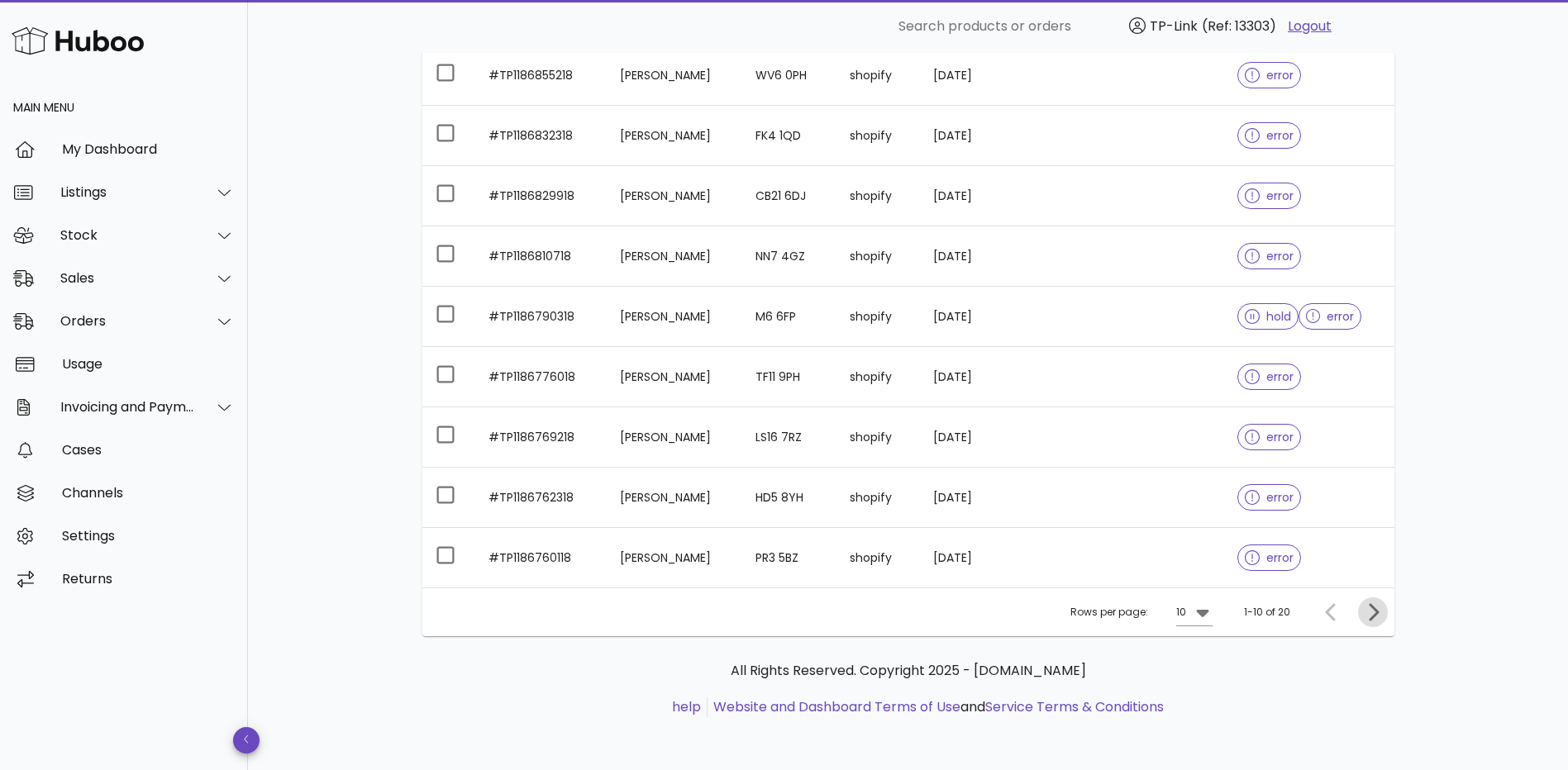
click at [1374, 610] on icon "Next page" at bounding box center [1373, 612] width 10 height 18
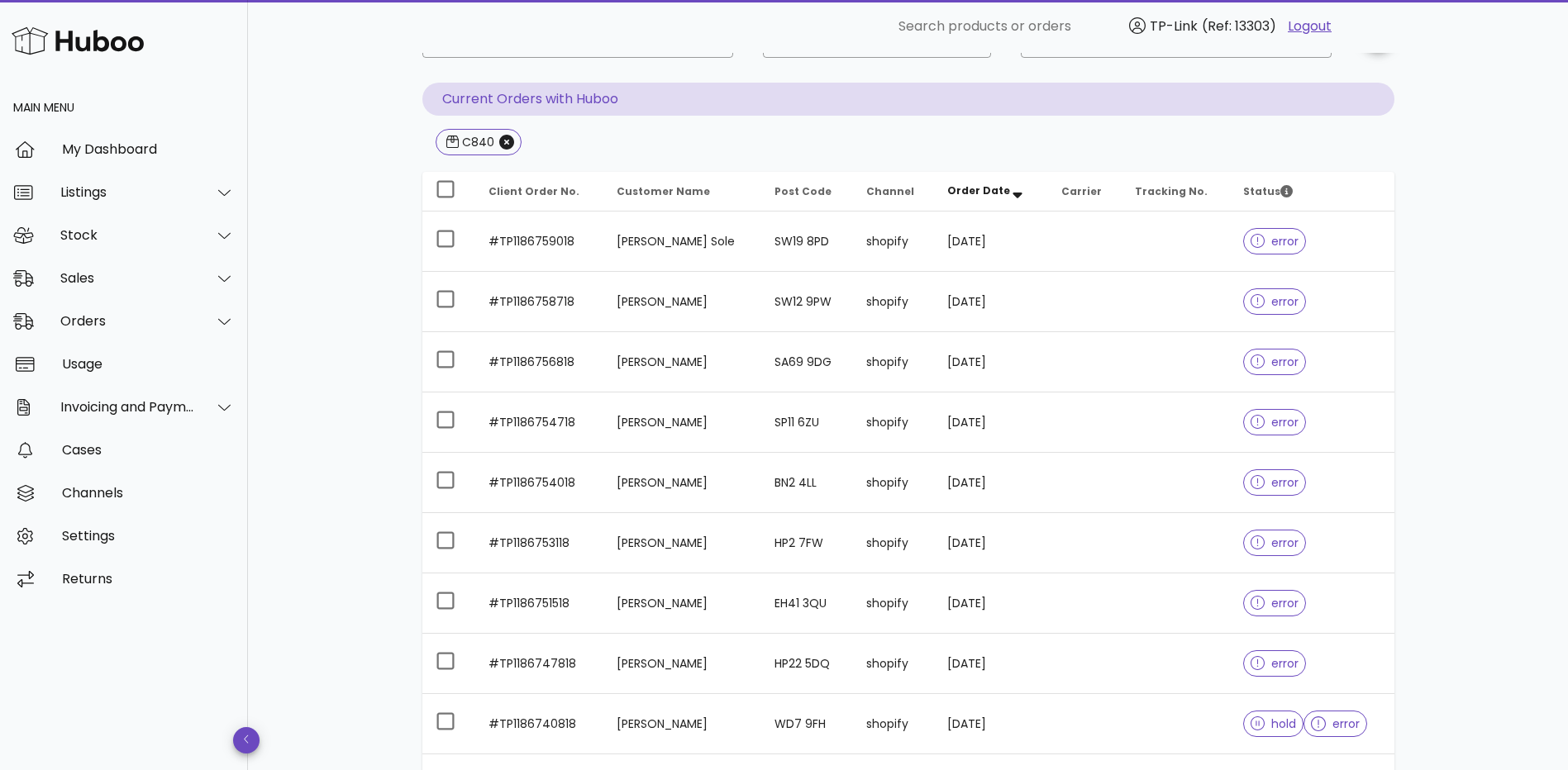
scroll to position [360, 0]
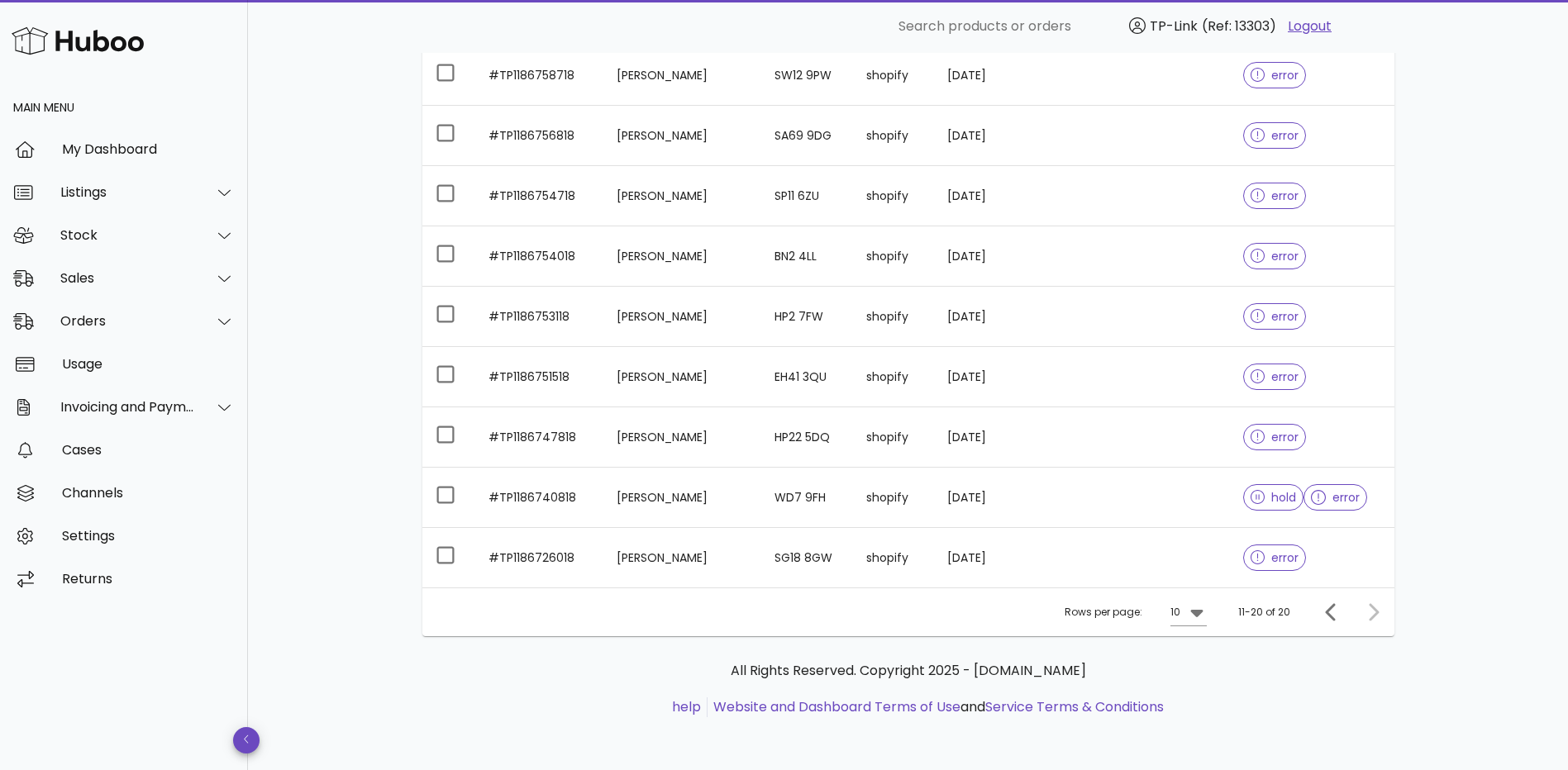
click at [1371, 610] on div at bounding box center [1370, 612] width 35 height 30
click at [1416, 470] on div "Orders order actions ​ Search ​ Date Range ​ Order status Current Orders with H…" at bounding box center [908, 231] width 1051 height 1077
click at [1370, 614] on div at bounding box center [1370, 612] width 35 height 30
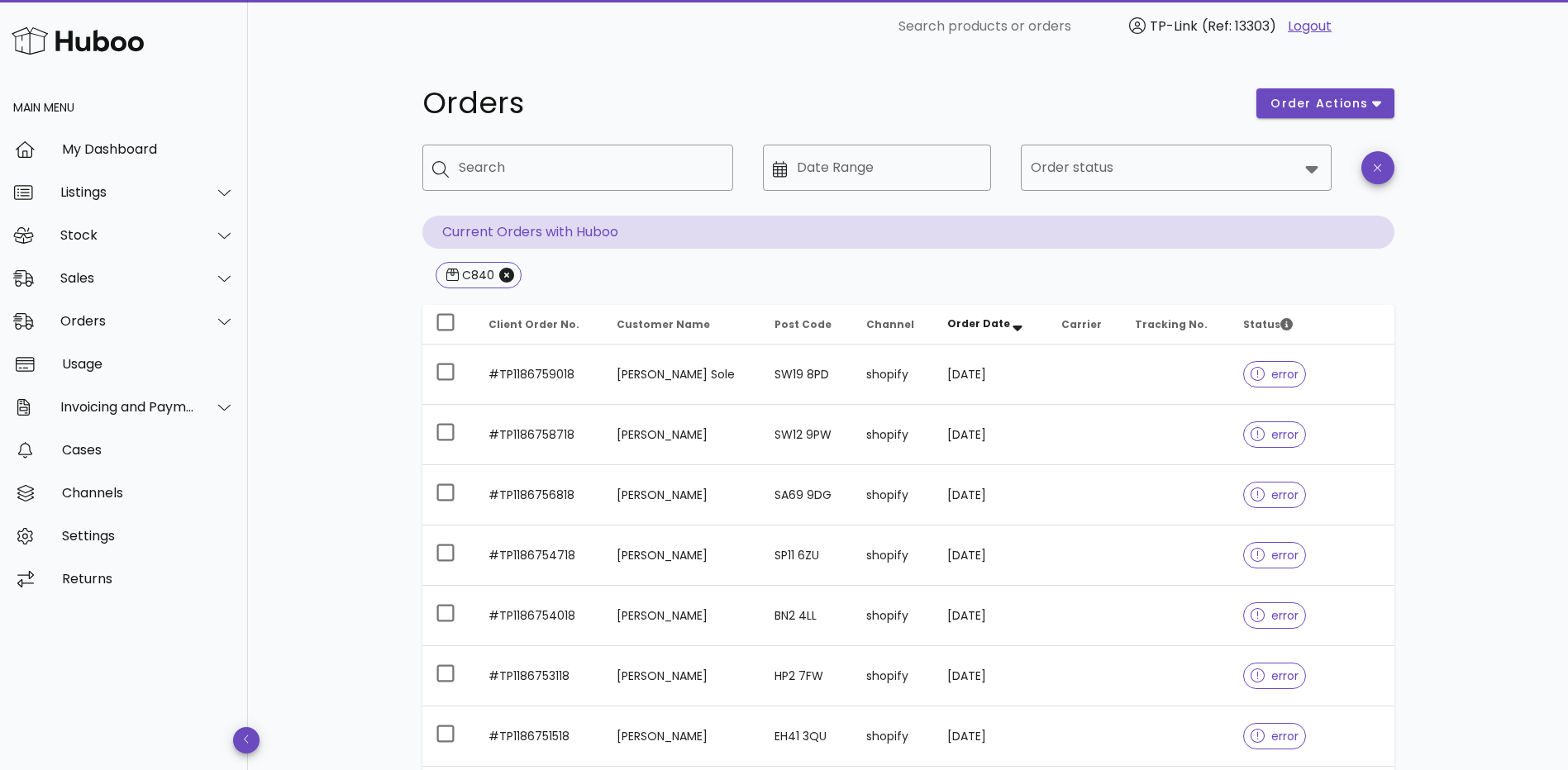
scroll to position [0, 0]
